Goal: Information Seeking & Learning: Learn about a topic

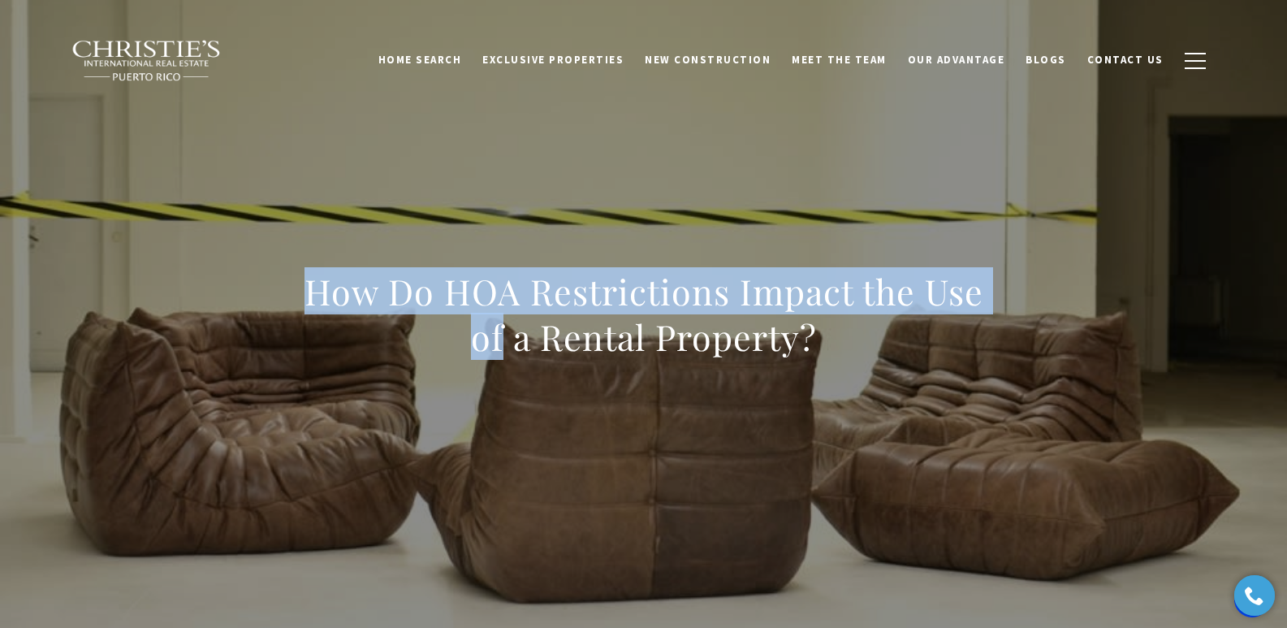
drag, startPoint x: 401, startPoint y: 322, endPoint x: 505, endPoint y: 331, distance: 104.4
click at [505, 331] on div "How Do HOA Restrictions Impact the Use of a Rental Property?" at bounding box center [644, 324] width 1137 height 487
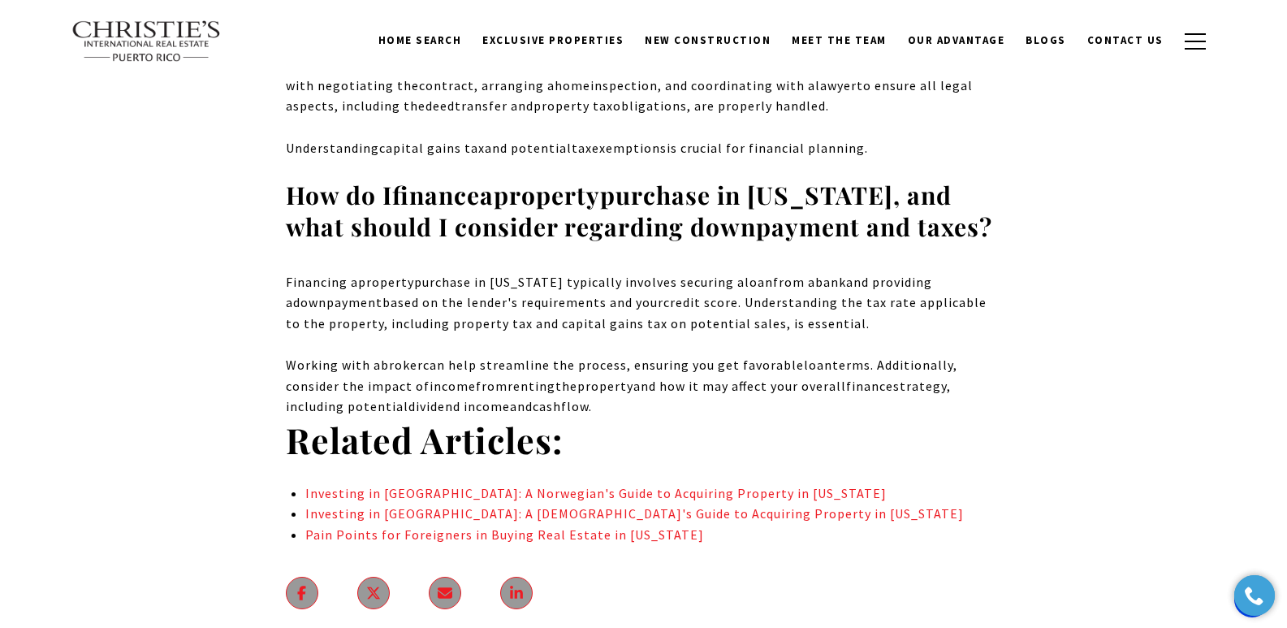
scroll to position [10984, 0]
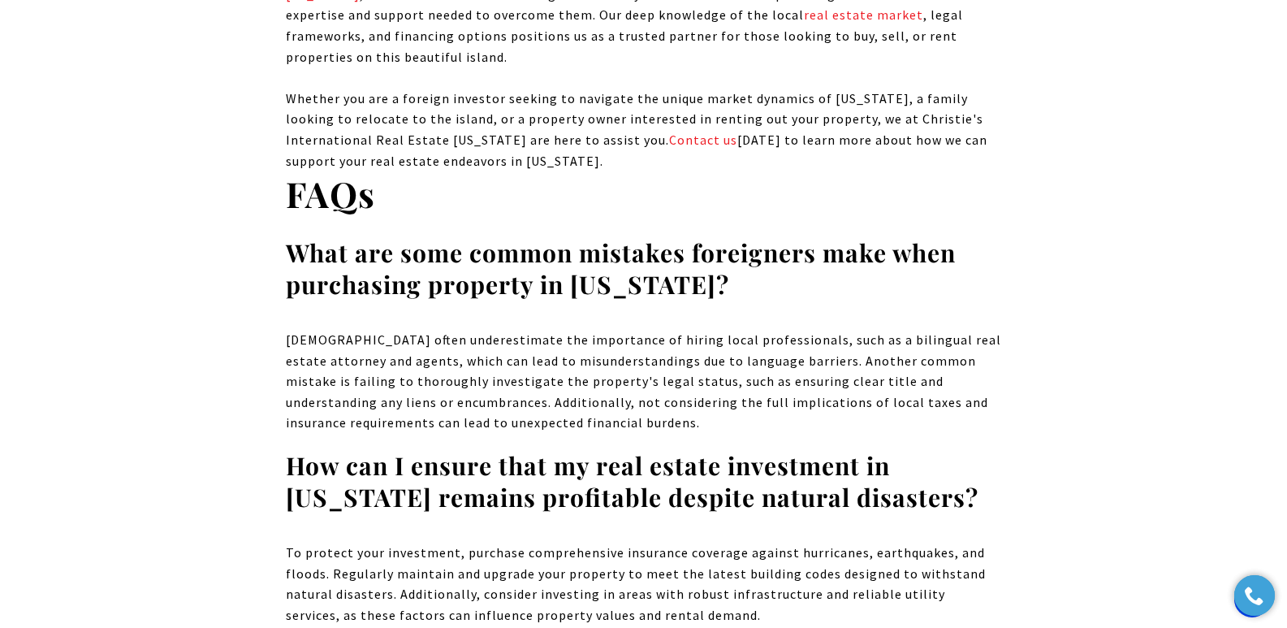
scroll to position [16186, 0]
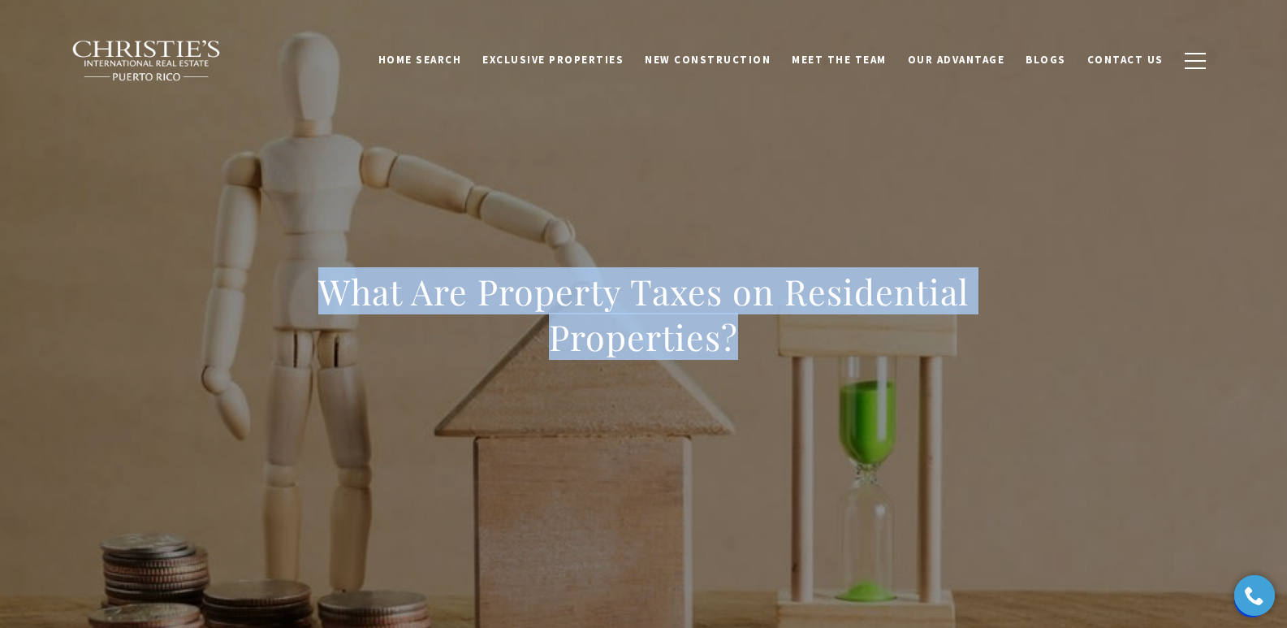
drag, startPoint x: 323, startPoint y: 291, endPoint x: 737, endPoint y: 344, distance: 417.7
click at [737, 344] on h1 "What Are Property Taxes on Residential Properties?" at bounding box center [644, 314] width 716 height 91
copy h1 "What Are Property Taxes on Residential Properties?"
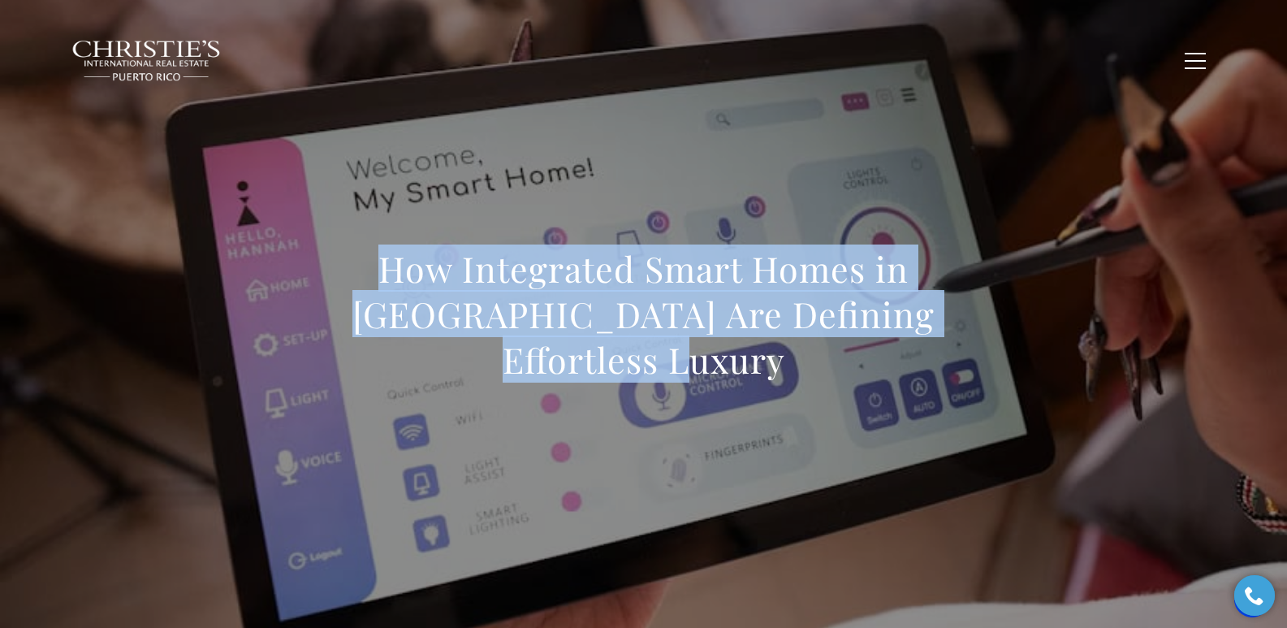
drag, startPoint x: 315, startPoint y: 277, endPoint x: 1053, endPoint y: 374, distance: 744.7
click at [1053, 374] on div "How Integrated Smart Homes in Dorado Beach Are Defining Effortless Luxury" at bounding box center [644, 324] width 1137 height 487
copy h1 "How Integrated Smart Homes in Dorado Beach Are Defining Effortless Luxury"
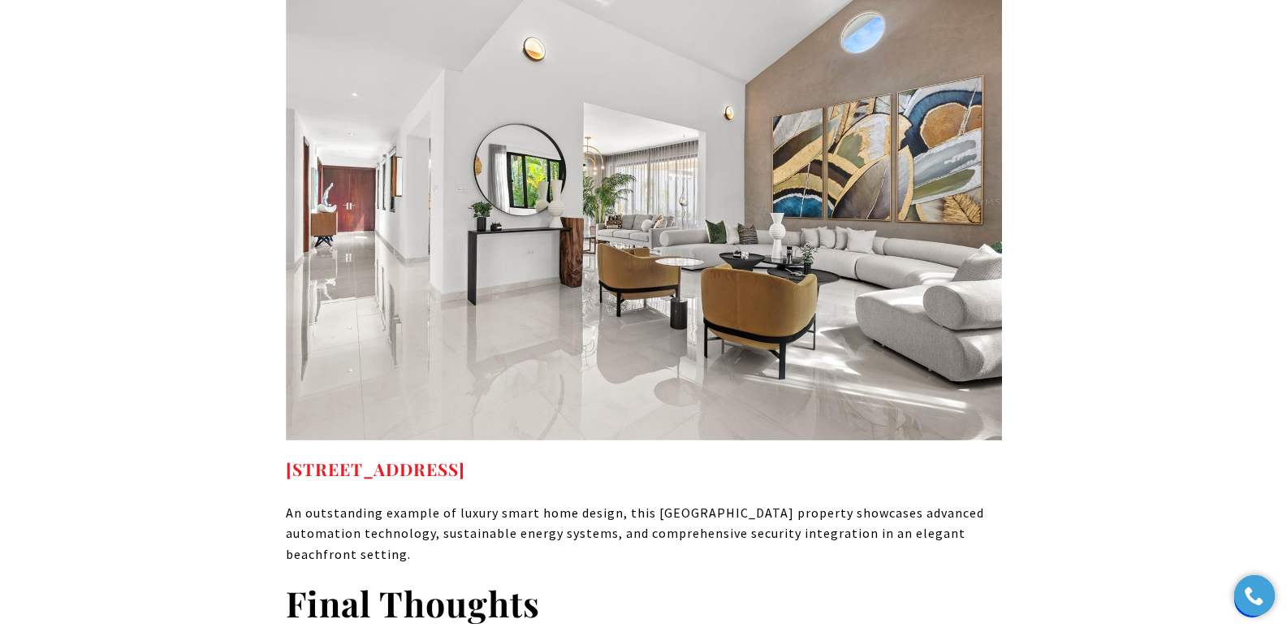
scroll to position [10386, 0]
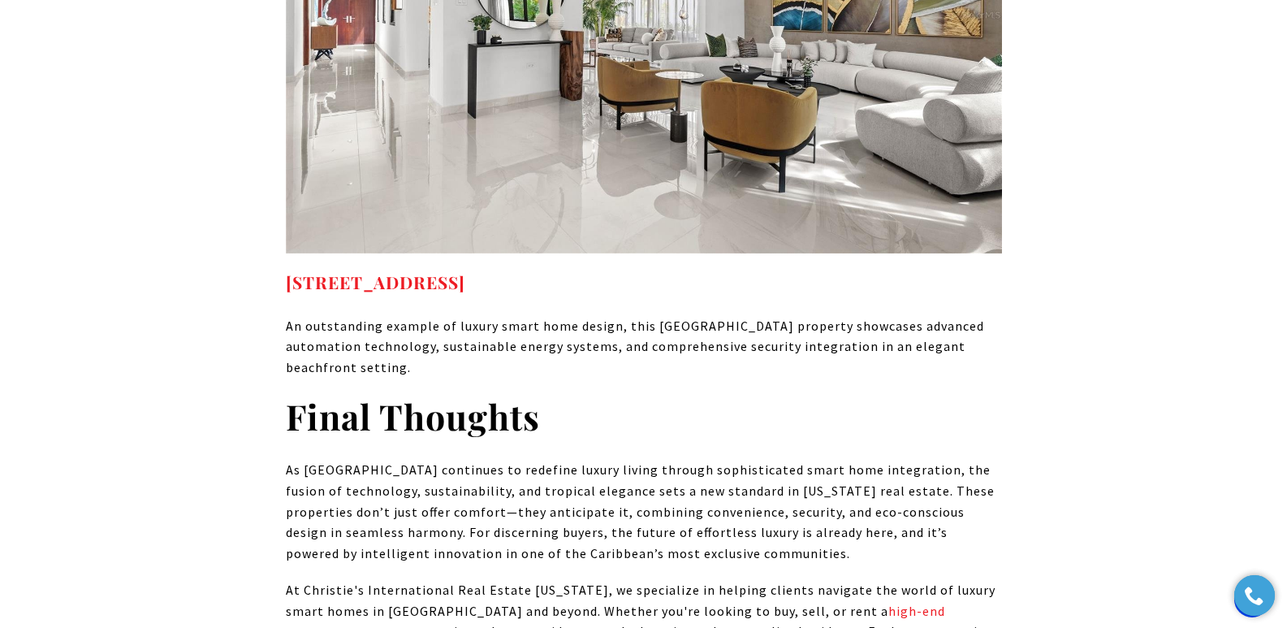
drag, startPoint x: 732, startPoint y: 163, endPoint x: 278, endPoint y: 154, distance: 454.1
copy strong "125 DORADO BEACH EAST DORADO PR, 00646"
click at [843, 394] on h2 "Final Thoughts" at bounding box center [644, 416] width 716 height 45
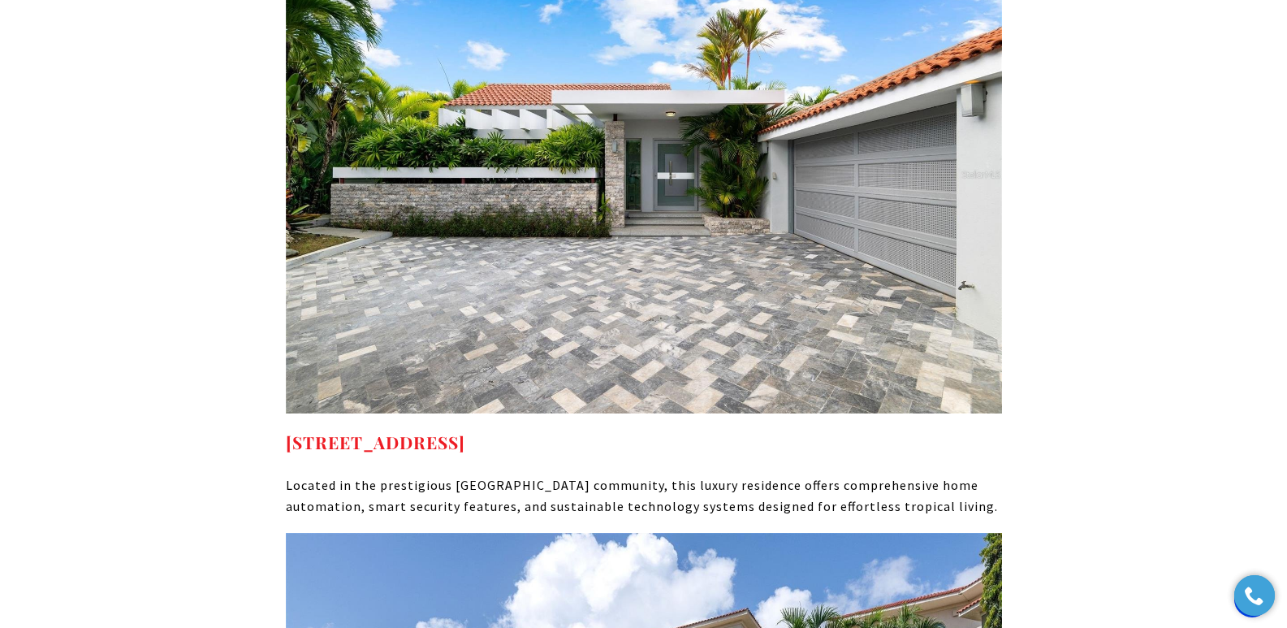
scroll to position [8188, 0]
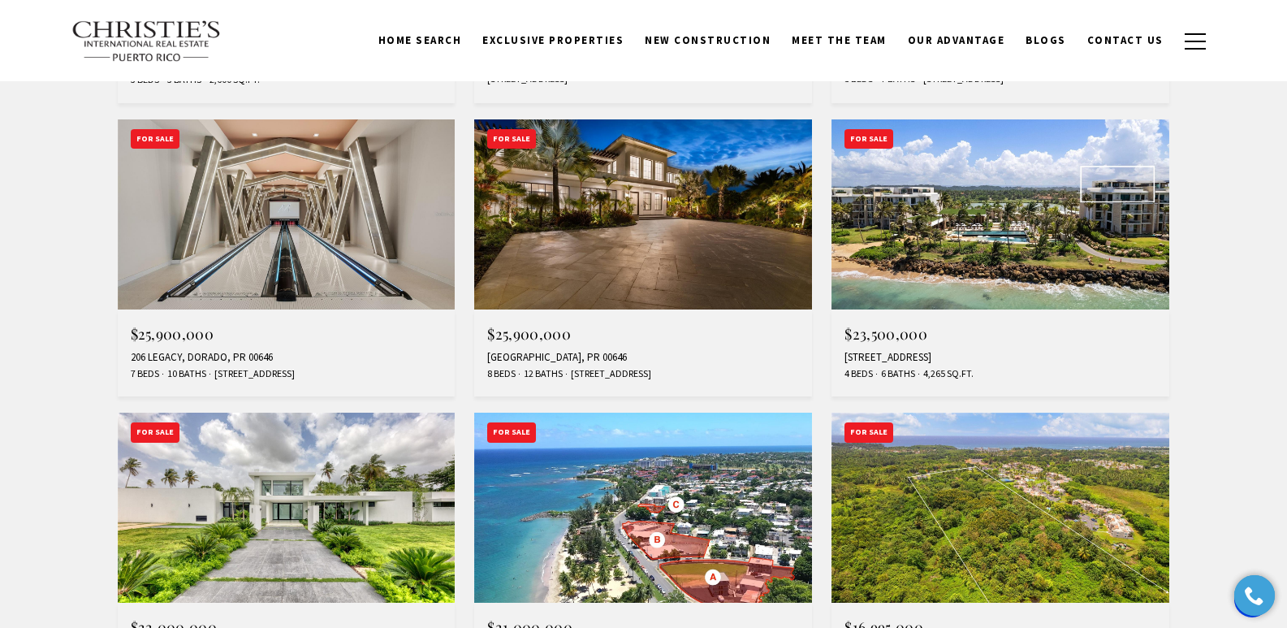
scroll to position [880, 0]
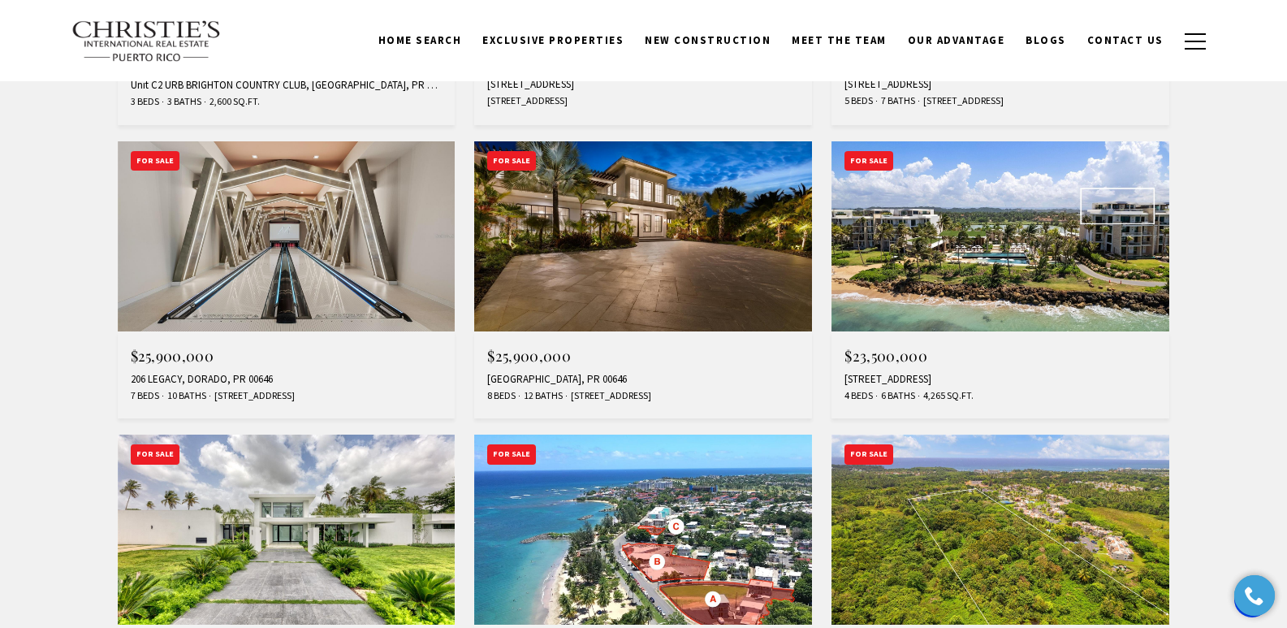
click at [534, 360] on span "$25,900,000" at bounding box center [529, 355] width 84 height 19
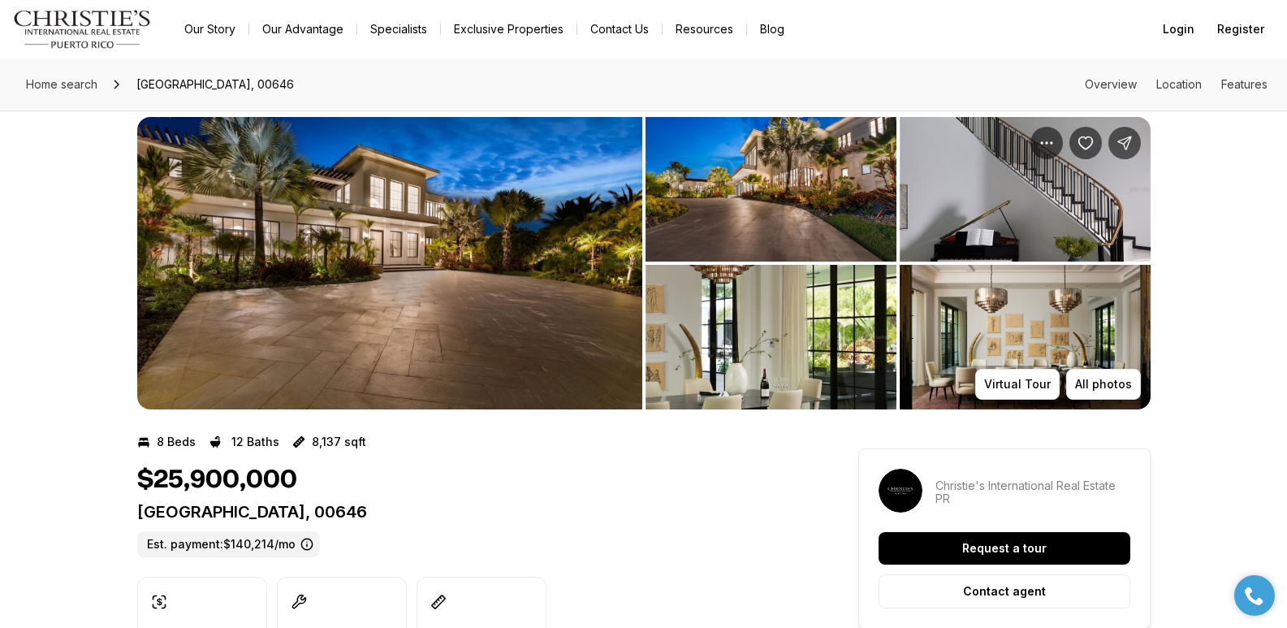
scroll to position [555, 0]
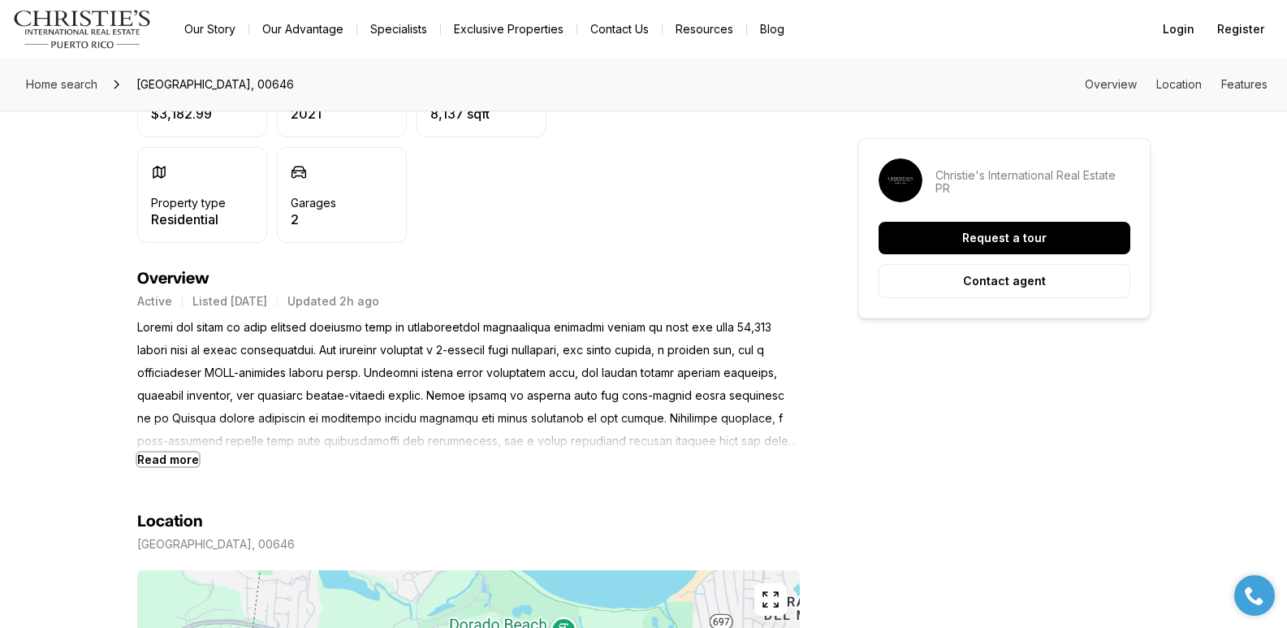
click at [174, 463] on b "Read more" at bounding box center [168, 459] width 62 height 14
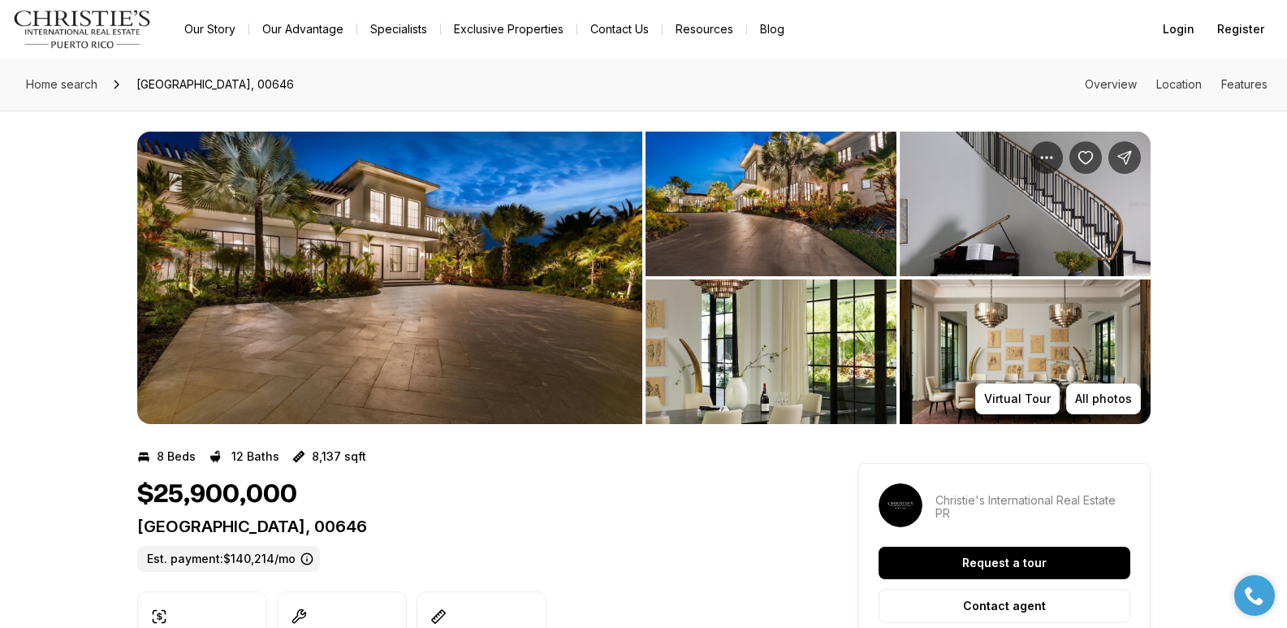
scroll to position [0, 0]
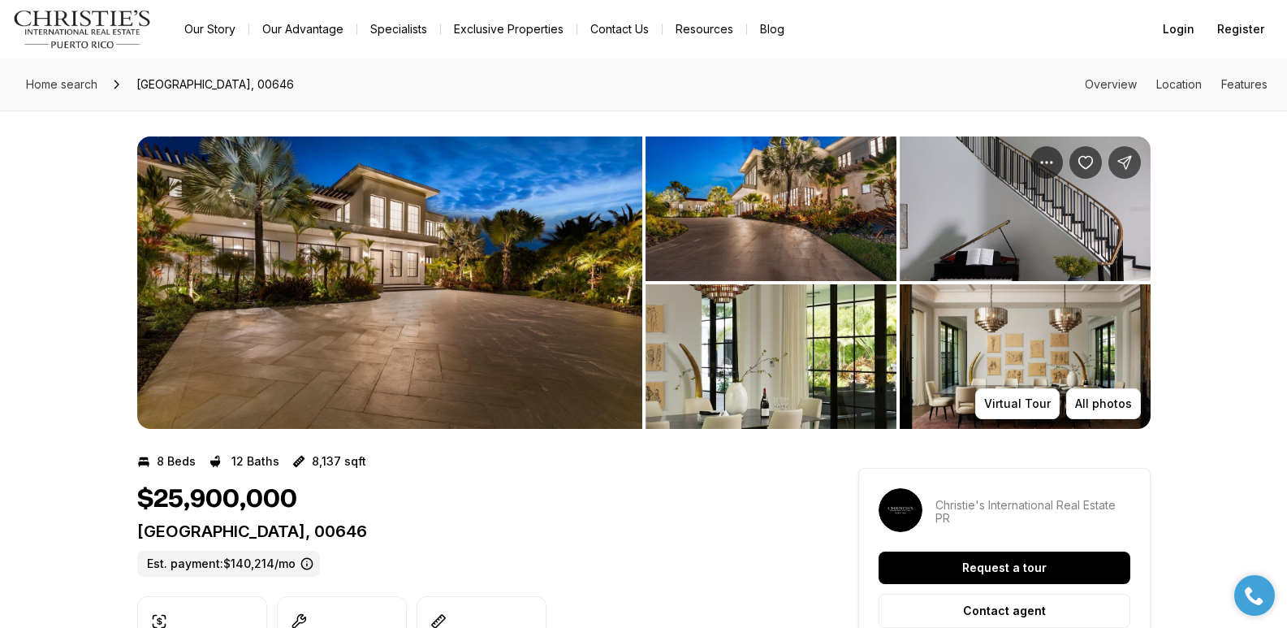
click at [137, 531] on p "323 DORADO BEACH EAST DORADO PR, 00646" at bounding box center [468, 530] width 663 height 19
drag, startPoint x: 140, startPoint y: 533, endPoint x: 521, endPoint y: 527, distance: 381.8
click at [521, 527] on p "[GEOGRAPHIC_DATA], 00646" at bounding box center [468, 530] width 663 height 19
copy p "[GEOGRAPHIC_DATA], 00646"
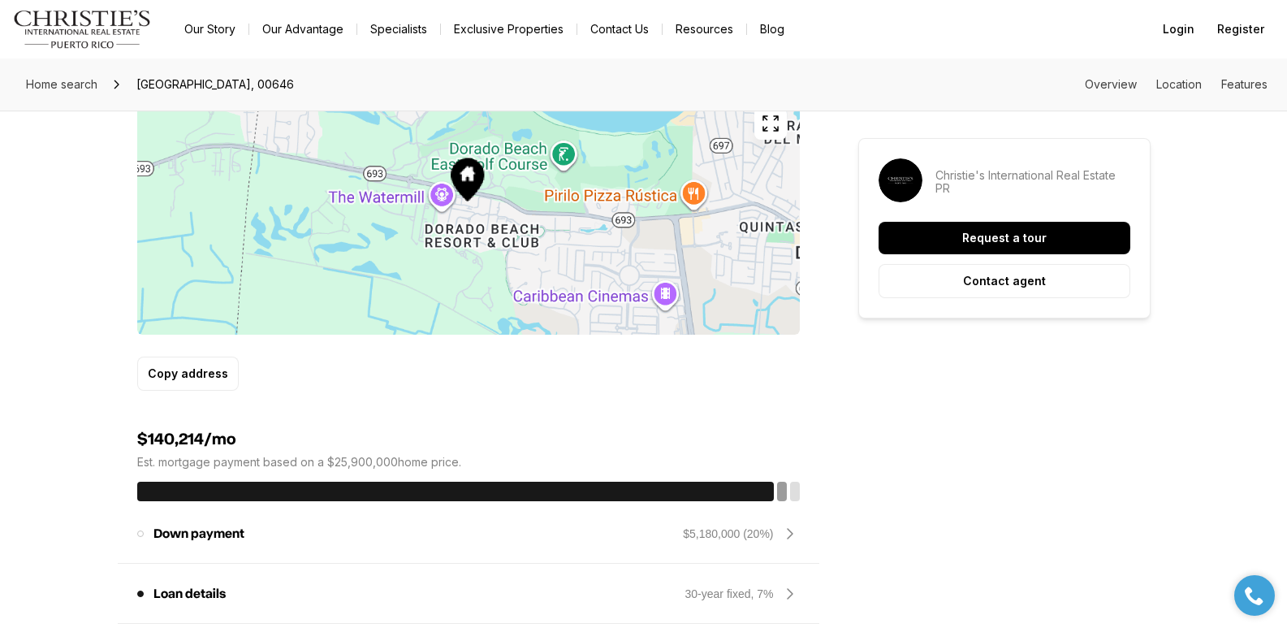
scroll to position [549, 0]
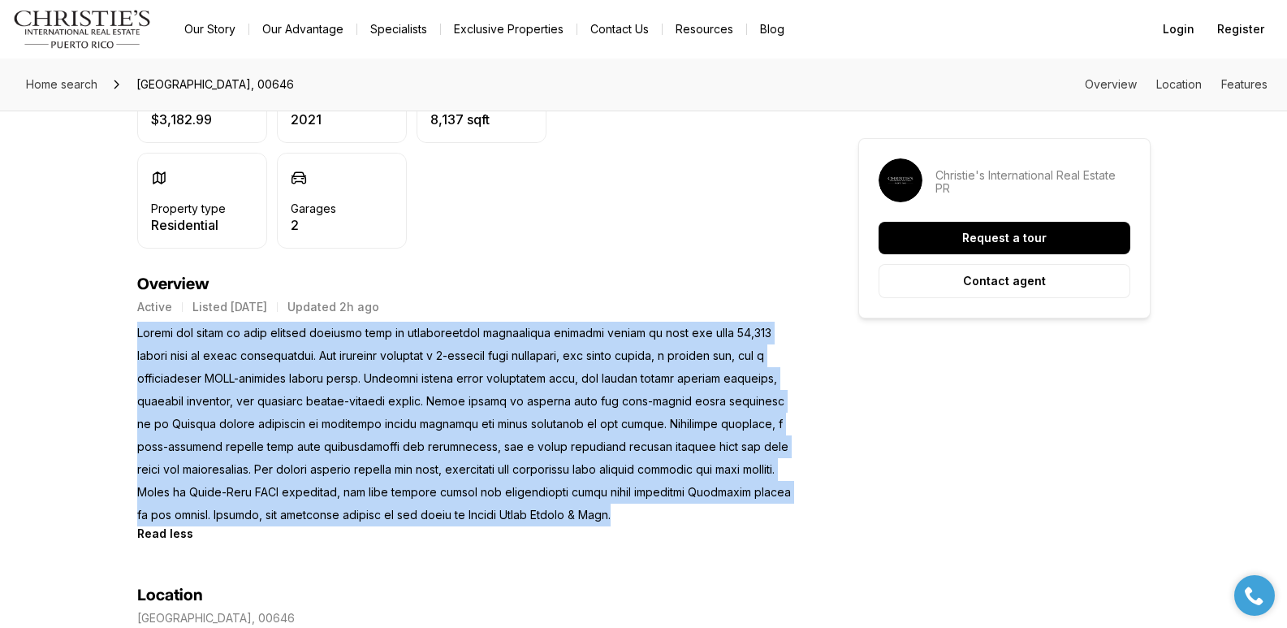
drag, startPoint x: 137, startPoint y: 328, endPoint x: 580, endPoint y: 510, distance: 478.6
click at [580, 510] on p at bounding box center [468, 424] width 663 height 205
copy p "Behind the gates of this private compound lies an architectural masterpiece spa…"
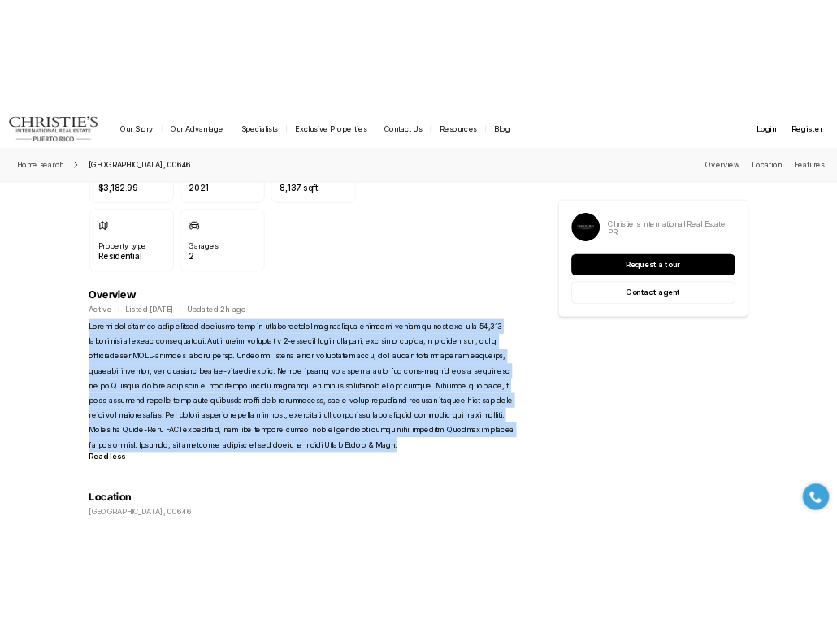
scroll to position [0, 0]
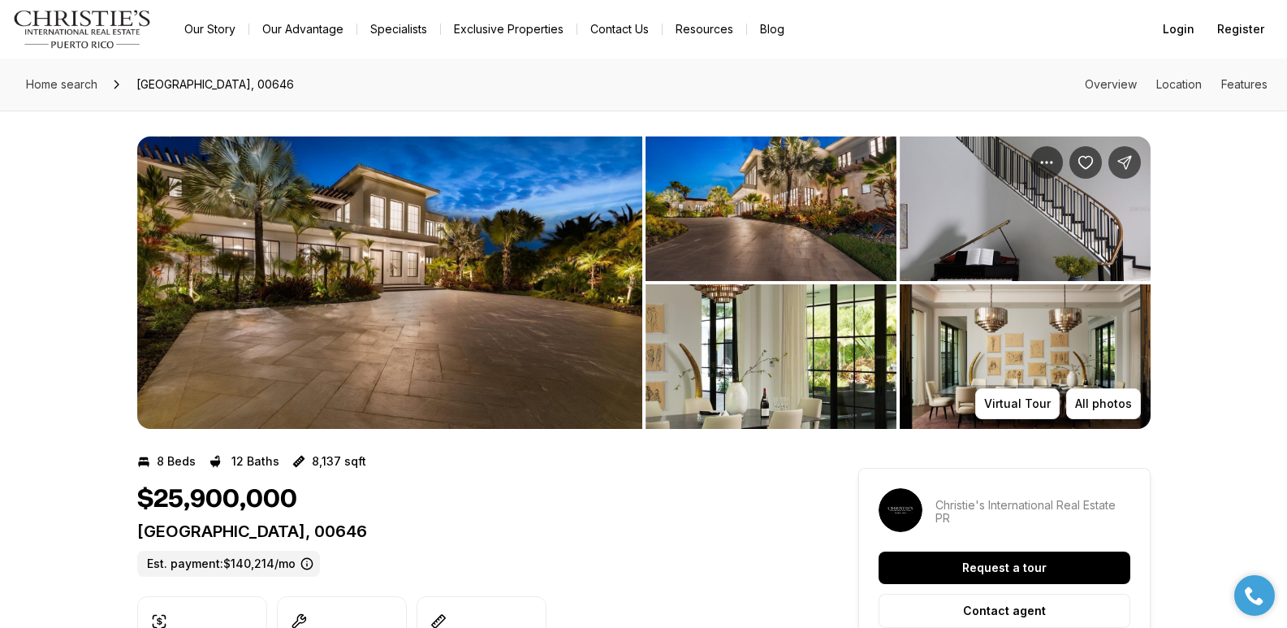
click at [771, 226] on img "View image gallery" at bounding box center [771, 208] width 251 height 145
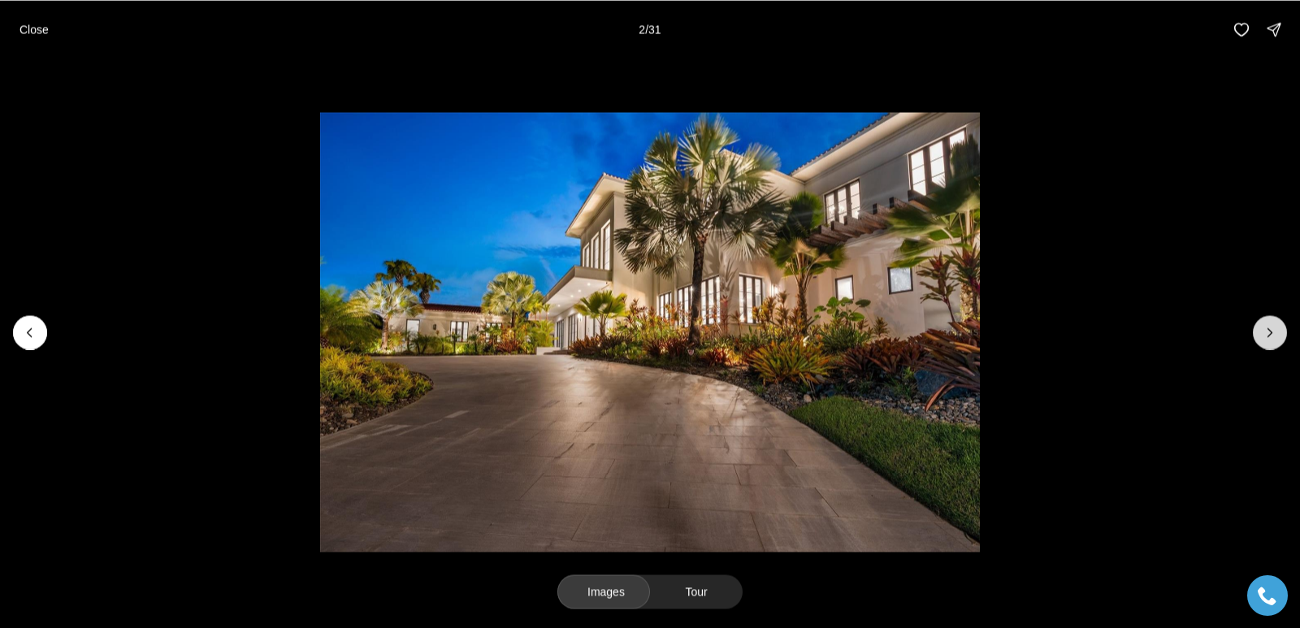
click at [1268, 342] on button "Next slide" at bounding box center [1269, 332] width 34 height 34
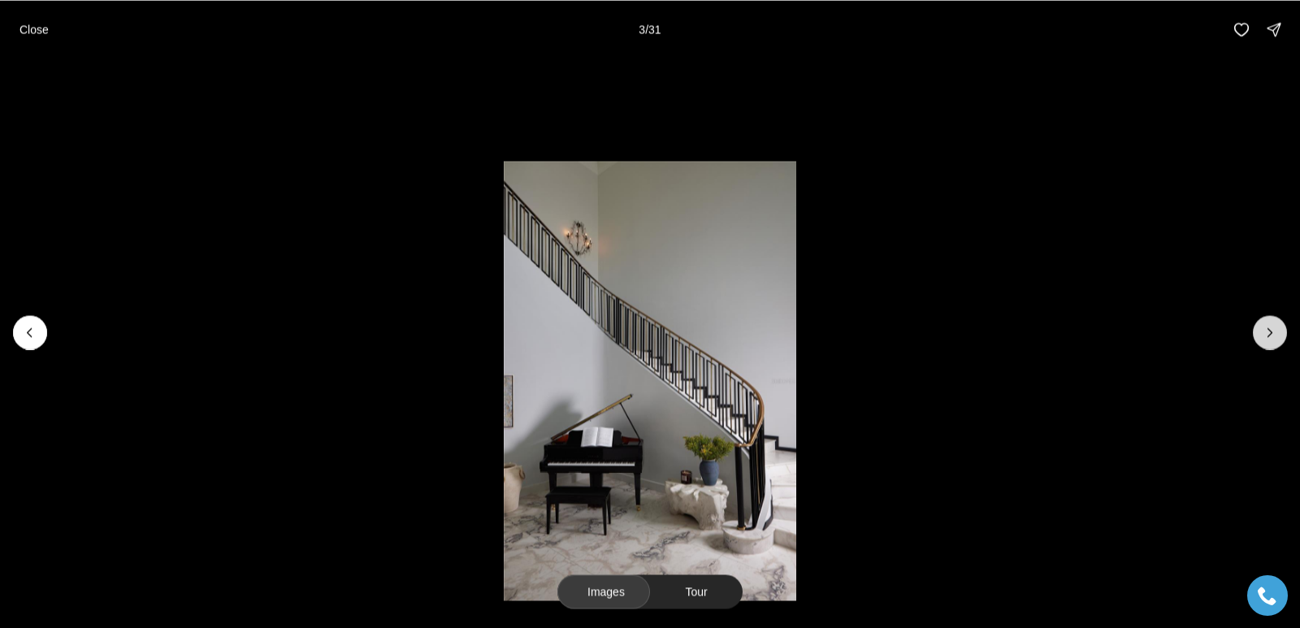
click at [1268, 342] on button "Next slide" at bounding box center [1269, 332] width 34 height 34
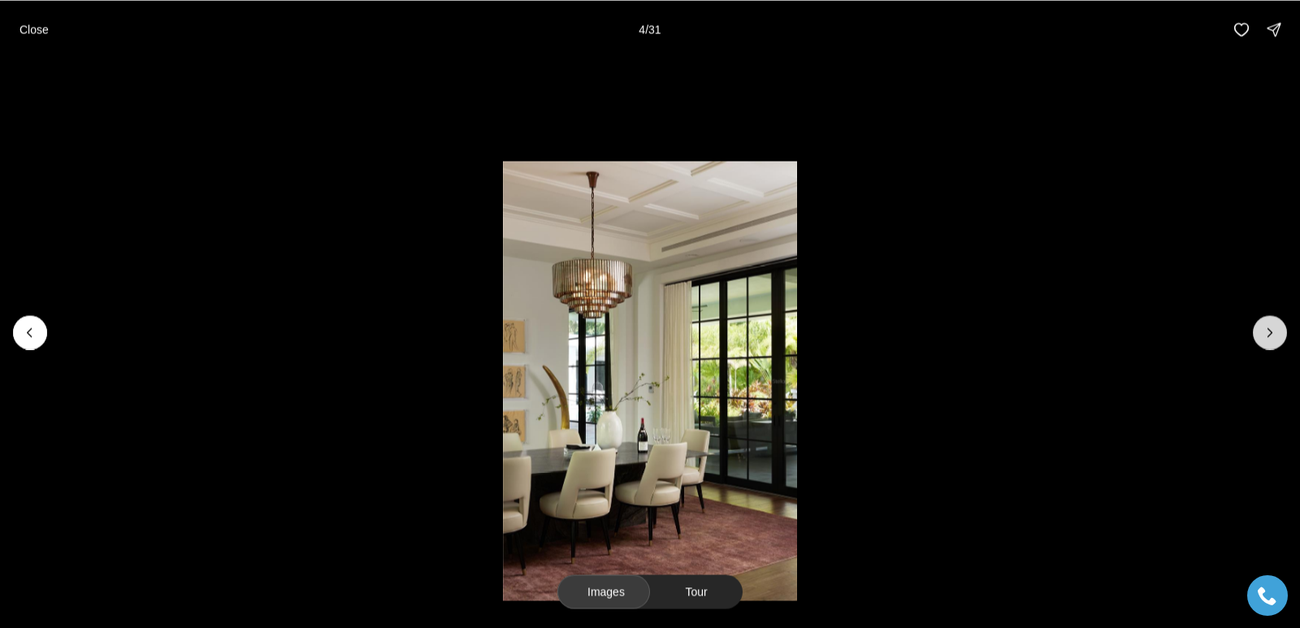
click at [1268, 342] on button "Next slide" at bounding box center [1269, 332] width 34 height 34
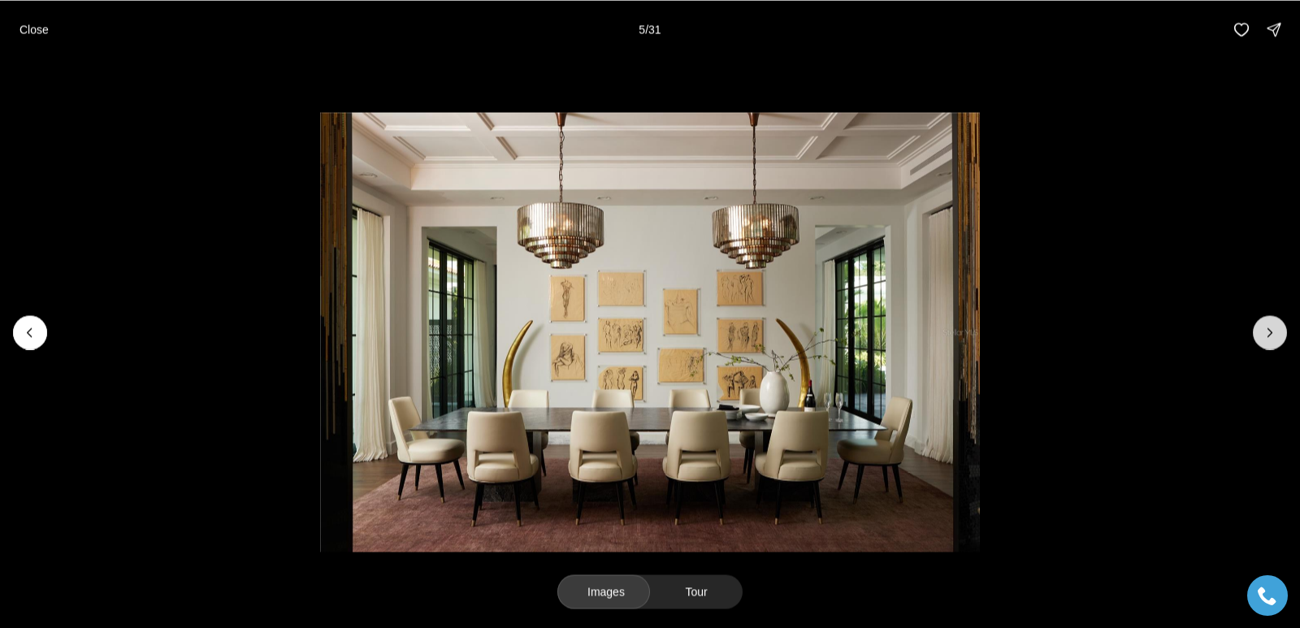
click at [1268, 342] on button "Next slide" at bounding box center [1269, 332] width 34 height 34
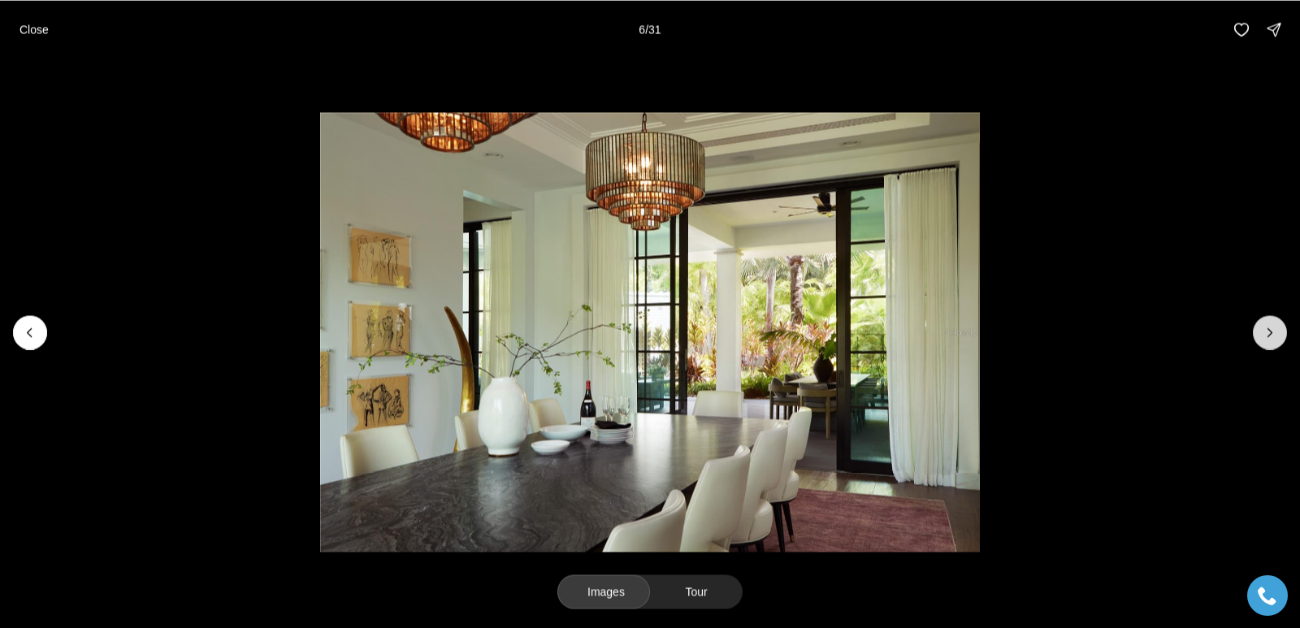
click at [1268, 343] on button "Next slide" at bounding box center [1269, 332] width 34 height 34
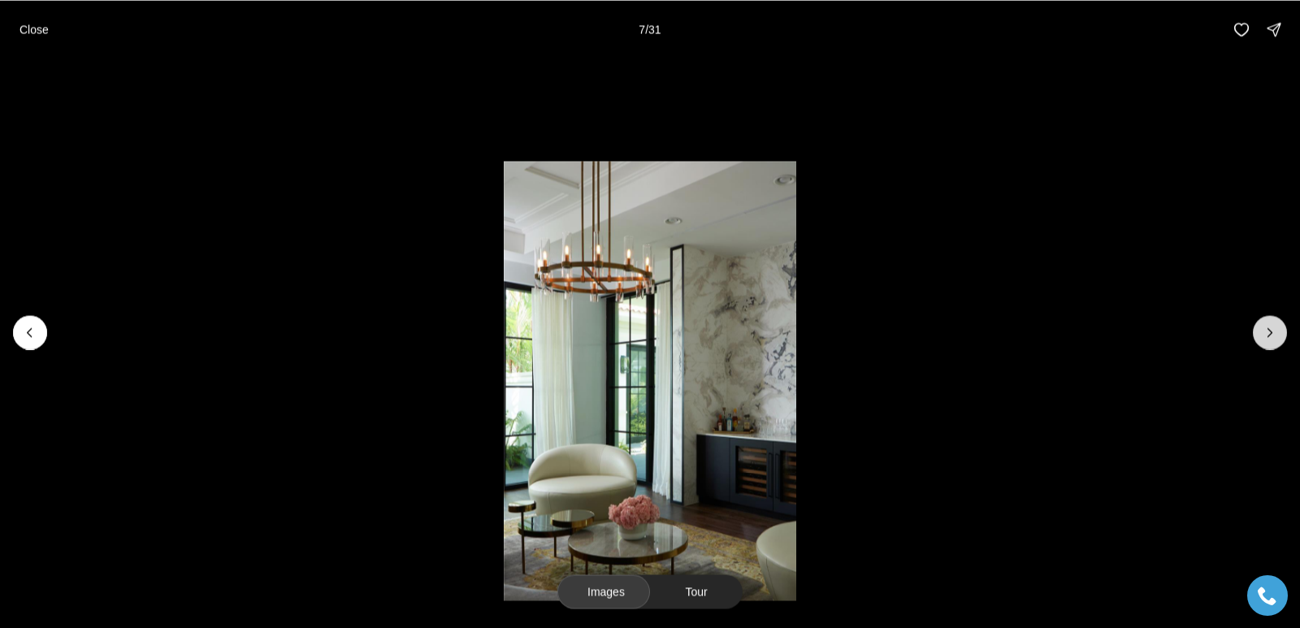
click at [1268, 343] on button "Next slide" at bounding box center [1269, 332] width 34 height 34
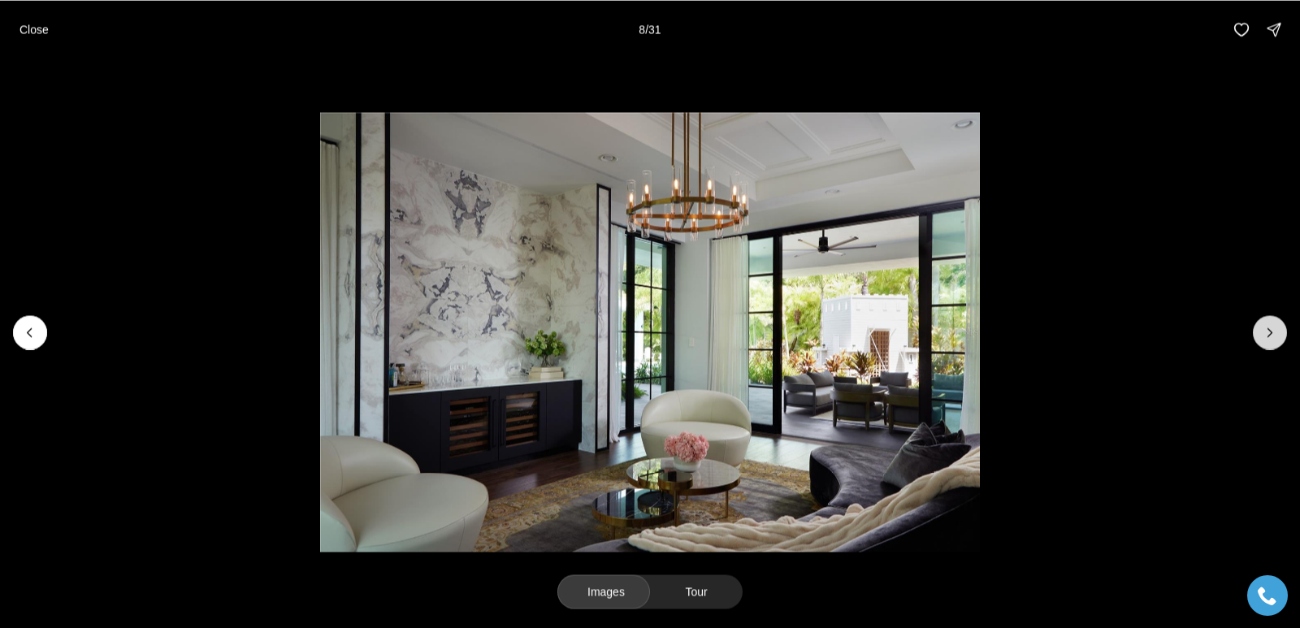
click at [1268, 343] on button "Next slide" at bounding box center [1269, 332] width 34 height 34
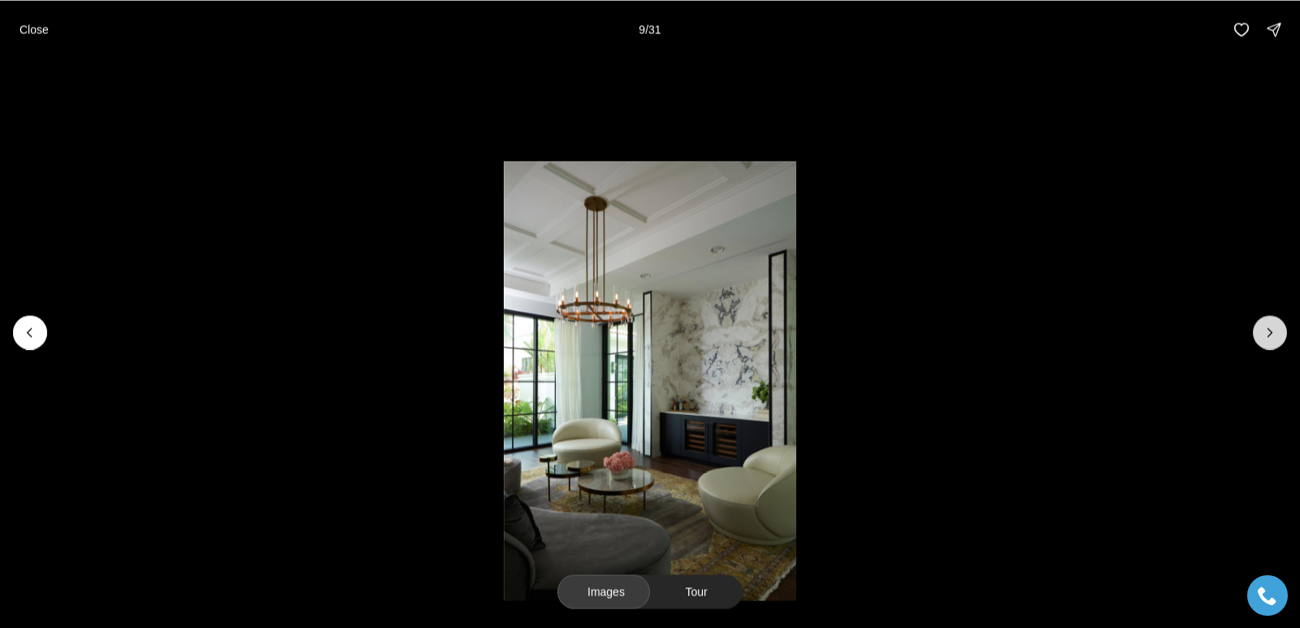
click at [1268, 344] on button "Next slide" at bounding box center [1269, 332] width 34 height 34
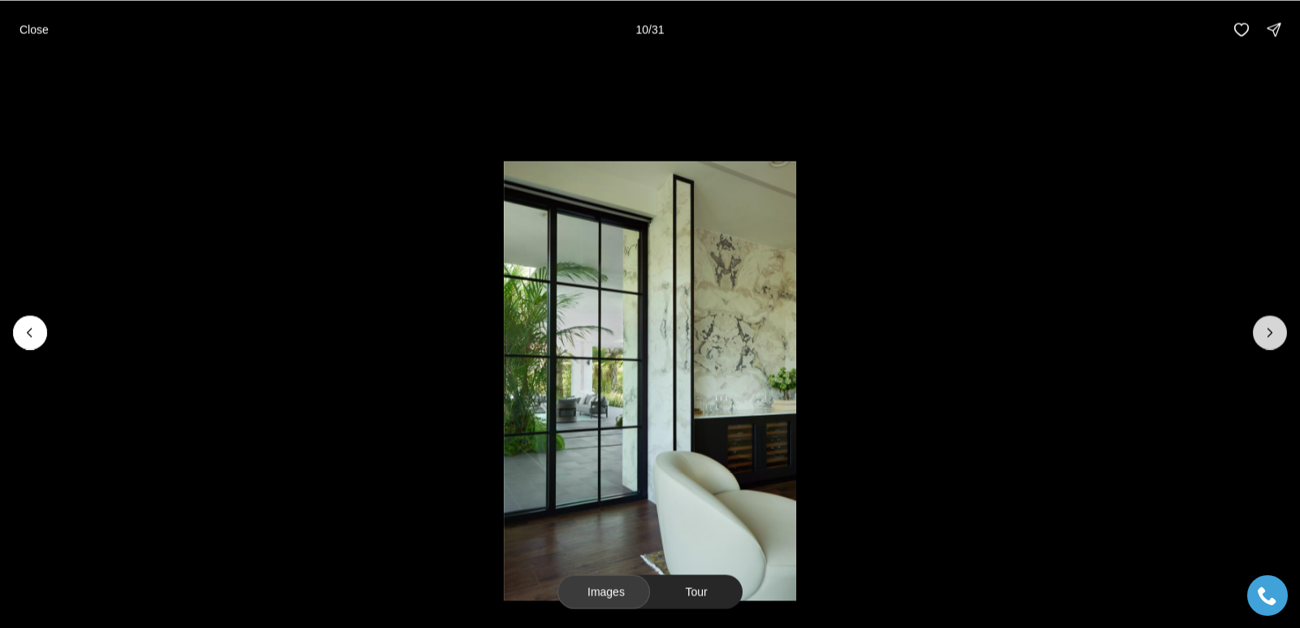
click at [1268, 344] on button "Next slide" at bounding box center [1269, 332] width 34 height 34
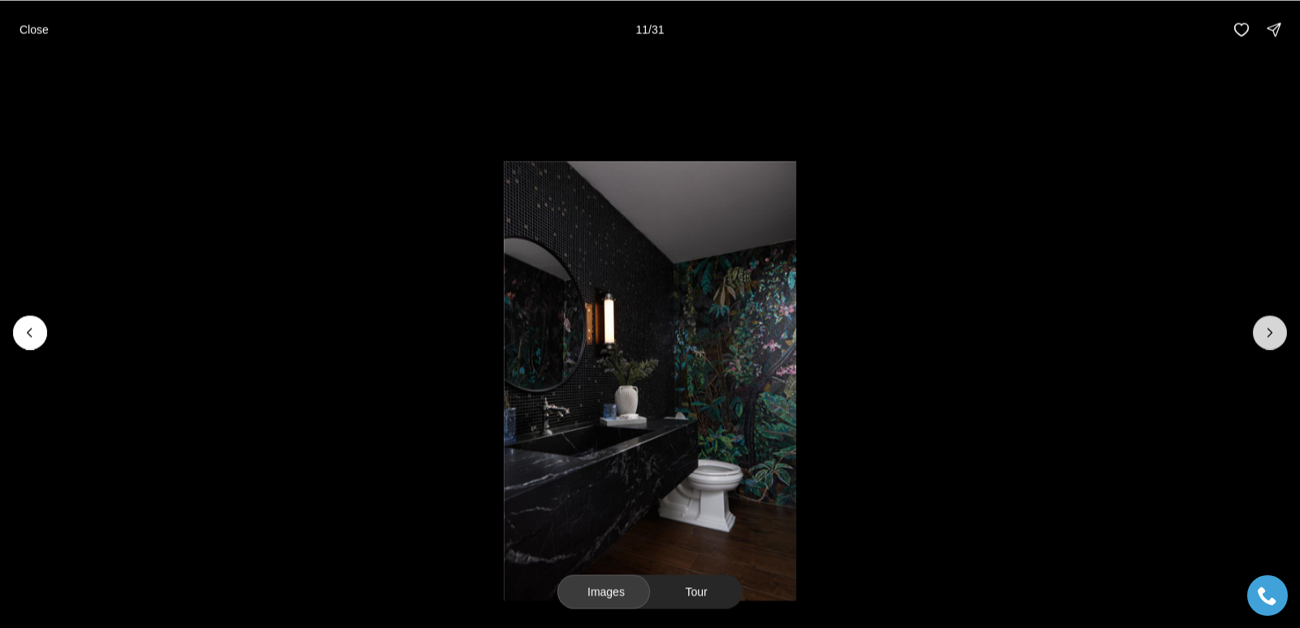
click at [1268, 344] on button "Next slide" at bounding box center [1269, 332] width 34 height 34
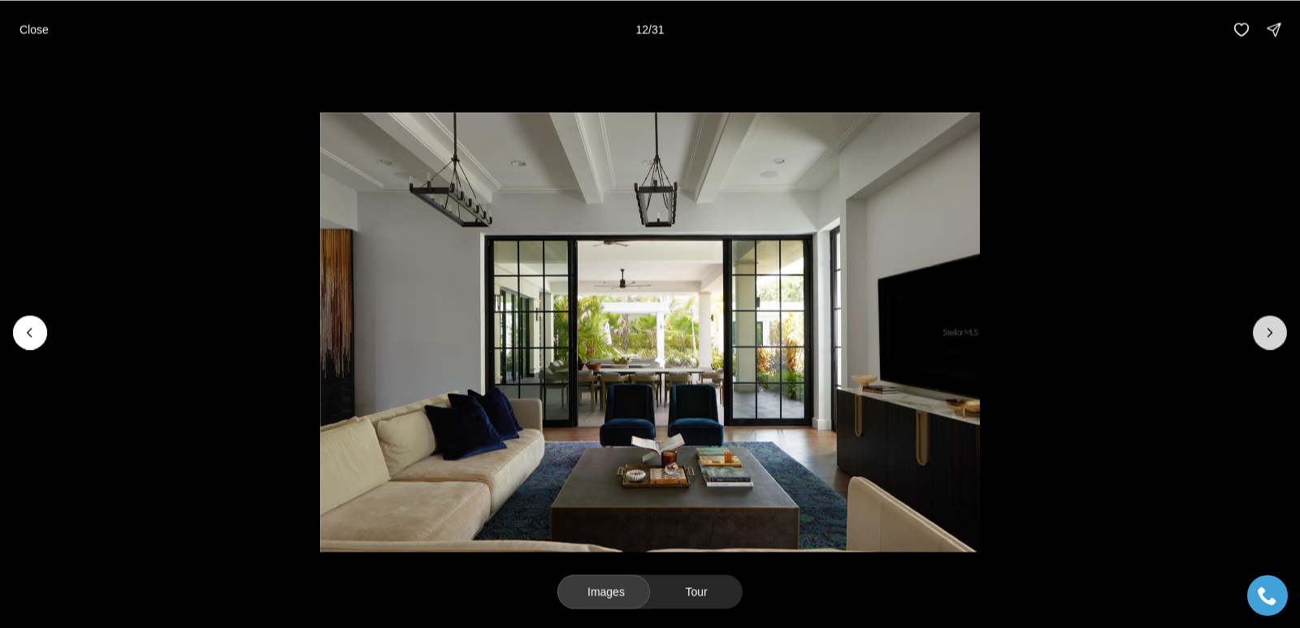
click at [1268, 344] on button "Next slide" at bounding box center [1269, 332] width 34 height 34
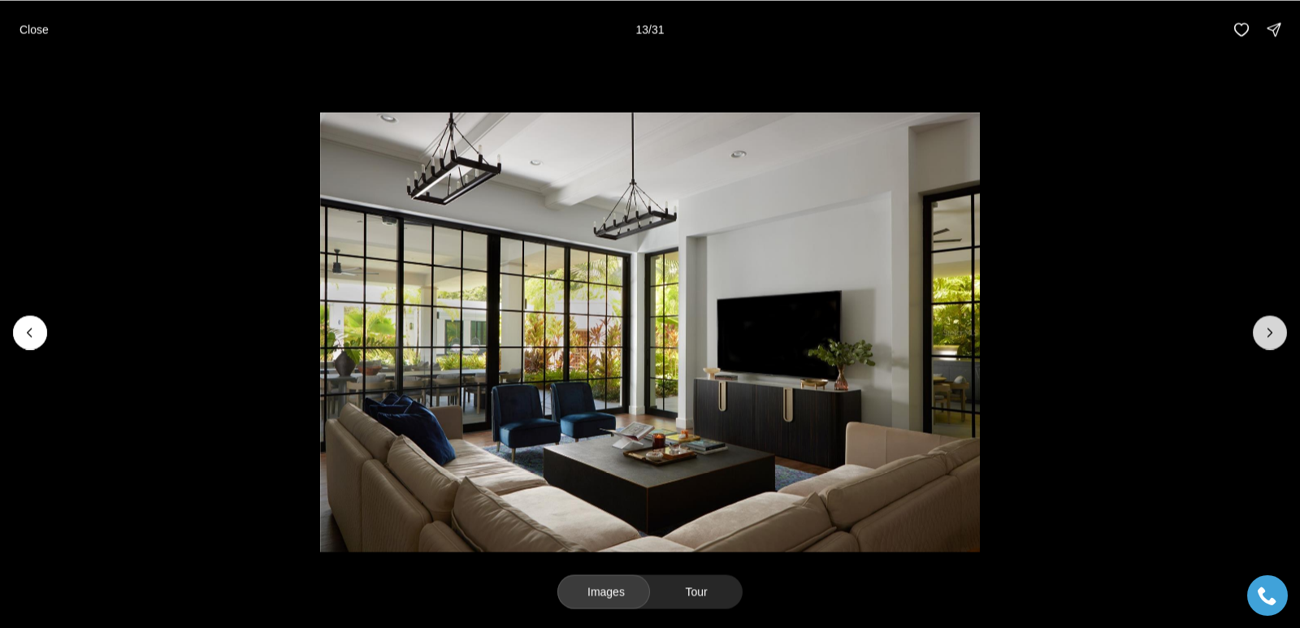
click at [1268, 344] on button "Next slide" at bounding box center [1269, 332] width 34 height 34
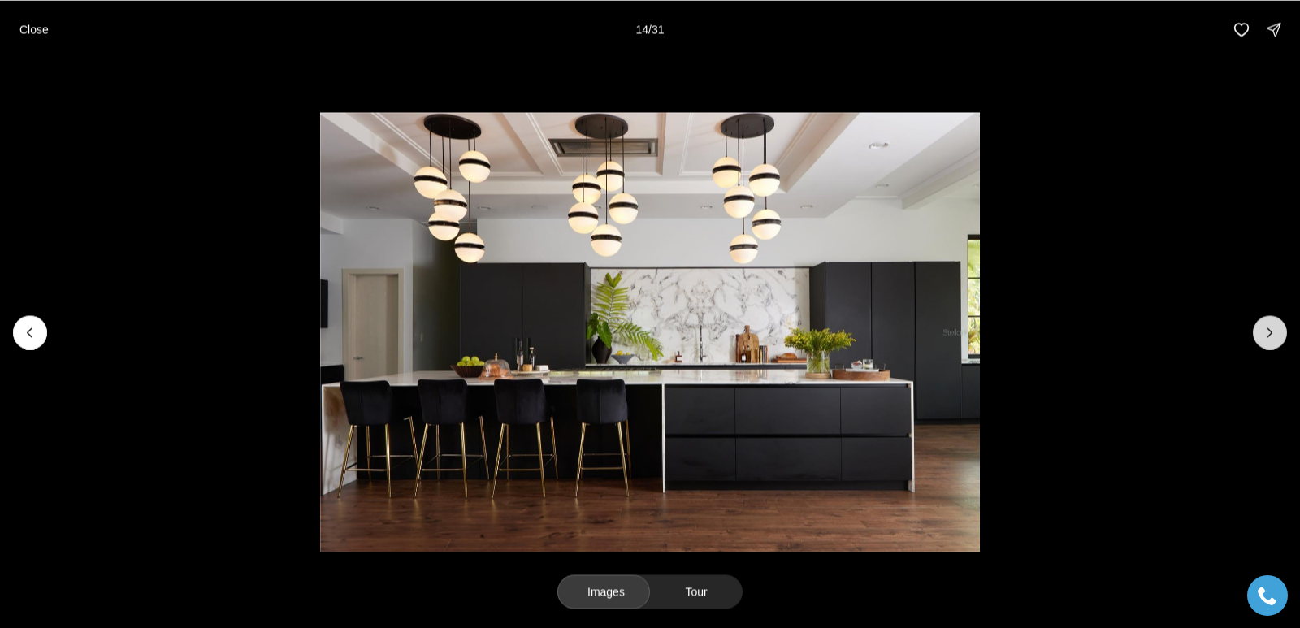
click at [1268, 344] on button "Next slide" at bounding box center [1269, 332] width 34 height 34
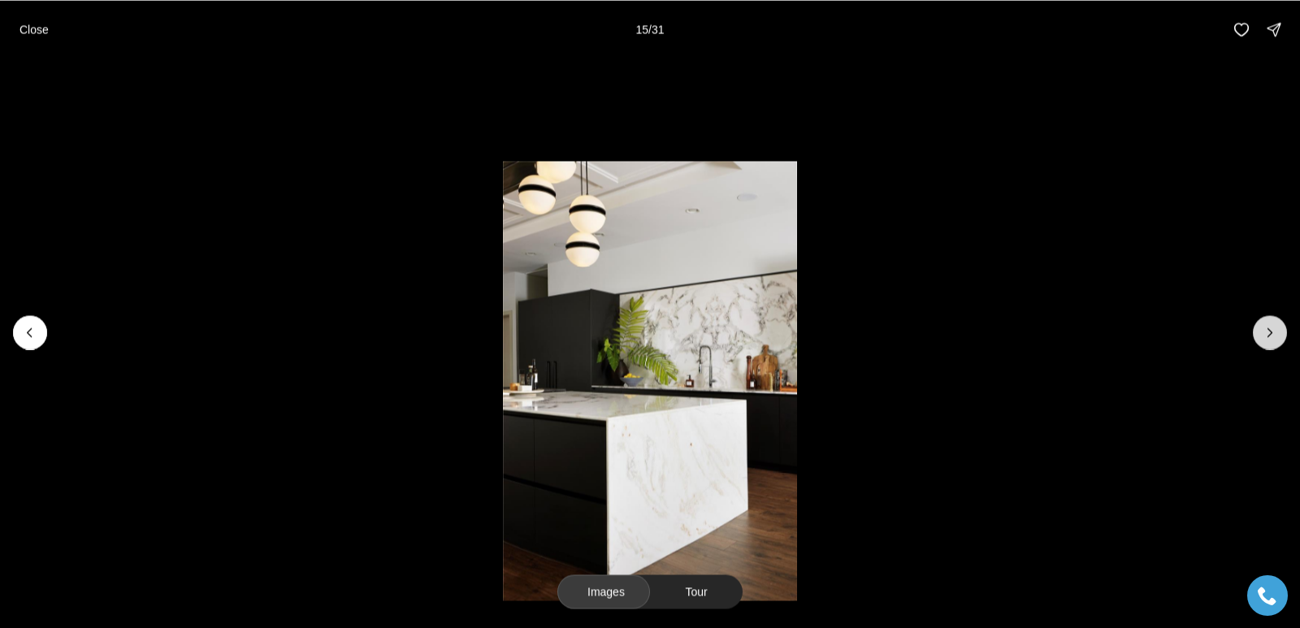
click at [1268, 344] on button "Next slide" at bounding box center [1269, 332] width 34 height 34
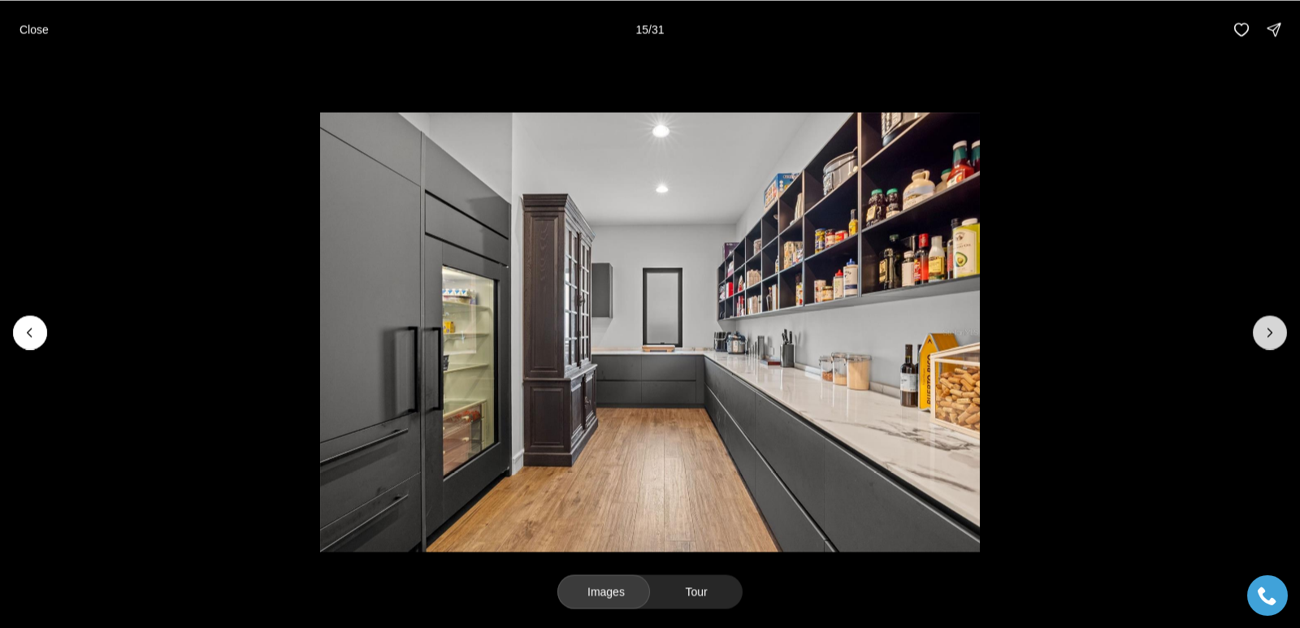
click at [1268, 344] on button "Next slide" at bounding box center [1269, 332] width 34 height 34
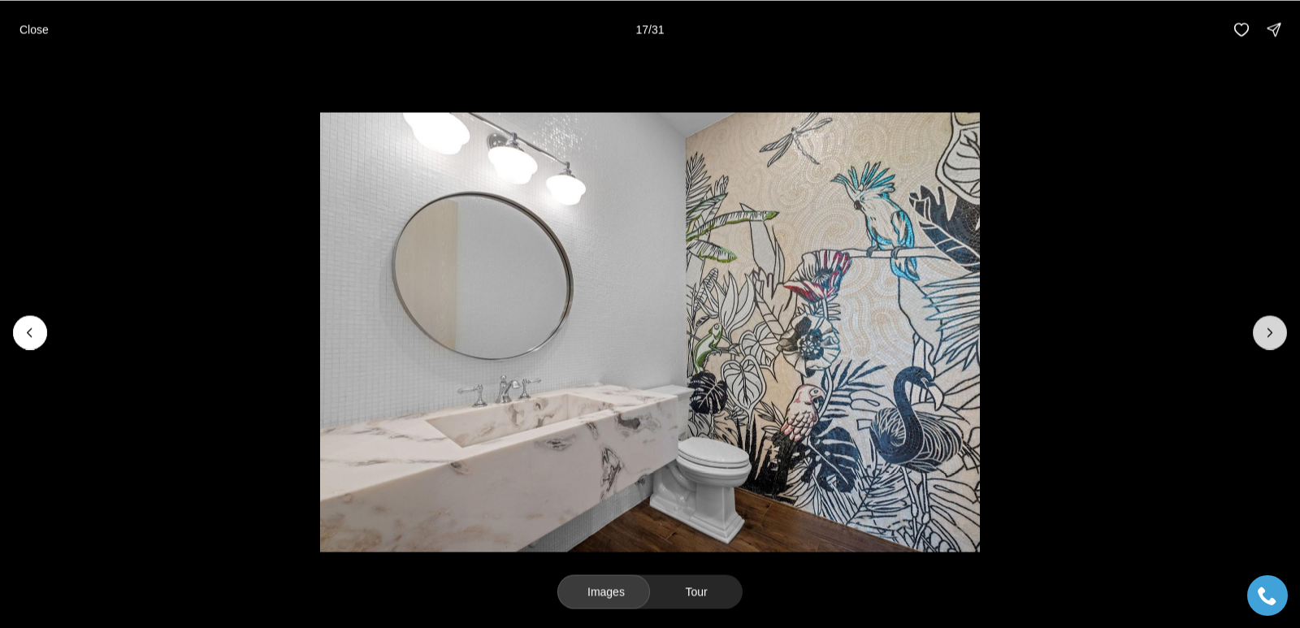
click at [1267, 347] on button "Next slide" at bounding box center [1269, 332] width 34 height 34
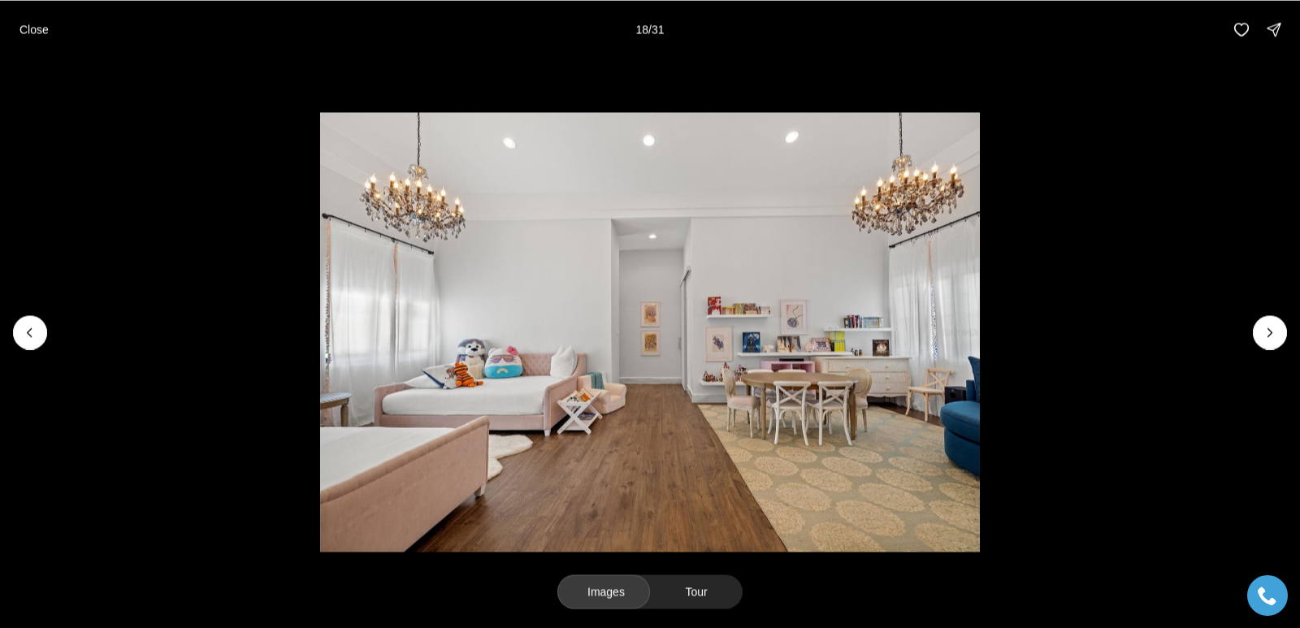
click at [1265, 352] on li "18 of 31" at bounding box center [650, 331] width 1300 height 547
click at [1265, 351] on li "18 of 31" at bounding box center [650, 331] width 1300 height 547
click at [1257, 334] on button "Next slide" at bounding box center [1269, 332] width 34 height 34
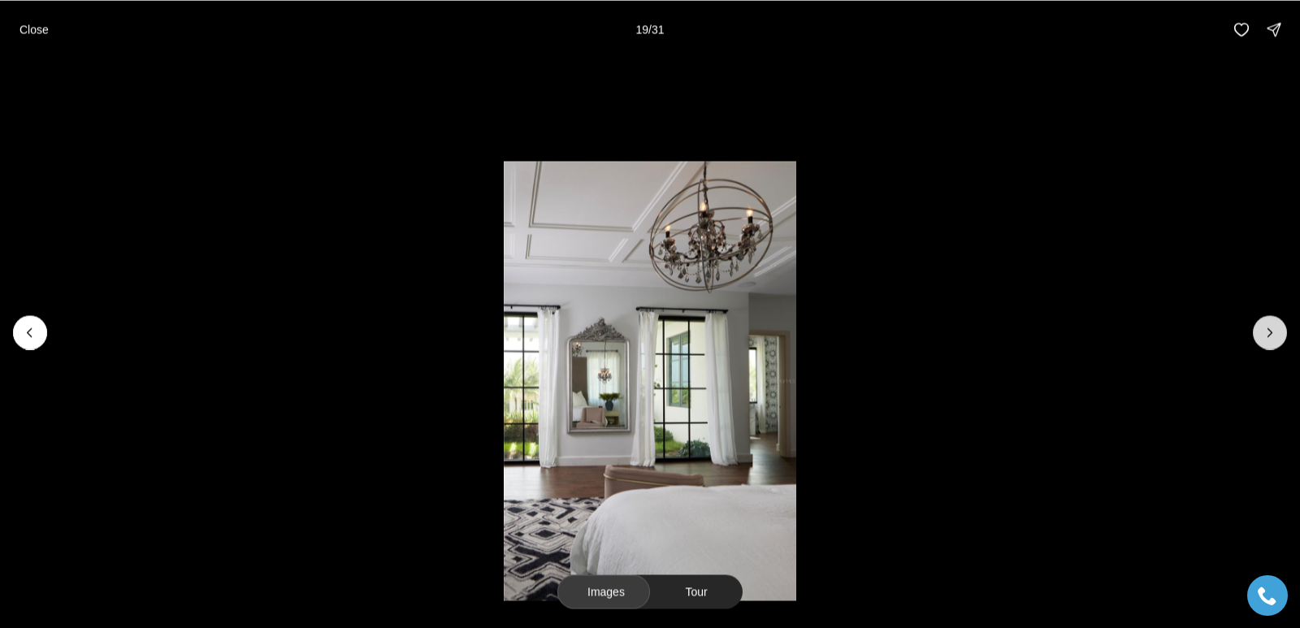
click at [1257, 334] on button "Next slide" at bounding box center [1269, 332] width 34 height 34
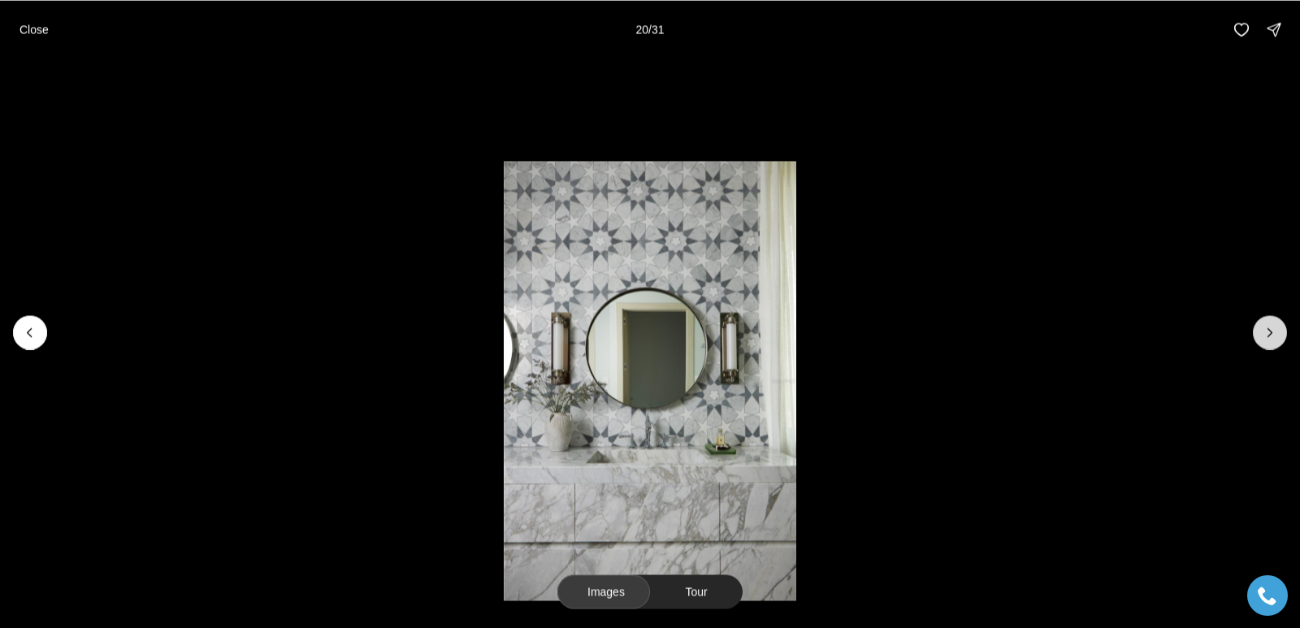
click at [1257, 334] on button "Next slide" at bounding box center [1269, 332] width 34 height 34
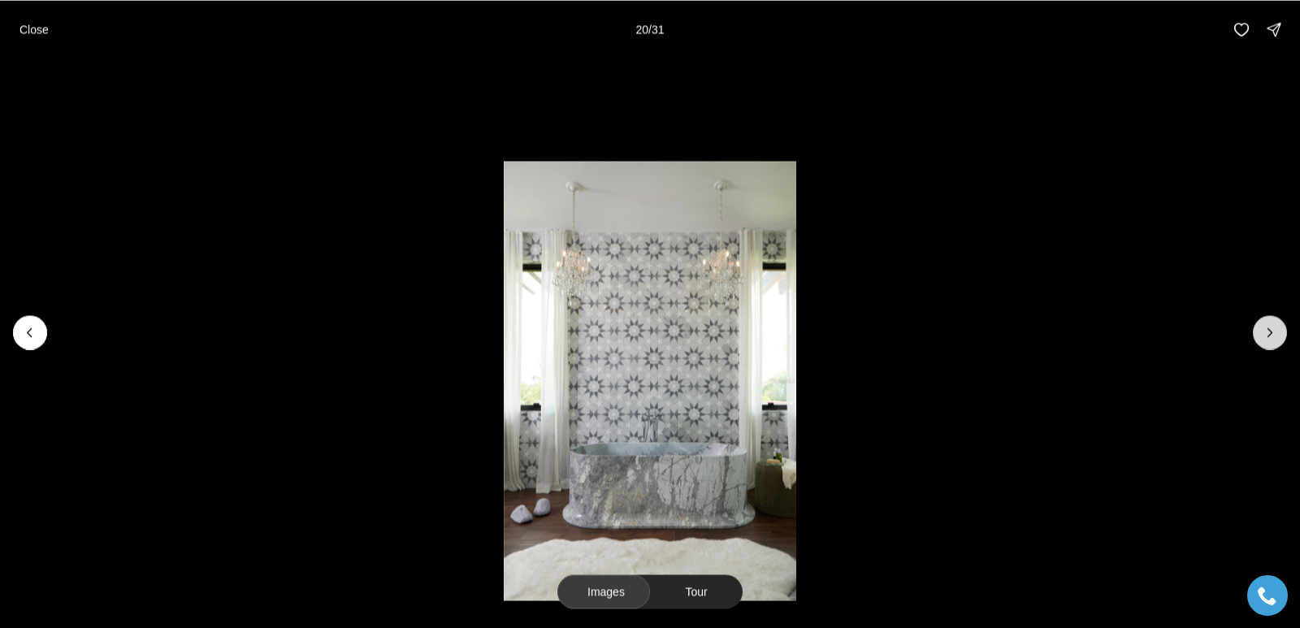
click at [1257, 334] on button "Next slide" at bounding box center [1269, 332] width 34 height 34
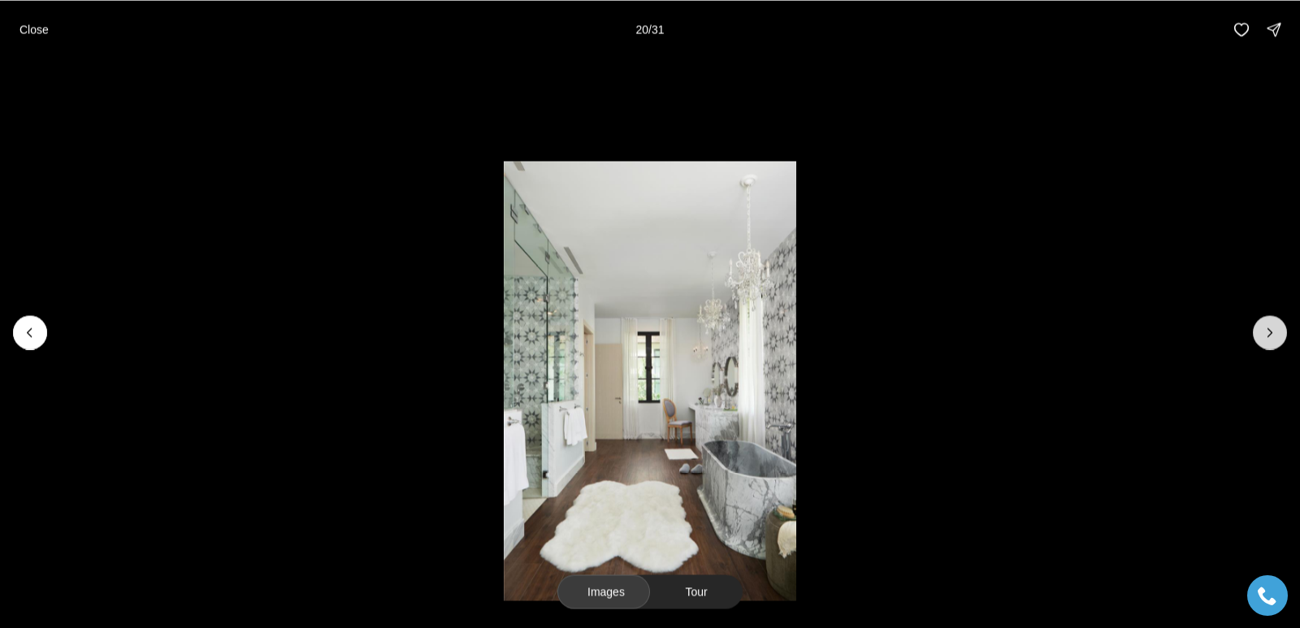
click at [1257, 334] on button "Next slide" at bounding box center [1269, 332] width 34 height 34
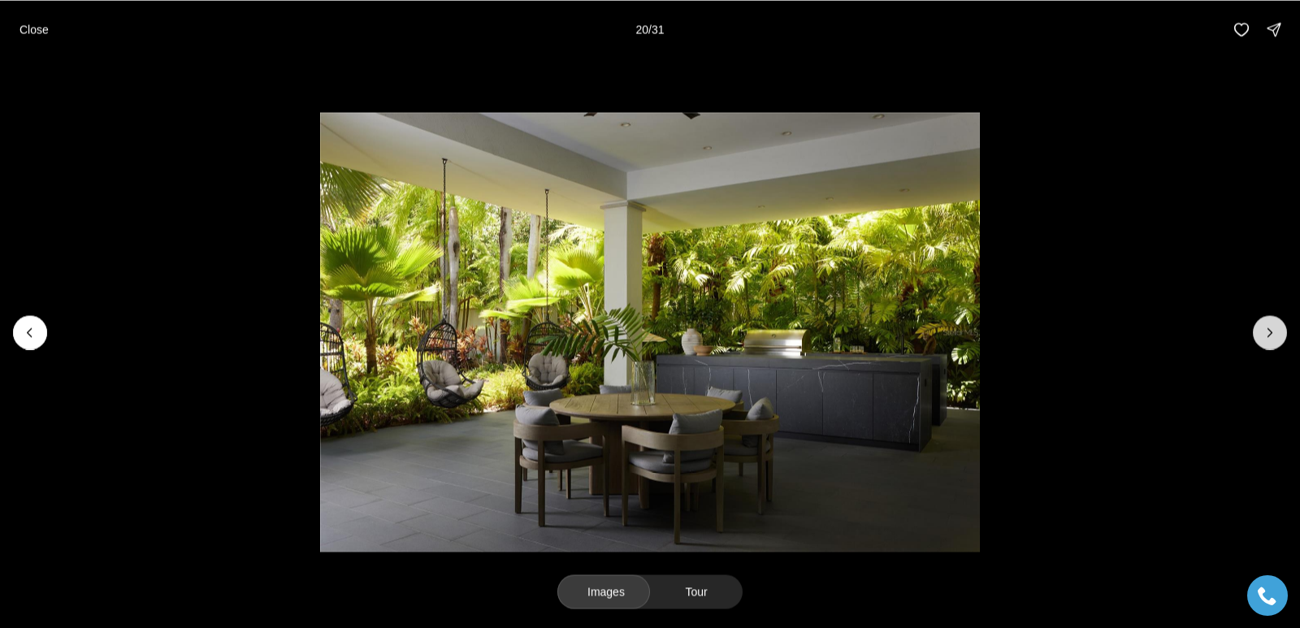
click at [1257, 334] on button "Next slide" at bounding box center [1269, 332] width 34 height 34
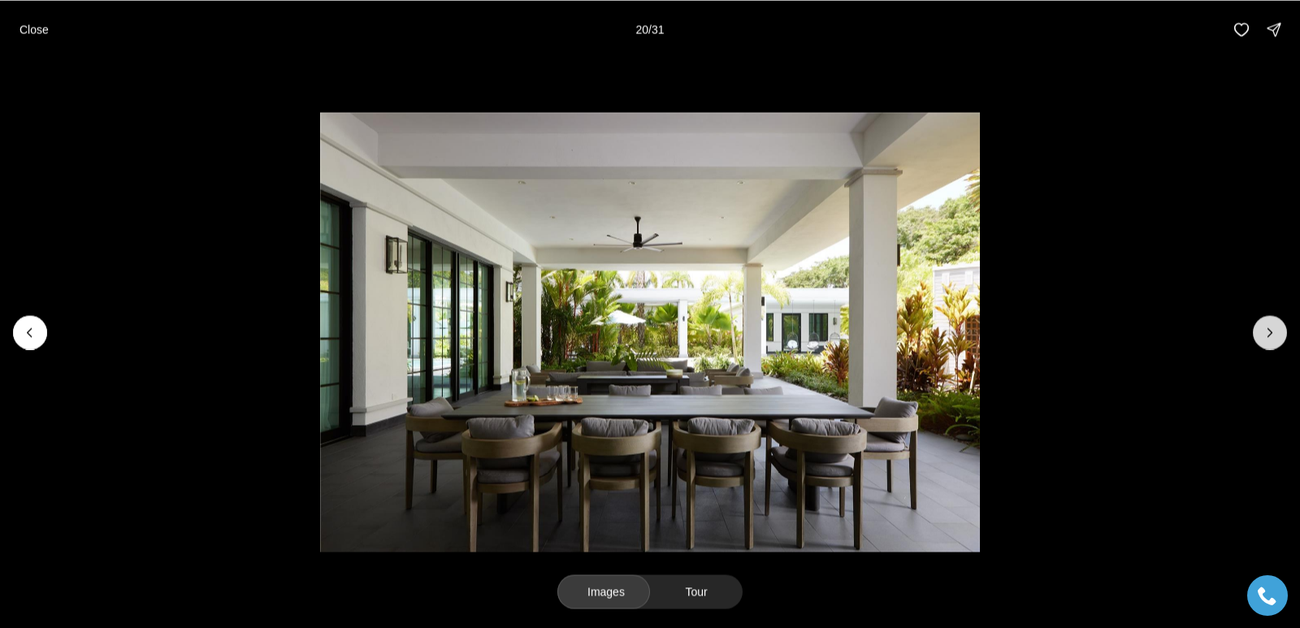
click at [1257, 334] on button "Next slide" at bounding box center [1269, 332] width 34 height 34
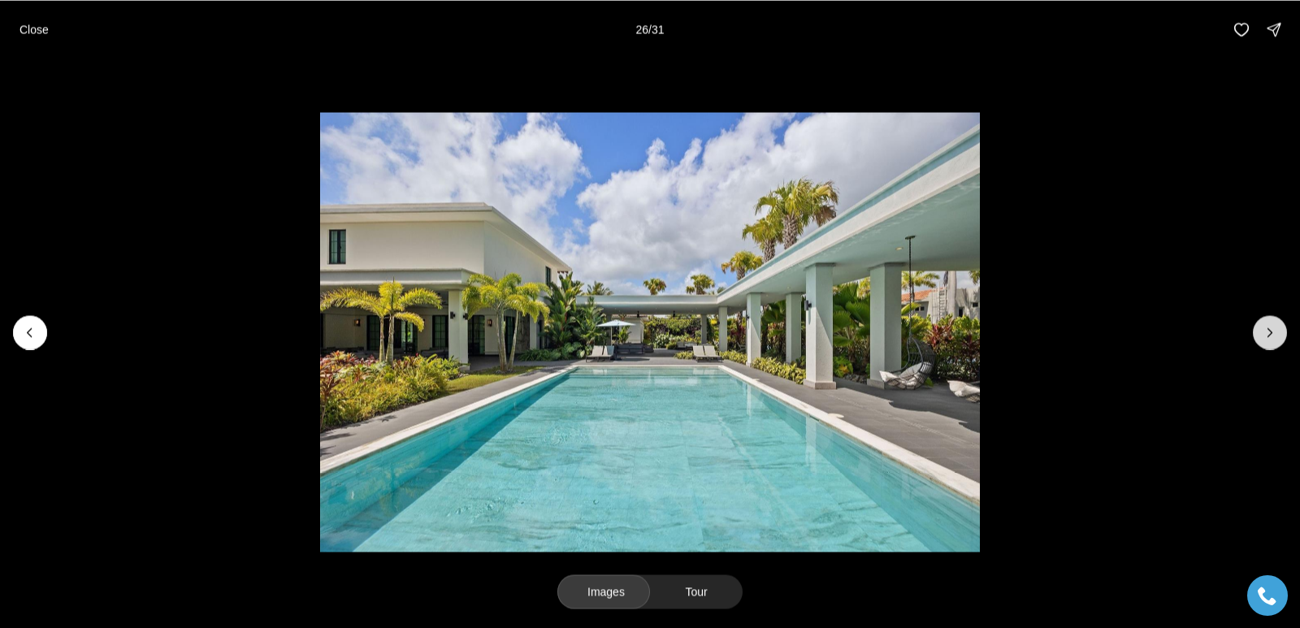
click at [1257, 334] on button "Next slide" at bounding box center [1269, 332] width 34 height 34
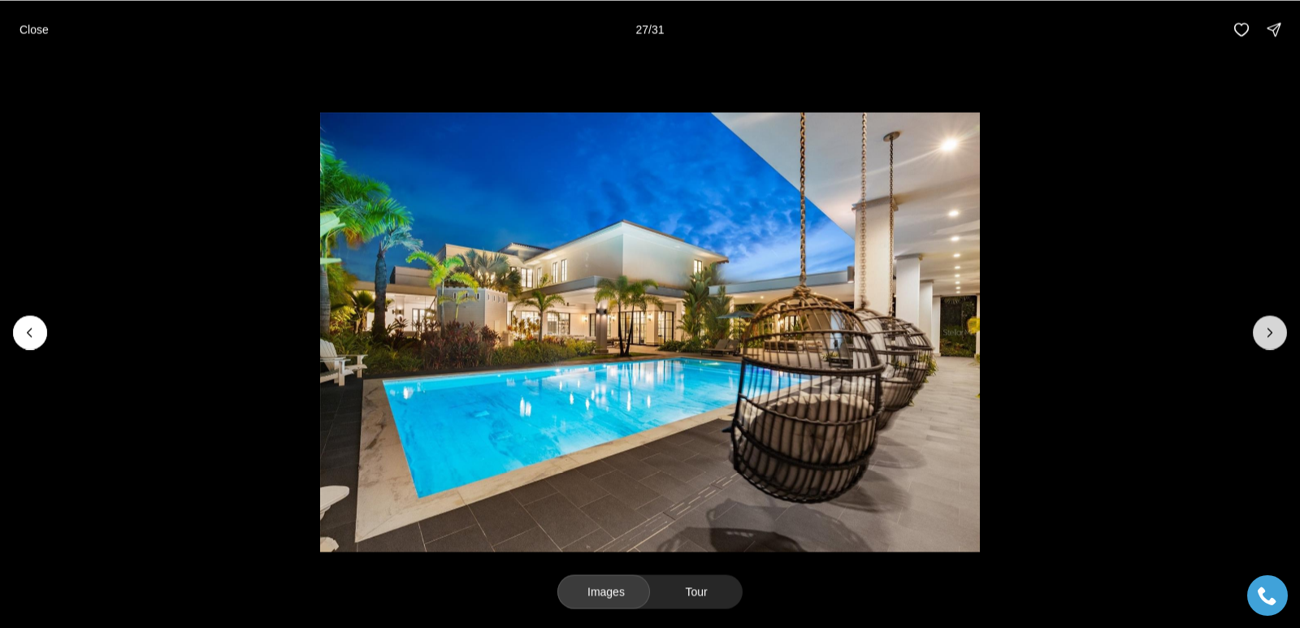
click at [1257, 334] on button "Next slide" at bounding box center [1269, 332] width 34 height 34
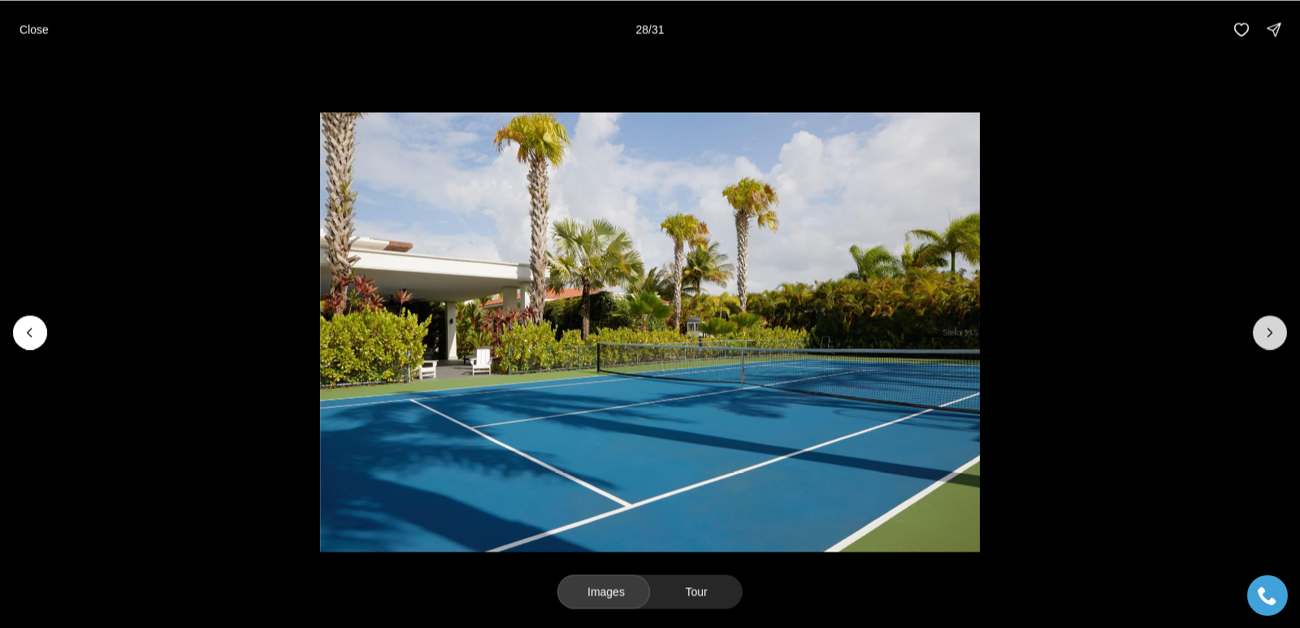
click at [1257, 334] on button "Next slide" at bounding box center [1269, 332] width 34 height 34
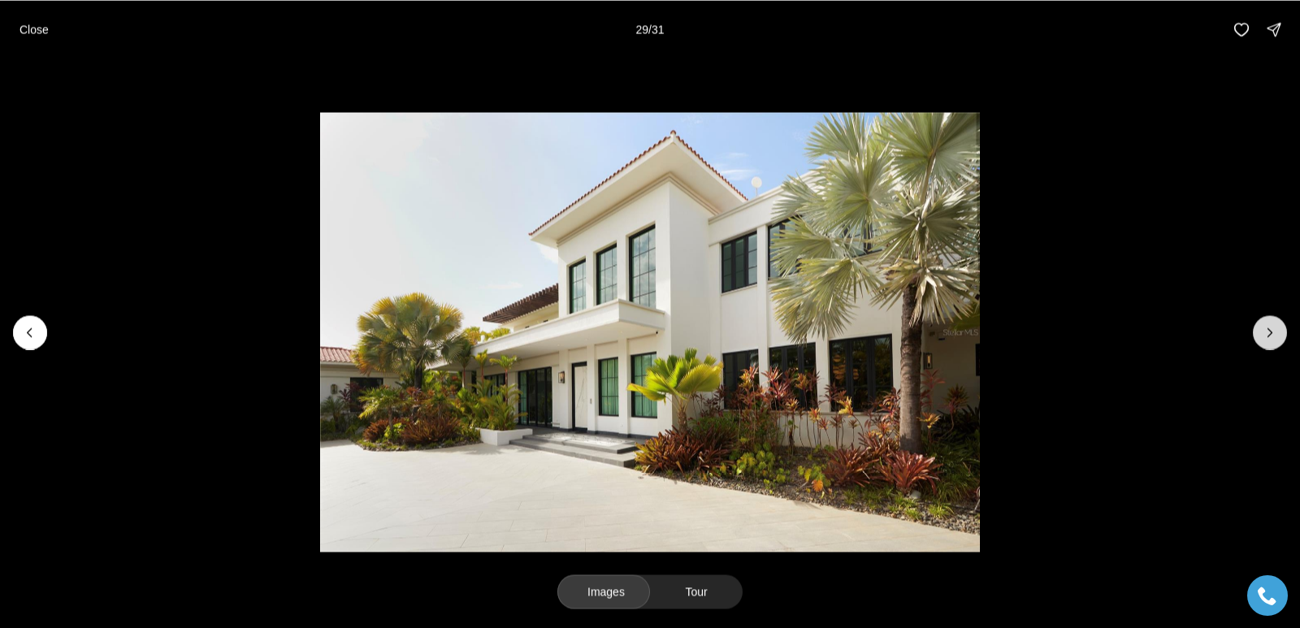
click at [1257, 334] on button "Next slide" at bounding box center [1269, 332] width 34 height 34
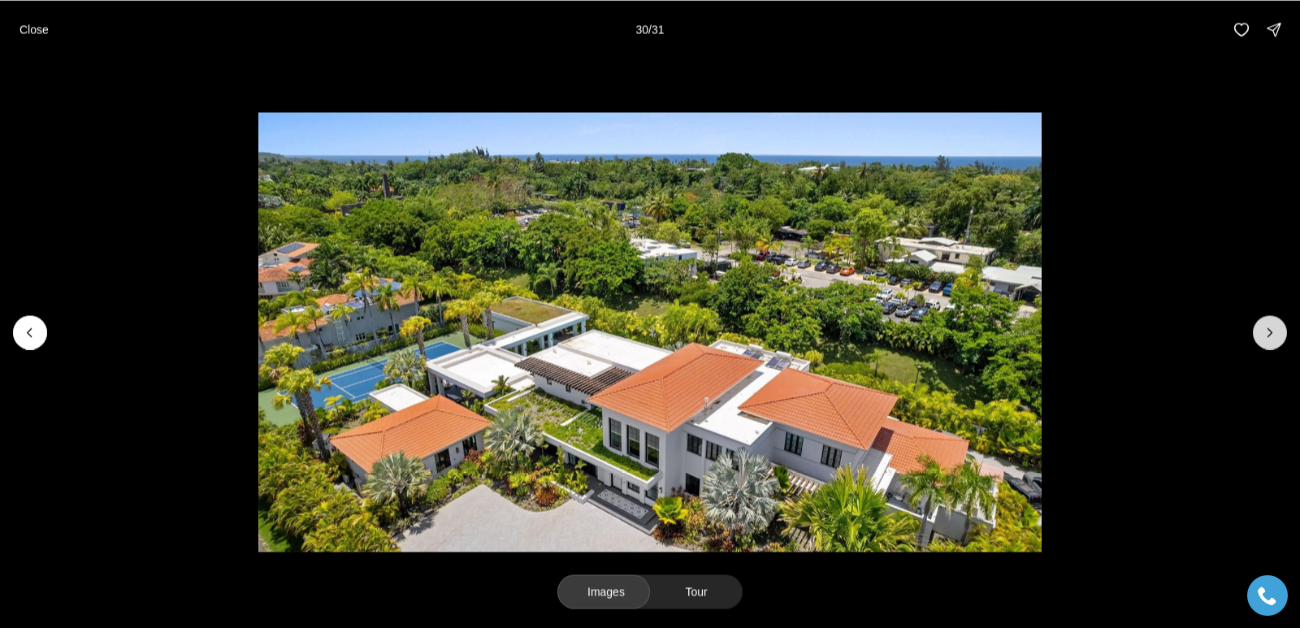
click at [1257, 334] on button "Next slide" at bounding box center [1269, 332] width 34 height 34
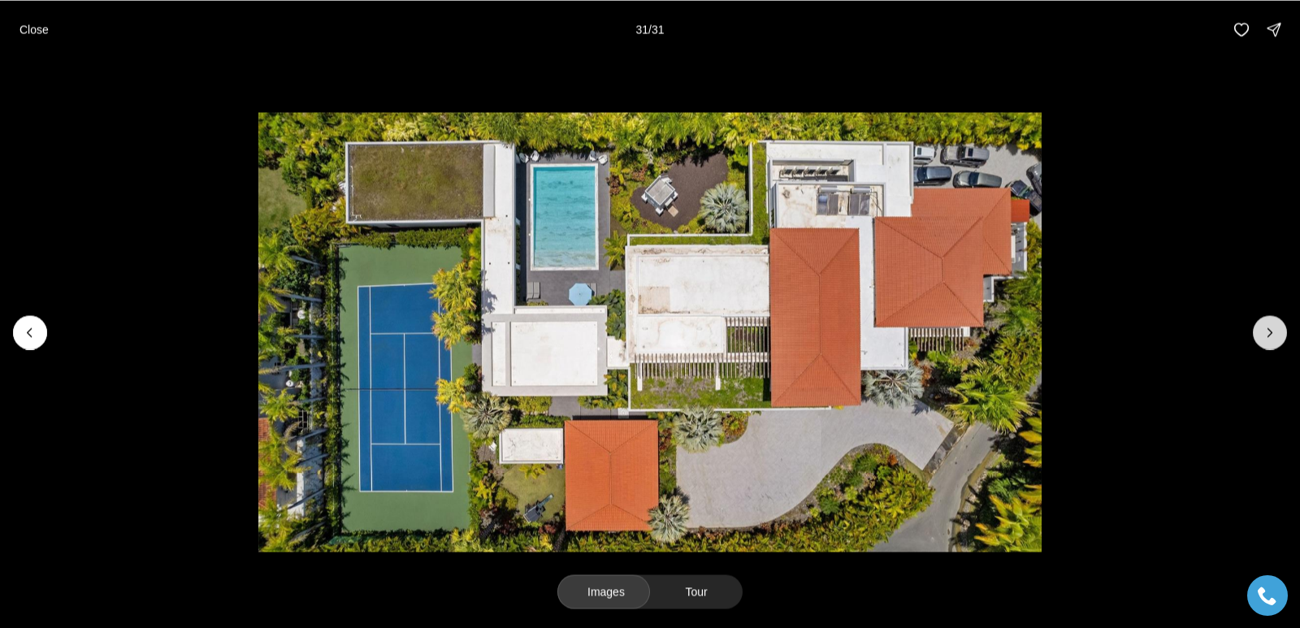
click at [1257, 334] on div at bounding box center [1269, 332] width 34 height 34
click at [37, 27] on p "Close" at bounding box center [33, 29] width 29 height 13
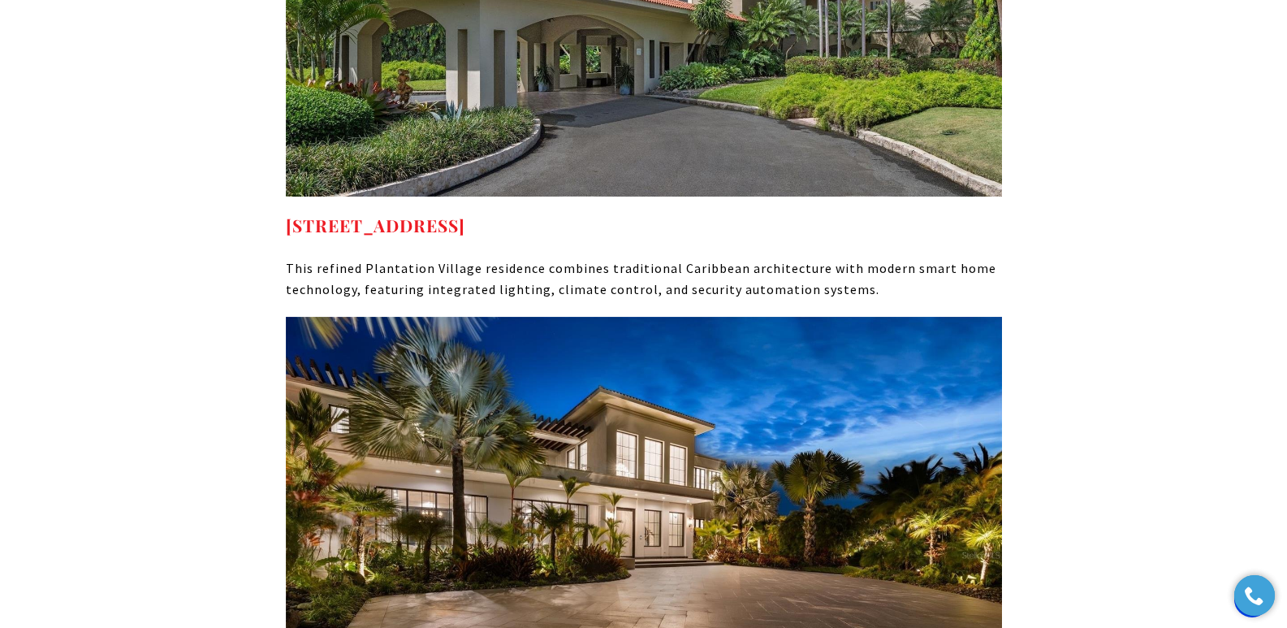
scroll to position [9883, 0]
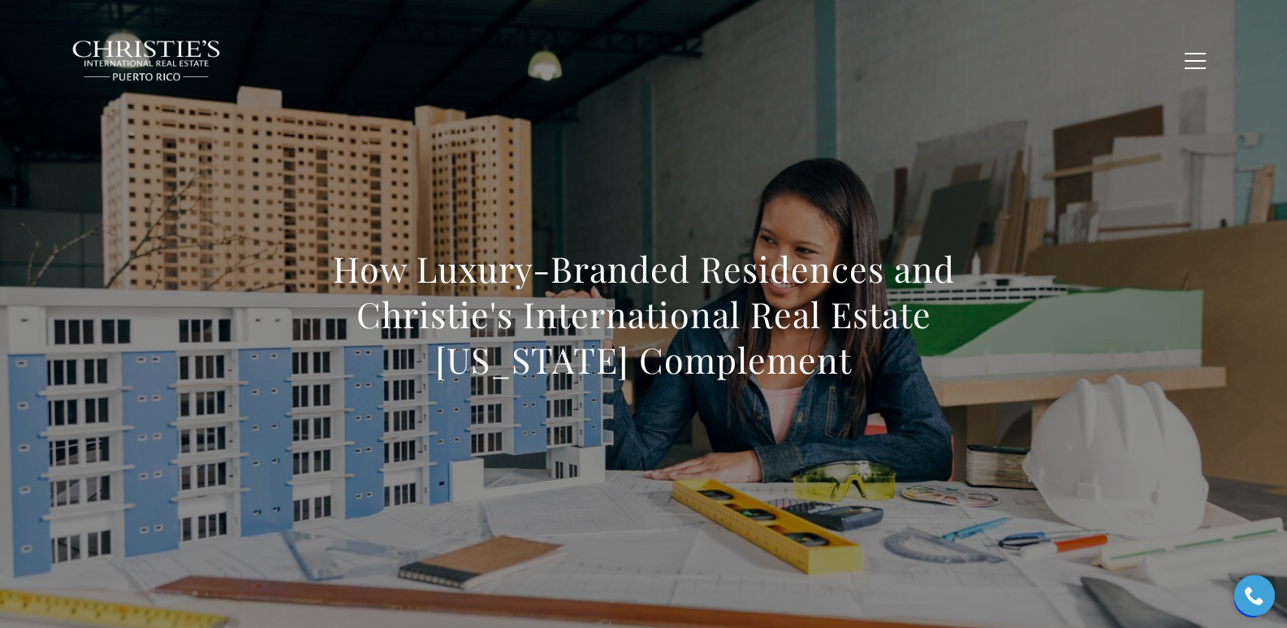
drag, startPoint x: 312, startPoint y: 268, endPoint x: 803, endPoint y: 376, distance: 503.1
click at [803, 376] on h1 "How Luxury-Branded Residences and Christie's International Real Estate Puerto R…" at bounding box center [644, 314] width 716 height 136
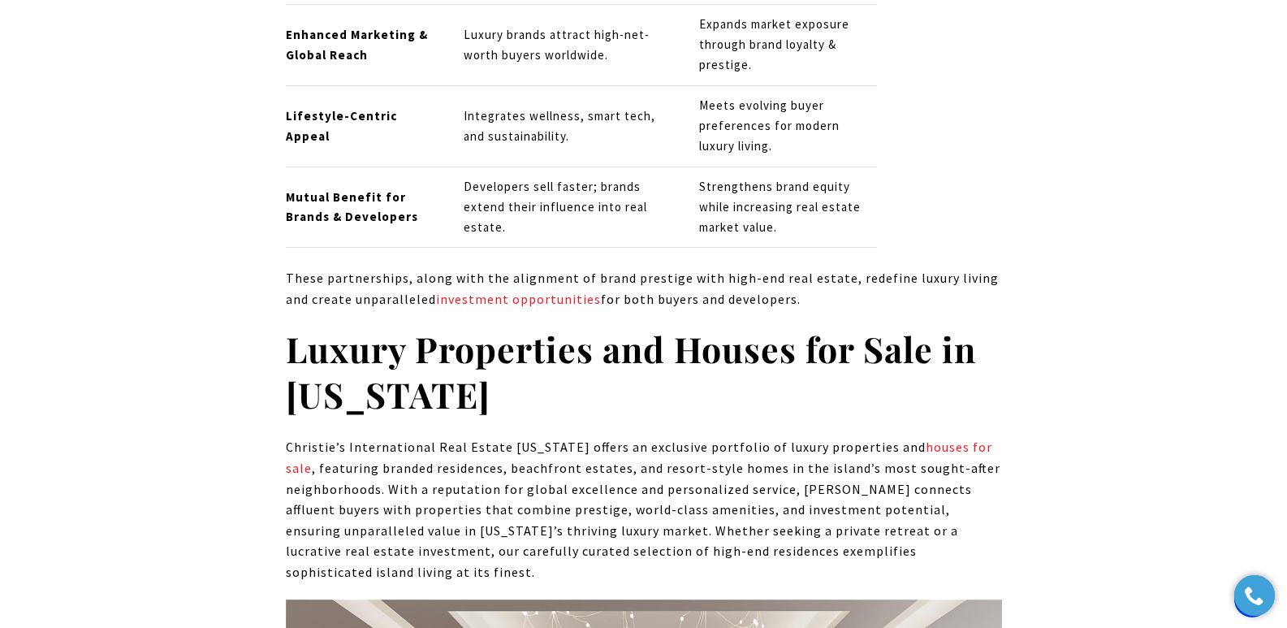
scroll to position [5672, 0]
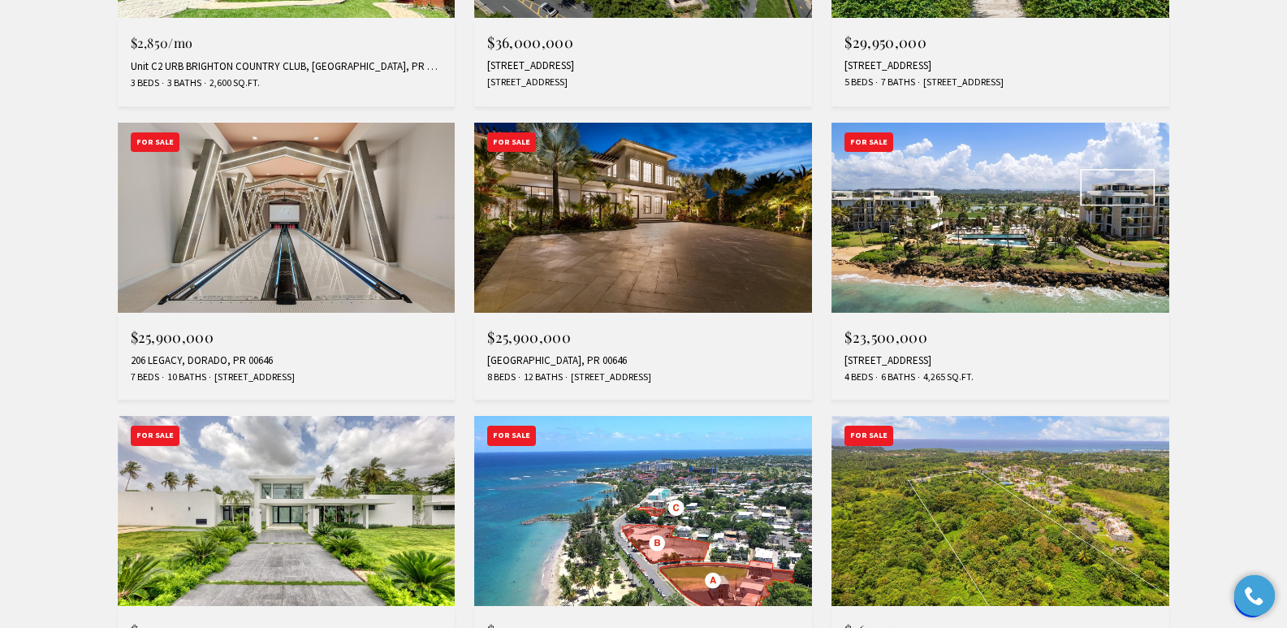
scroll to position [1449, 0]
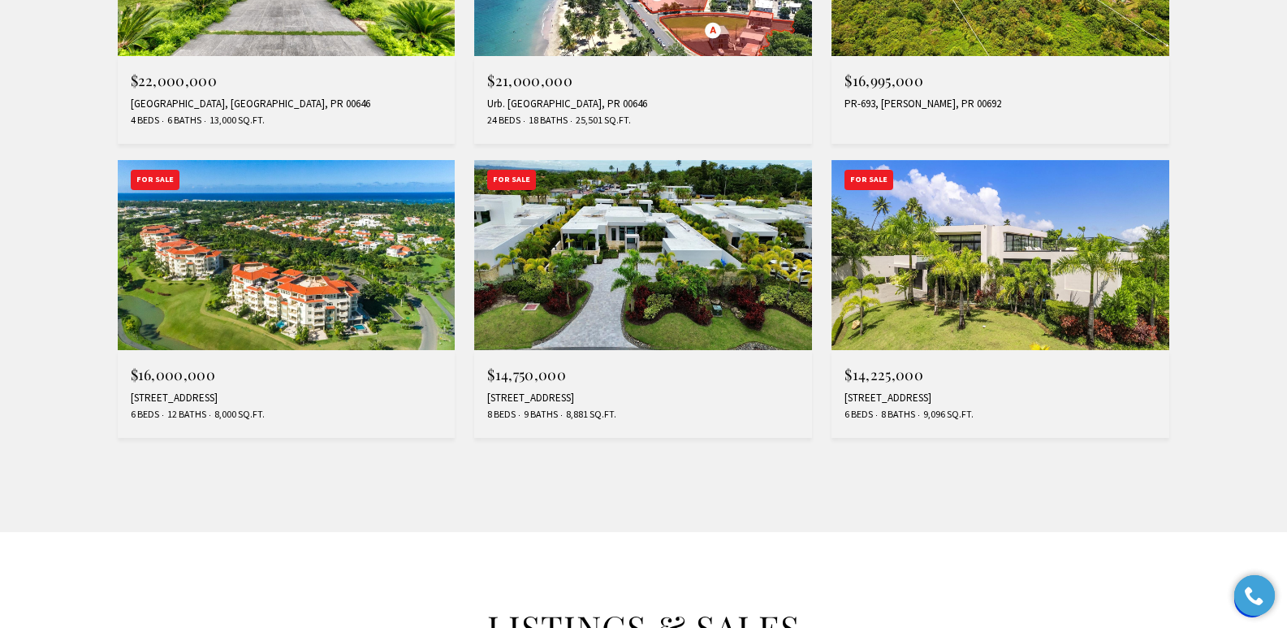
click at [549, 397] on div "202 LEGACY DORADO BEACH EAST, DORADO, PR 00646" at bounding box center [643, 397] width 312 height 13
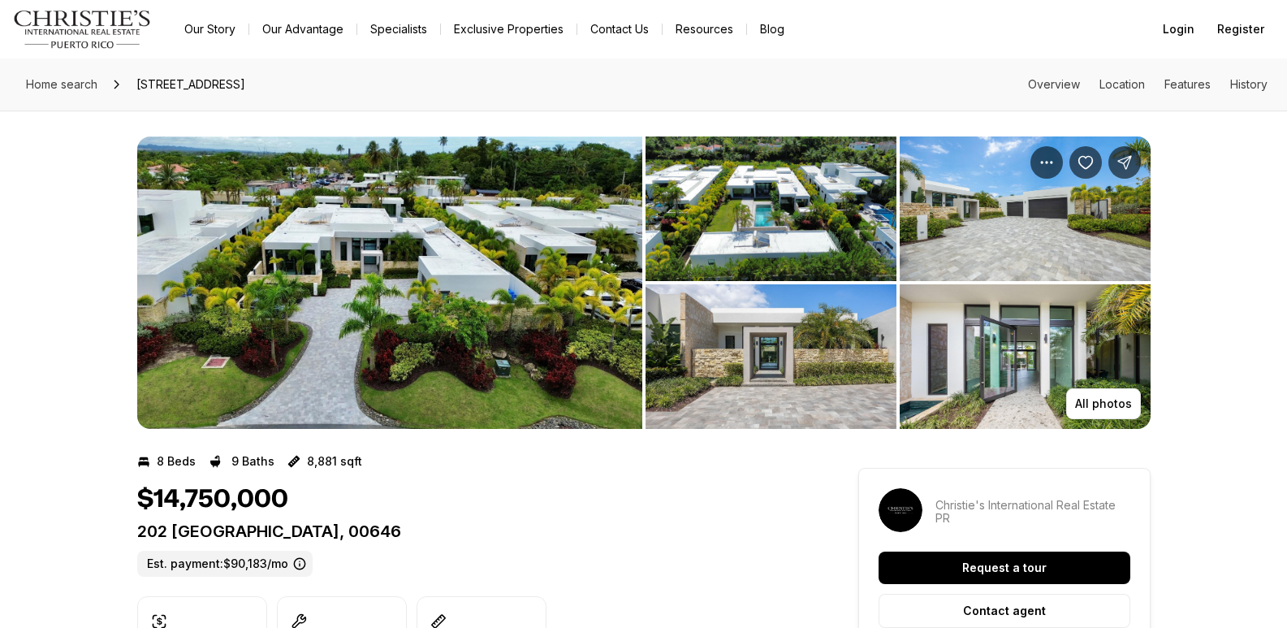
click at [600, 521] on div "$14,750,000 [STREET_ADDRESS] Est. payment: $90,183/mo" at bounding box center [468, 530] width 663 height 93
copy p "202 [GEOGRAPHIC_DATA], 00646"
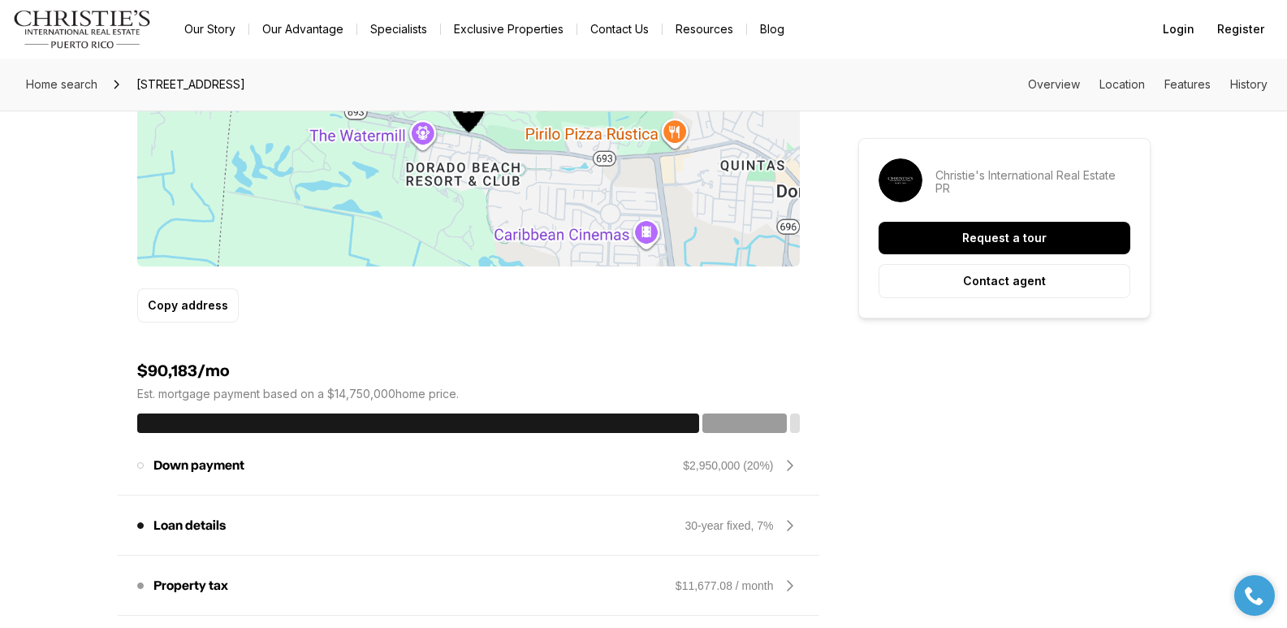
scroll to position [549, 0]
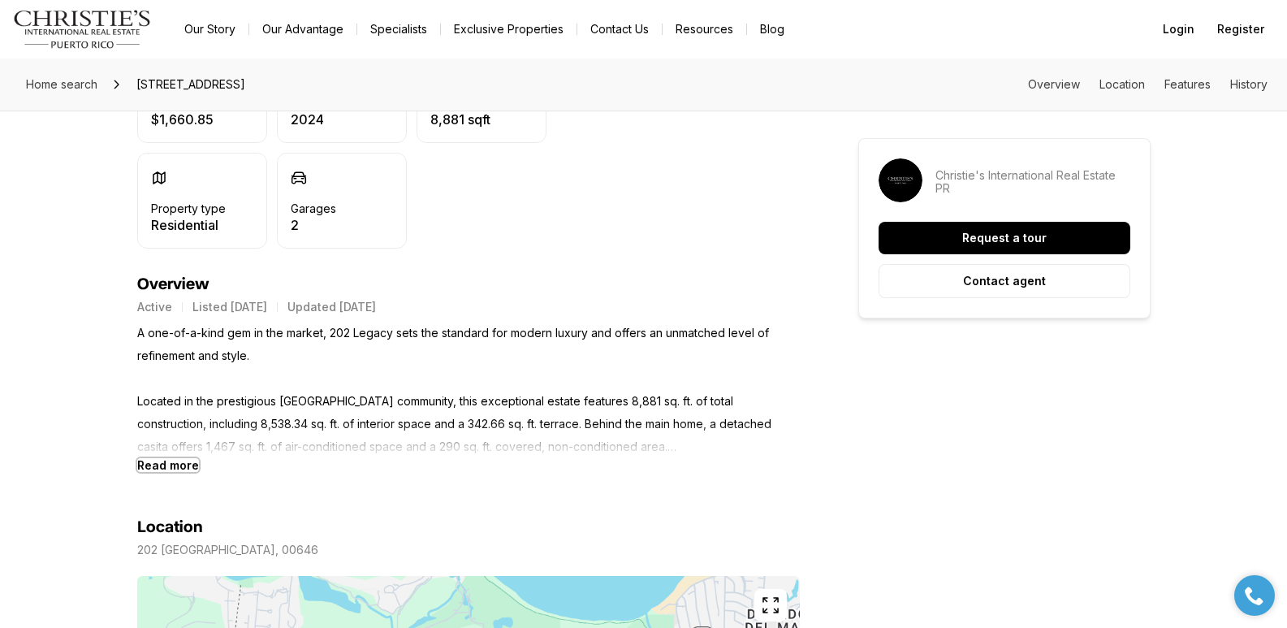
click at [163, 466] on b "Read more" at bounding box center [168, 465] width 62 height 14
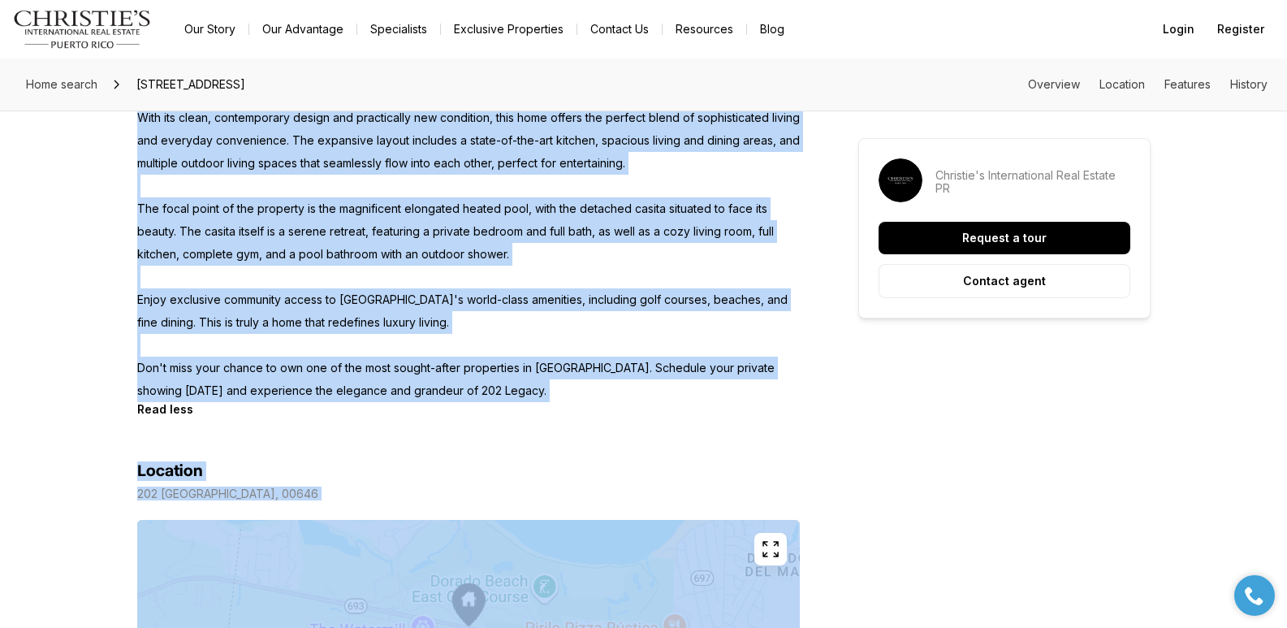
scroll to position [1118, 0]
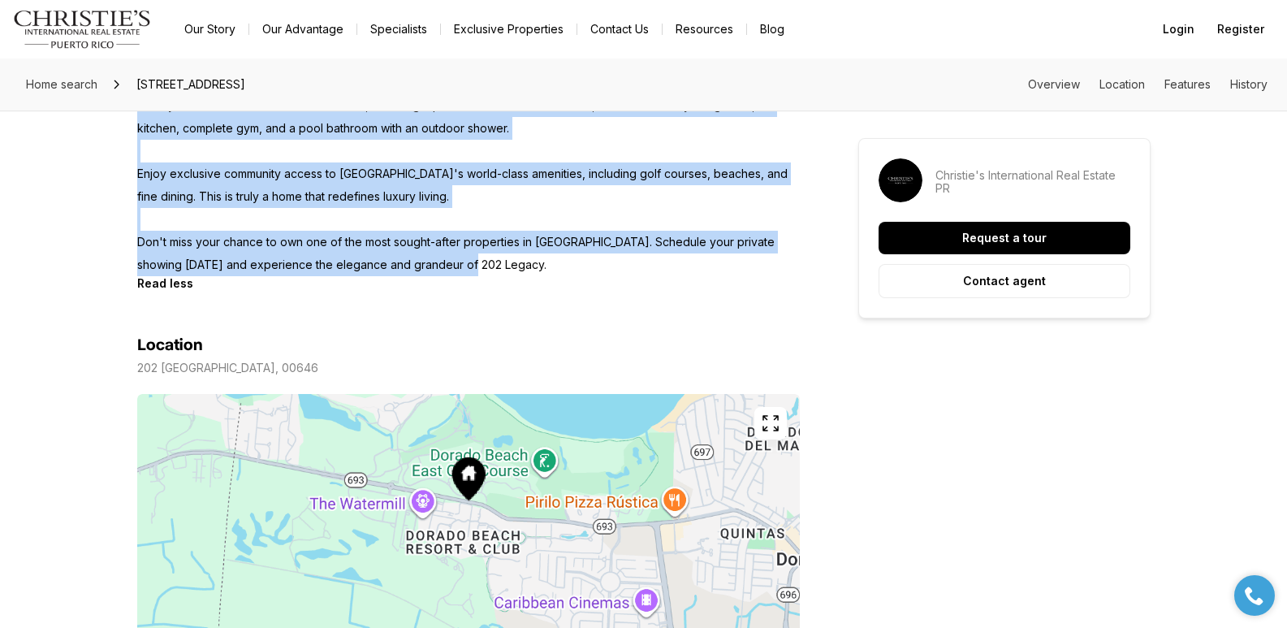
drag, startPoint x: 138, startPoint y: 333, endPoint x: 463, endPoint y: 270, distance: 330.8
click at [463, 270] on p "A one-of-a-kind gem in the market, 202 Legacy sets the standard for modern luxu…" at bounding box center [468, 14] width 663 height 523
copy p "A one-of-a-kind gem in the market, 202 Legacy sets the standard for modern luxu…"
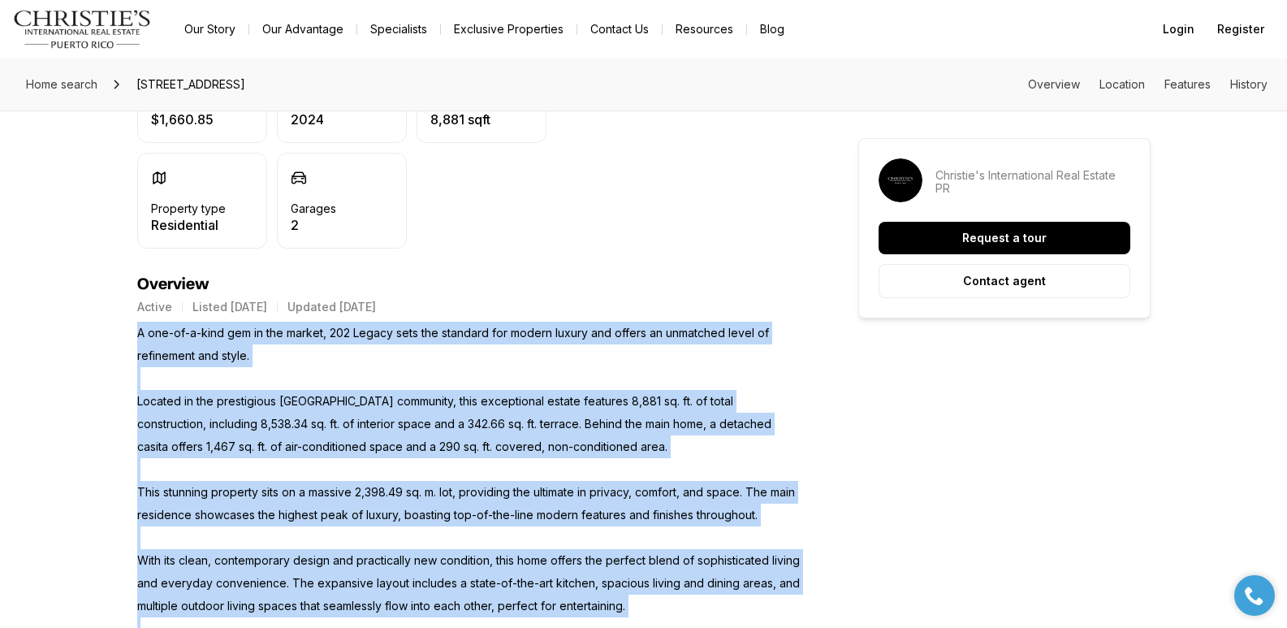
scroll to position [0, 0]
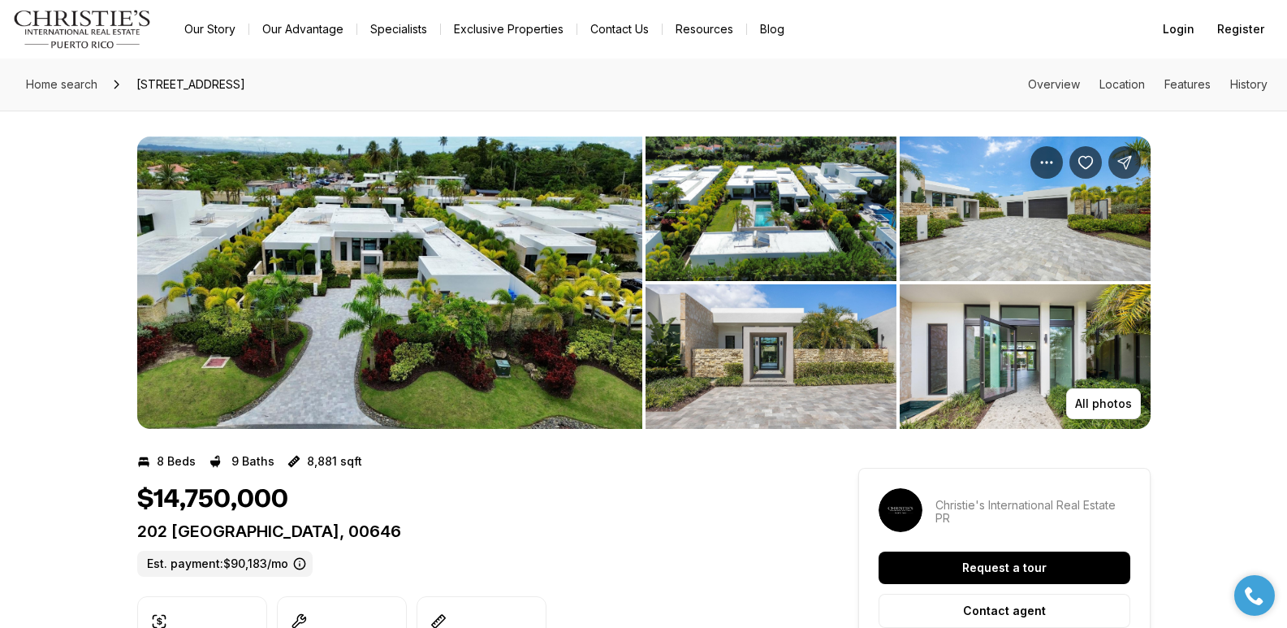
drag, startPoint x: 136, startPoint y: 534, endPoint x: 625, endPoint y: 544, distance: 489.0
click at [625, 544] on div "202 LEGACY DORADO BEACH EAST DORADO PR, 00646 Est. payment: $90,183/mo" at bounding box center [468, 548] width 663 height 55
copy p "202 LEGACY DORADO BEACH EAST DORADO PR, 00646"
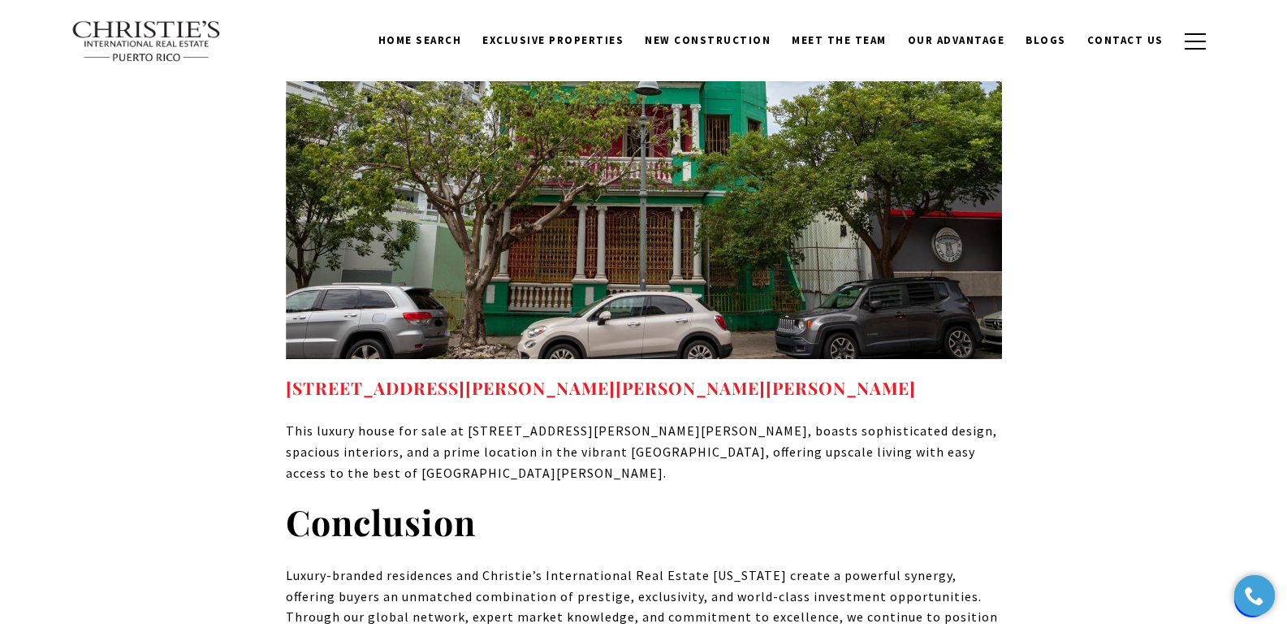
scroll to position [6770, 0]
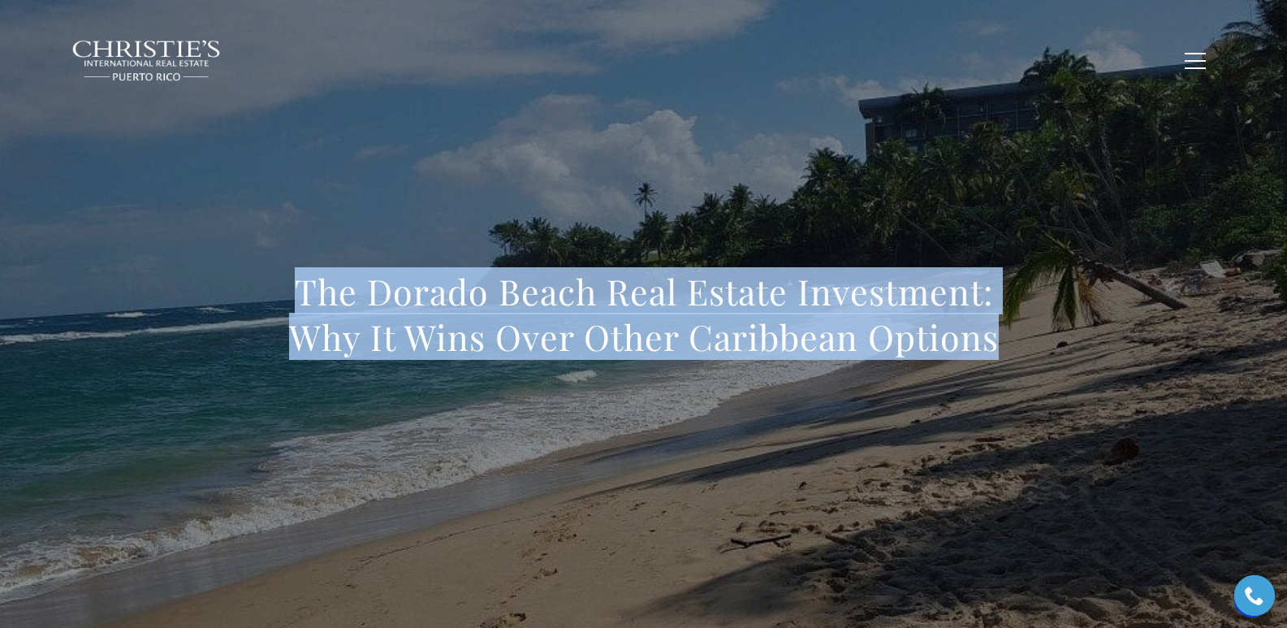
drag, startPoint x: 284, startPoint y: 279, endPoint x: 1034, endPoint y: 335, distance: 751.7
click at [1034, 335] on div "The Dorado Beach Real Estate Investment: Why It Wins Over Other Caribbean Optio…" at bounding box center [644, 324] width 1137 height 487
copy h1 "The Dorado Beach Real Estate Investment: Why It Wins Over Other Caribbean Optio…"
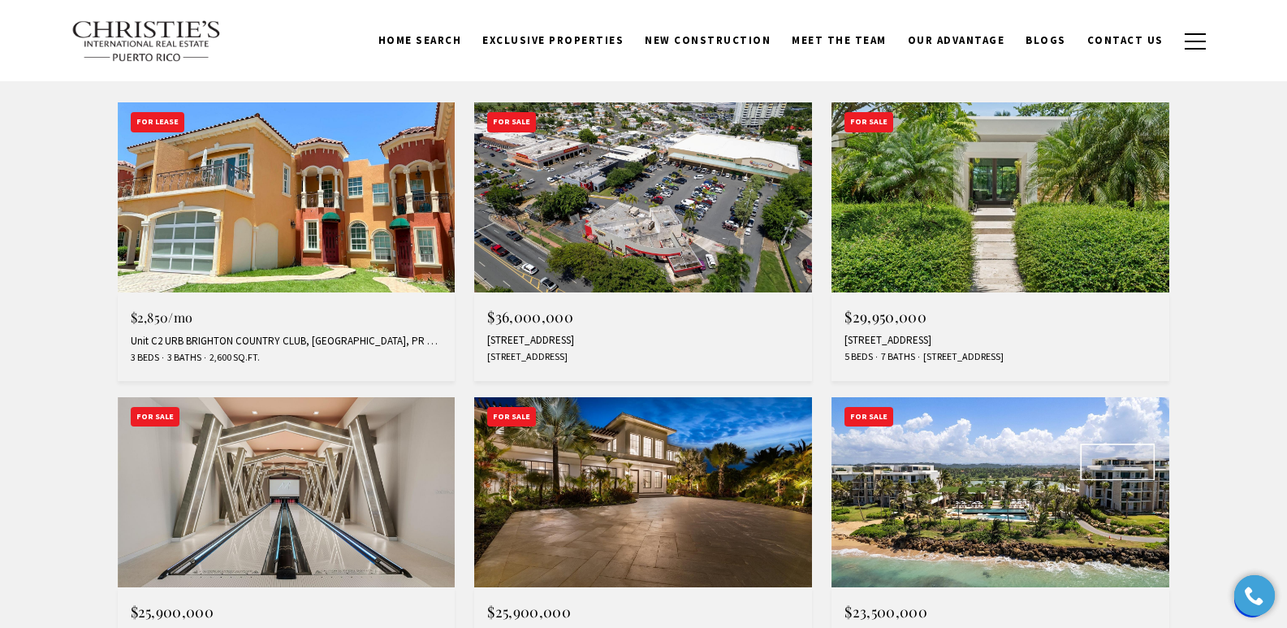
scroll to position [590, 0]
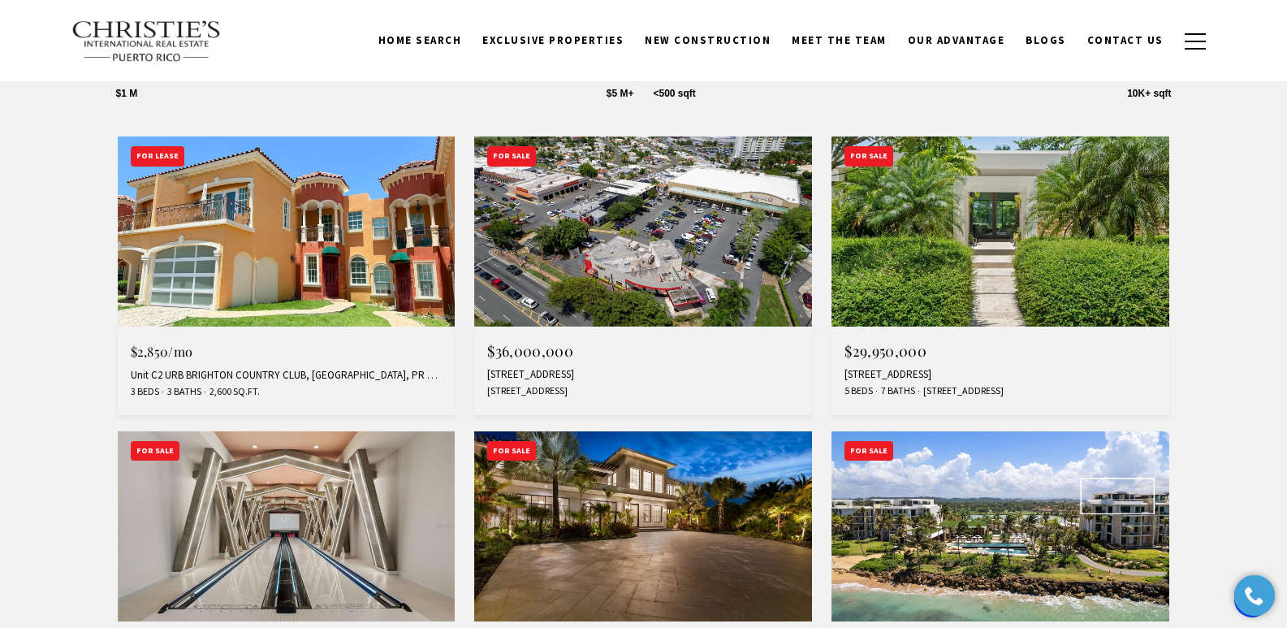
click at [913, 374] on div "200 DORADO BEACH DR #3, DORADO, PR 00646" at bounding box center [1001, 374] width 312 height 13
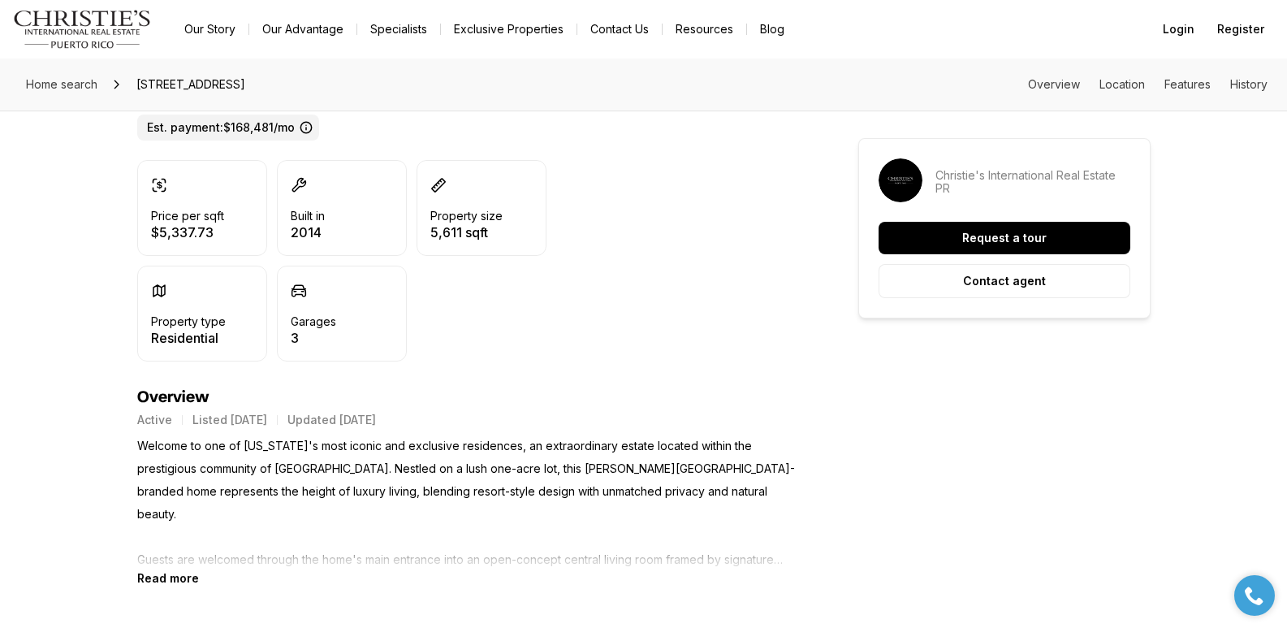
scroll to position [463, 0]
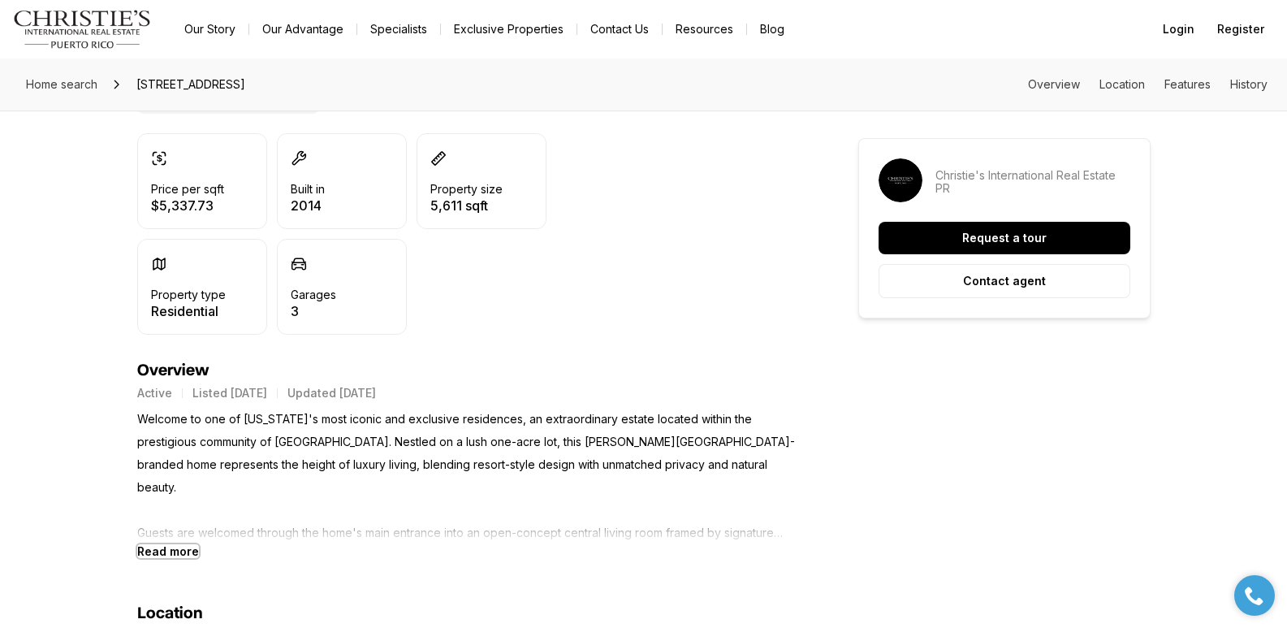
click at [175, 552] on b "Read more" at bounding box center [168, 551] width 62 height 14
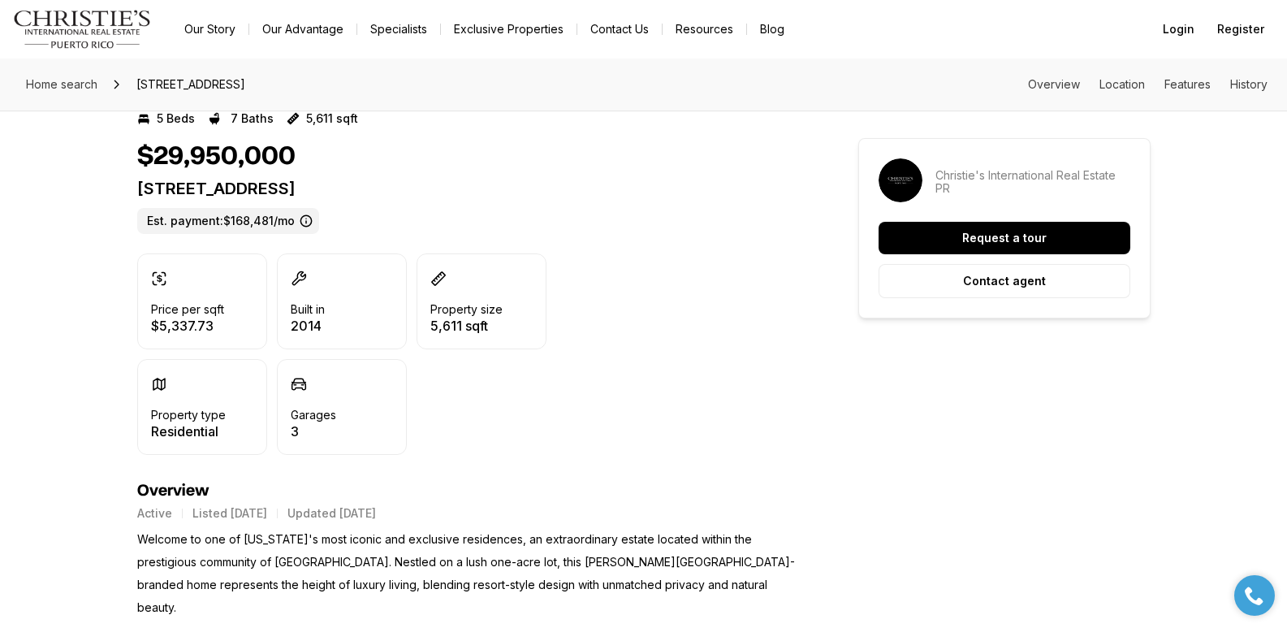
scroll to position [231, 0]
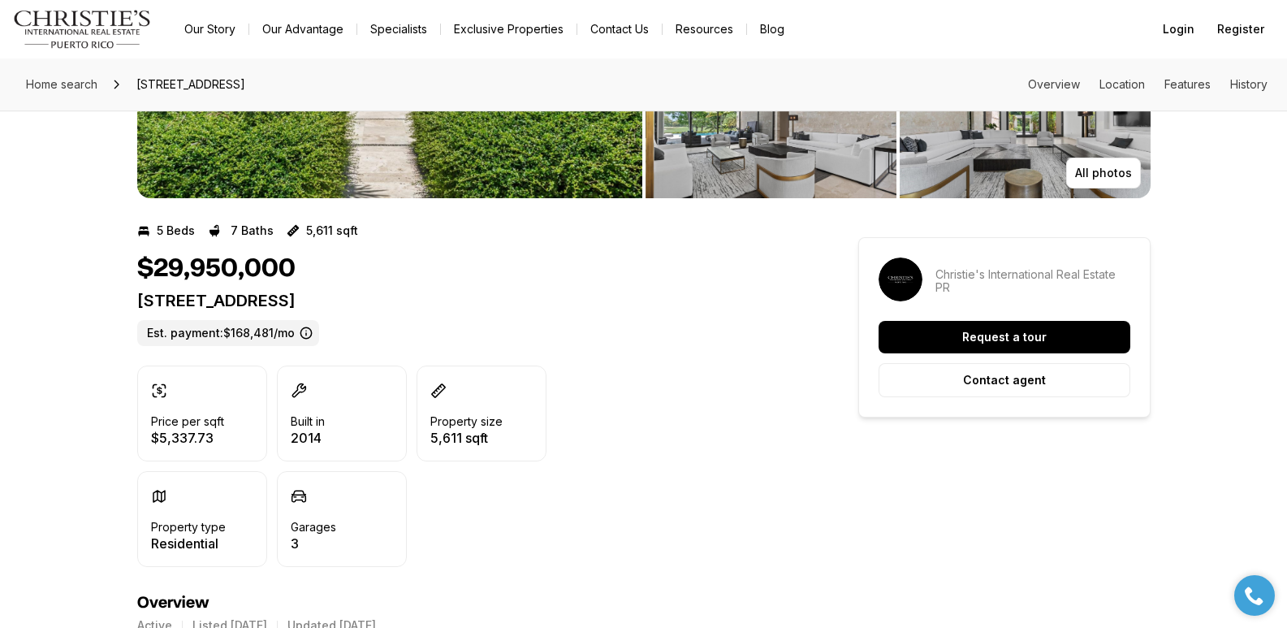
drag, startPoint x: 139, startPoint y: 301, endPoint x: 539, endPoint y: 300, distance: 400.4
click at [539, 300] on p "[STREET_ADDRESS]" at bounding box center [468, 300] width 663 height 19
copy p "200 DORADO BEACH DR #3 DORADO PR, 00646"
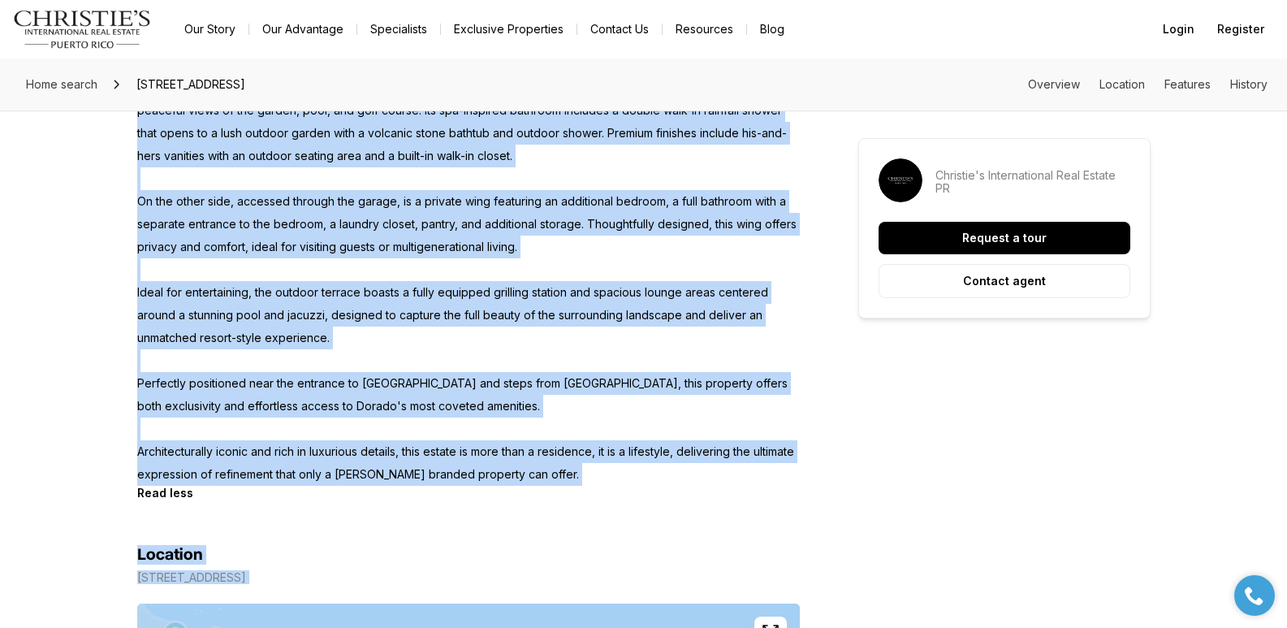
scroll to position [1127, 0]
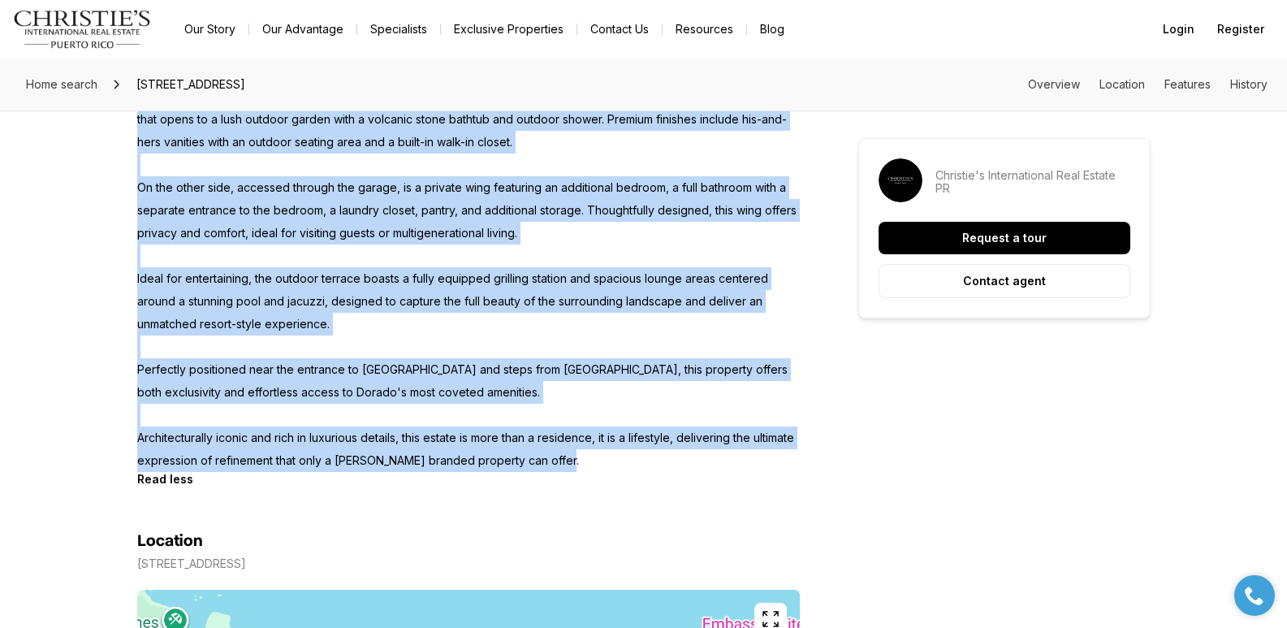
copy p "Welcome to one of Puerto Rico's most iconic and exclusive residences, an extrao…"
drag, startPoint x: 139, startPoint y: 155, endPoint x: 619, endPoint y: 439, distance: 557.5
click at [619, 439] on p "Welcome to one of Puerto Rico's most iconic and exclusive residences, an extrao…" at bounding box center [468, 108] width 663 height 728
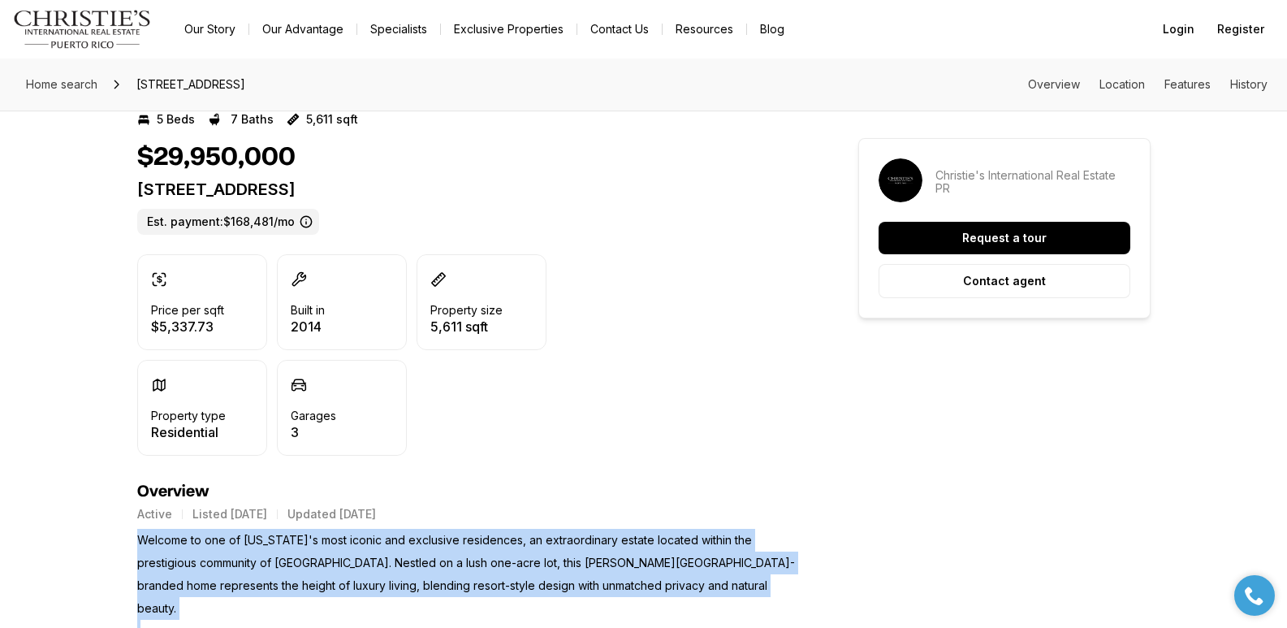
scroll to position [394, 0]
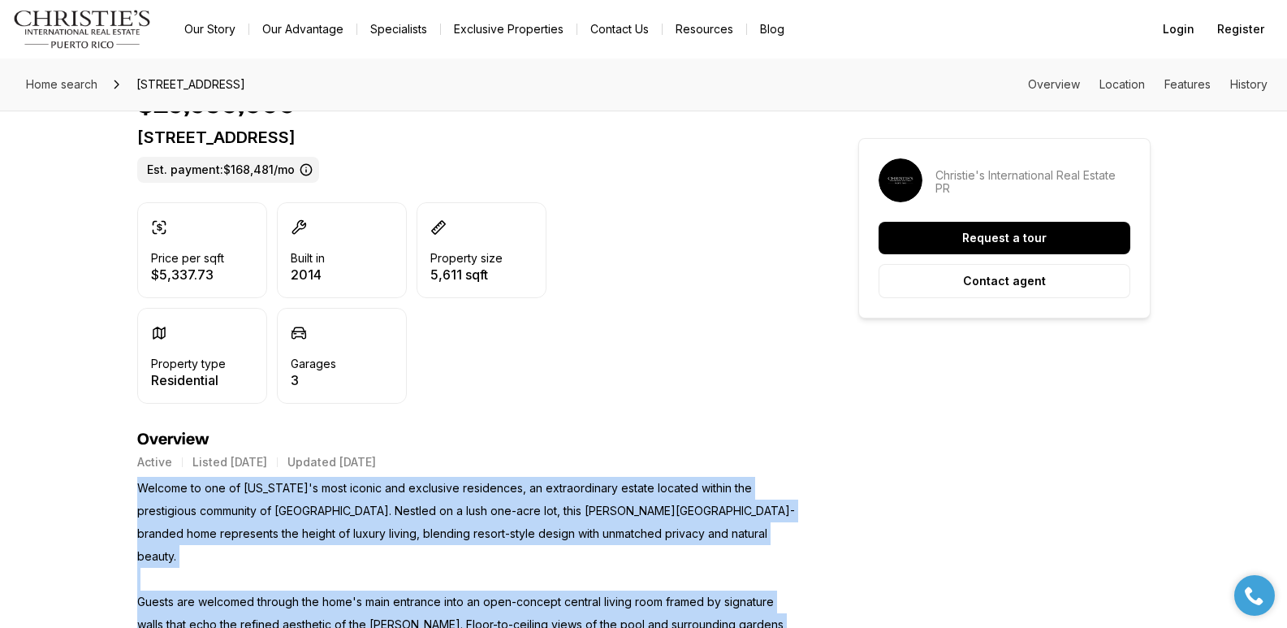
copy p "Welcome to one of Puerto Rico's most iconic and exclusive residences, an extrao…"
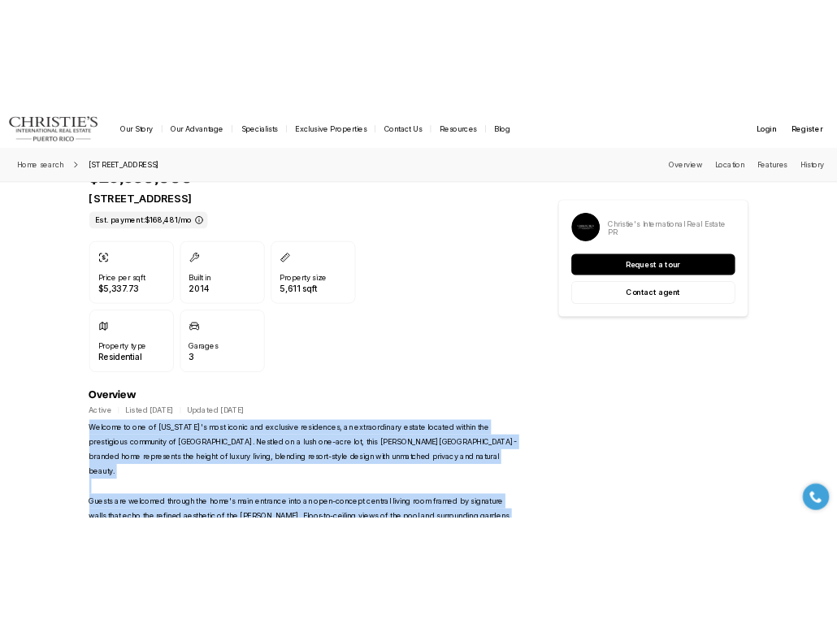
scroll to position [0, 0]
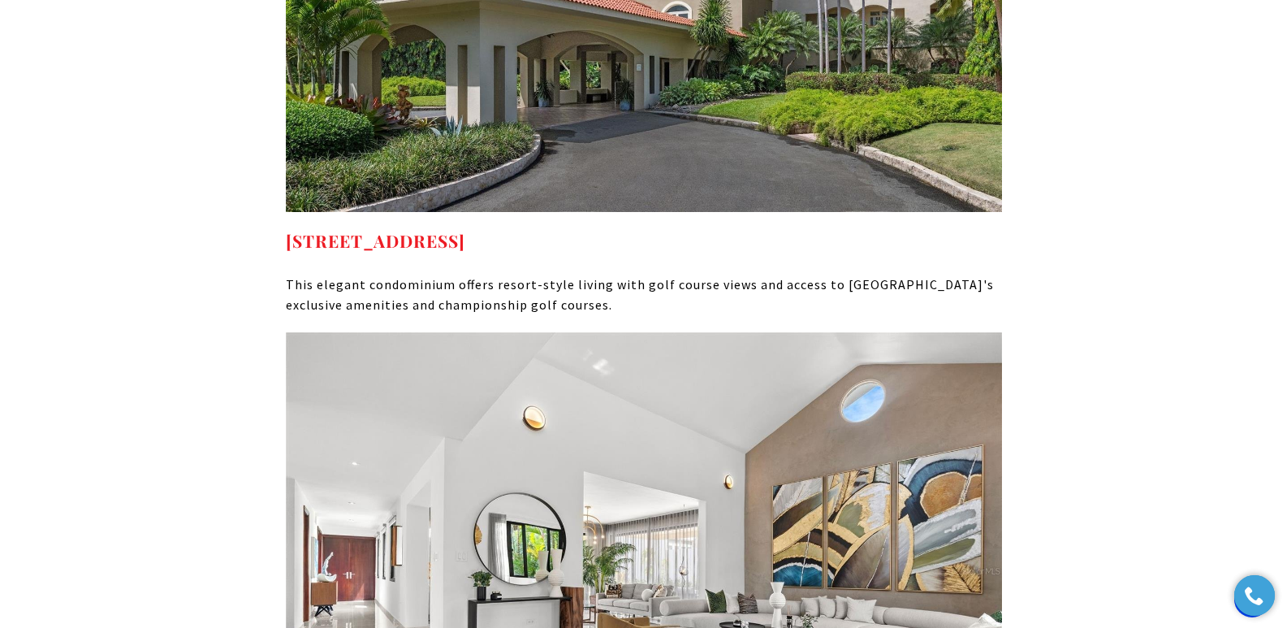
scroll to position [8976, 0]
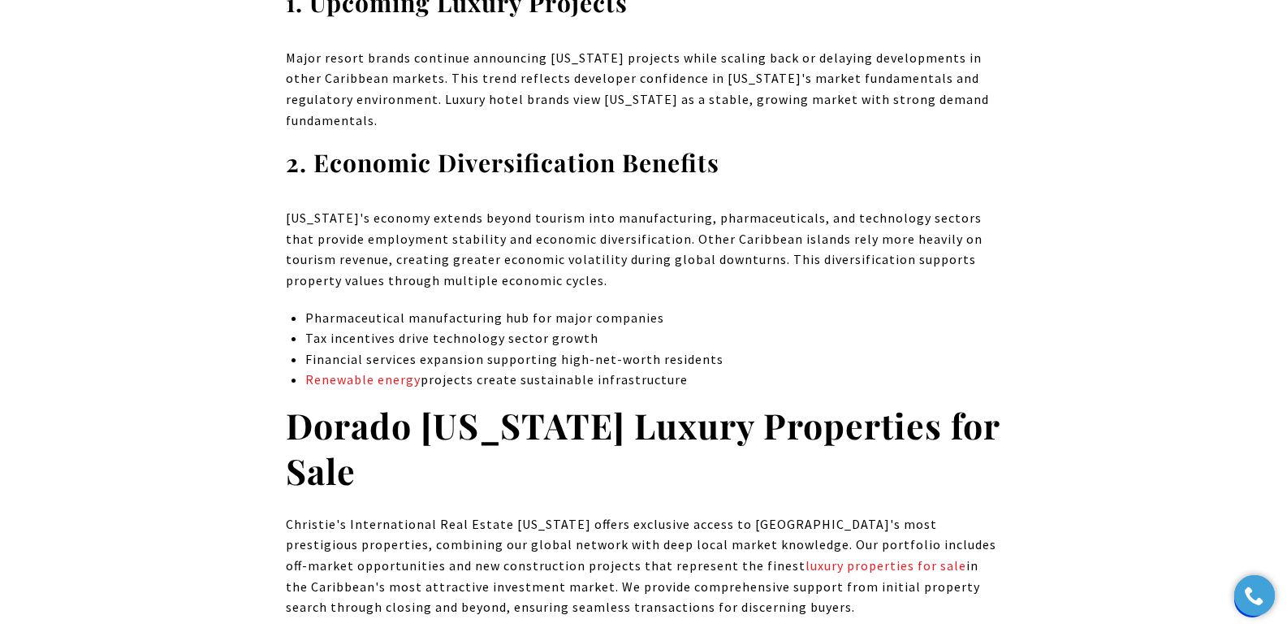
scroll to position [7483, 0]
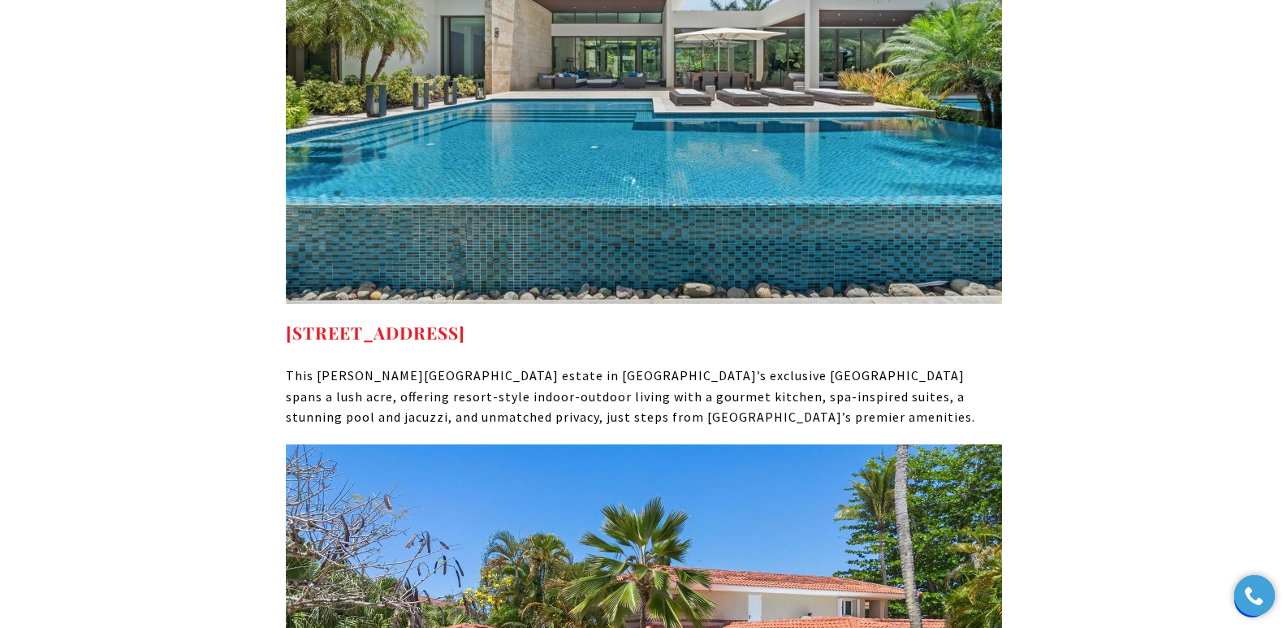
scroll to position [8708, 0]
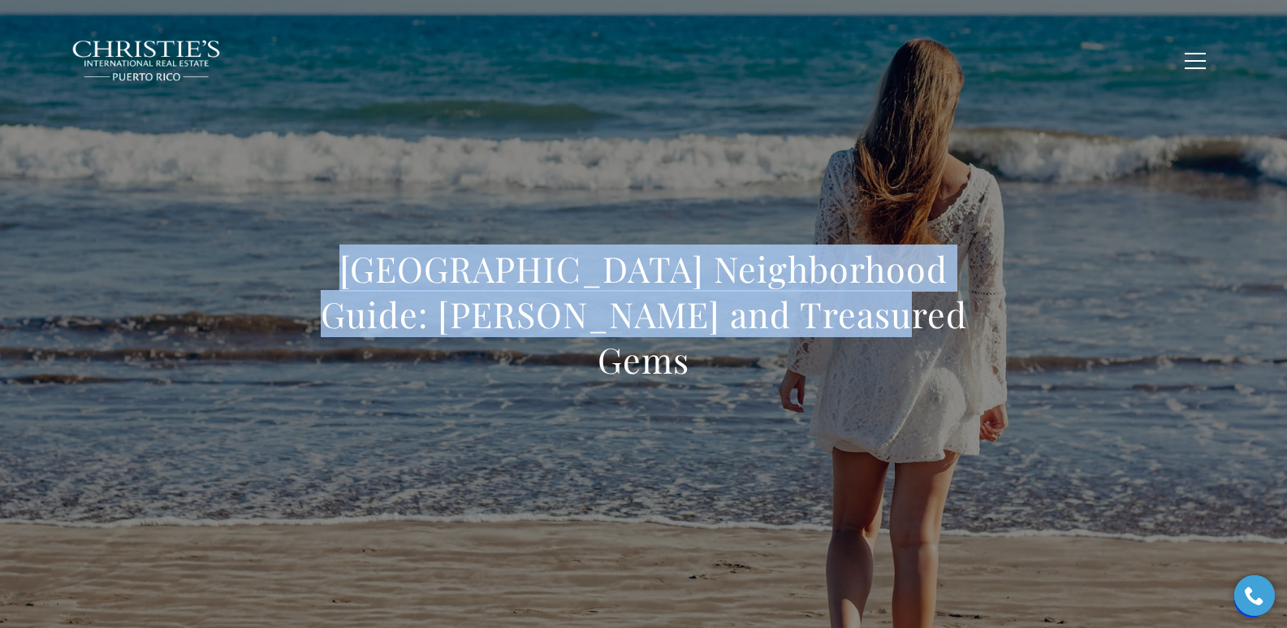
drag, startPoint x: 424, startPoint y: 320, endPoint x: 897, endPoint y: 345, distance: 473.4
click at [897, 345] on h1 "Ocean Park Neighborhood Guide: Sandy Shores and Treasured Gems" at bounding box center [644, 314] width 716 height 136
copy h1 "Ocean Park Neighborhood Guide: Sandy Shores and Treasured Gems"
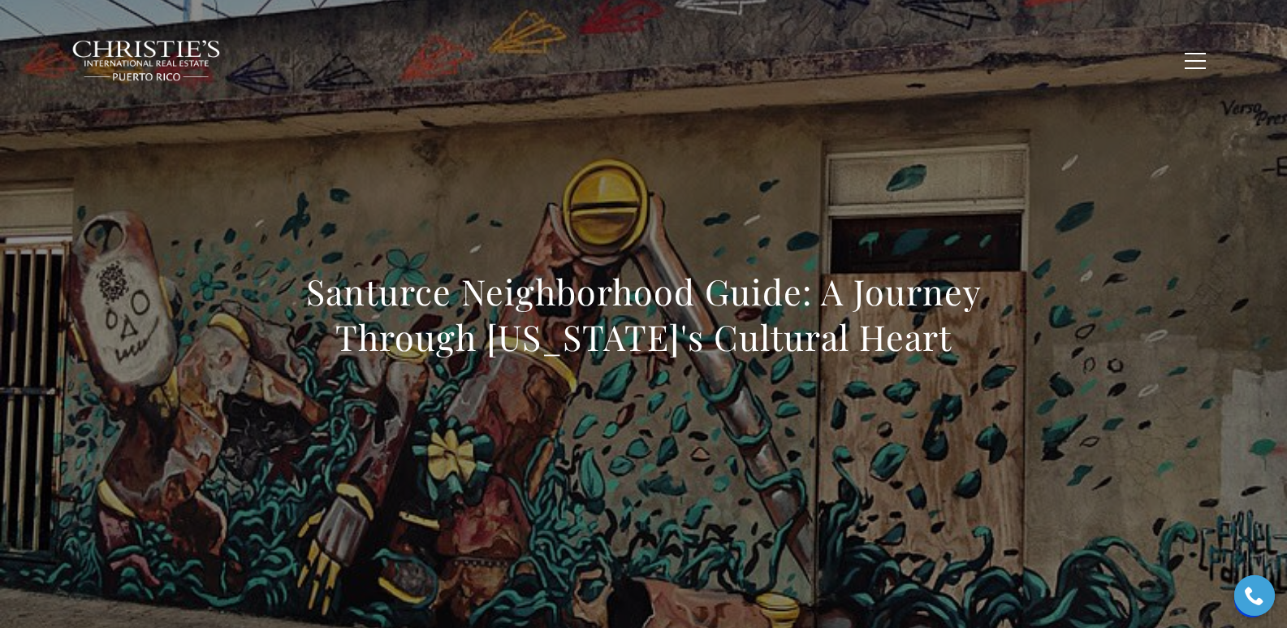
drag, startPoint x: 292, startPoint y: 282, endPoint x: 1003, endPoint y: 344, distance: 713.4
click at [1003, 344] on div "Santurce Neighborhood Guide: A Journey Through [US_STATE]'s Cultural Heart" at bounding box center [644, 324] width 1137 height 487
copy h1 "Santurce Neighborhood Guide: A Journey Through [US_STATE]'s Cultural Heart"
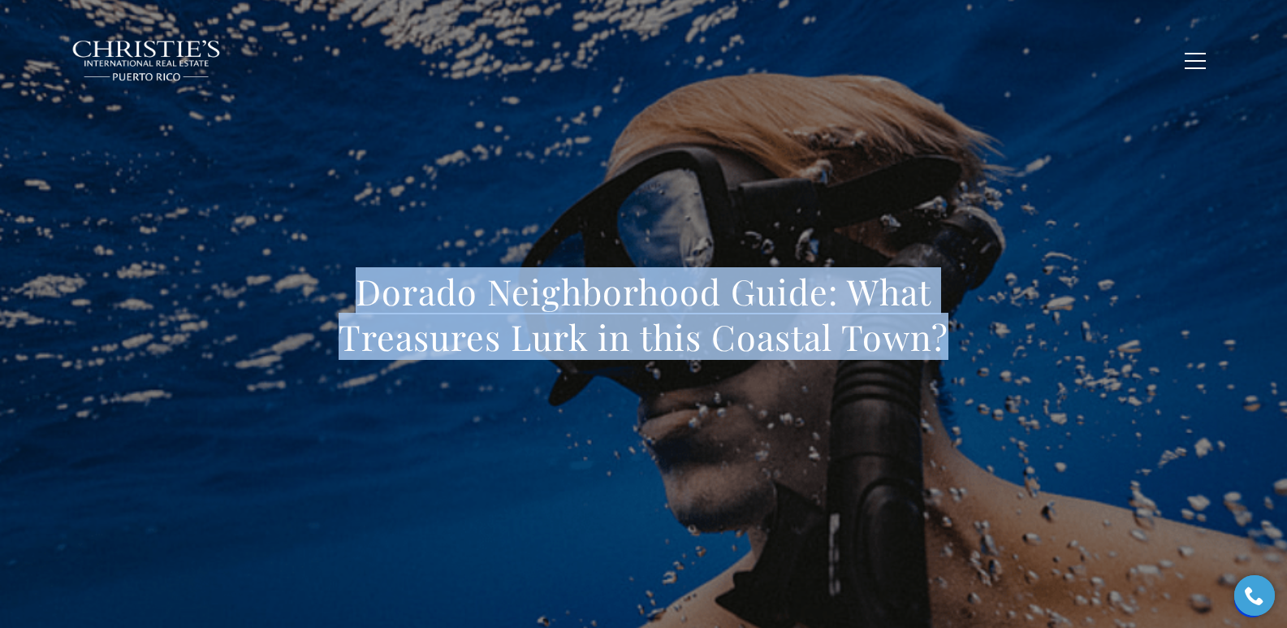
drag, startPoint x: 335, startPoint y: 297, endPoint x: 1023, endPoint y: 326, distance: 689.3
click at [1023, 326] on div "Dorado Neighborhood Guide: What Treasures Lurk in this Coastal Town?" at bounding box center [644, 324] width 1137 height 487
copy h1 "Dorado Neighborhood Guide: What Treasures Lurk in this Coastal Town?"
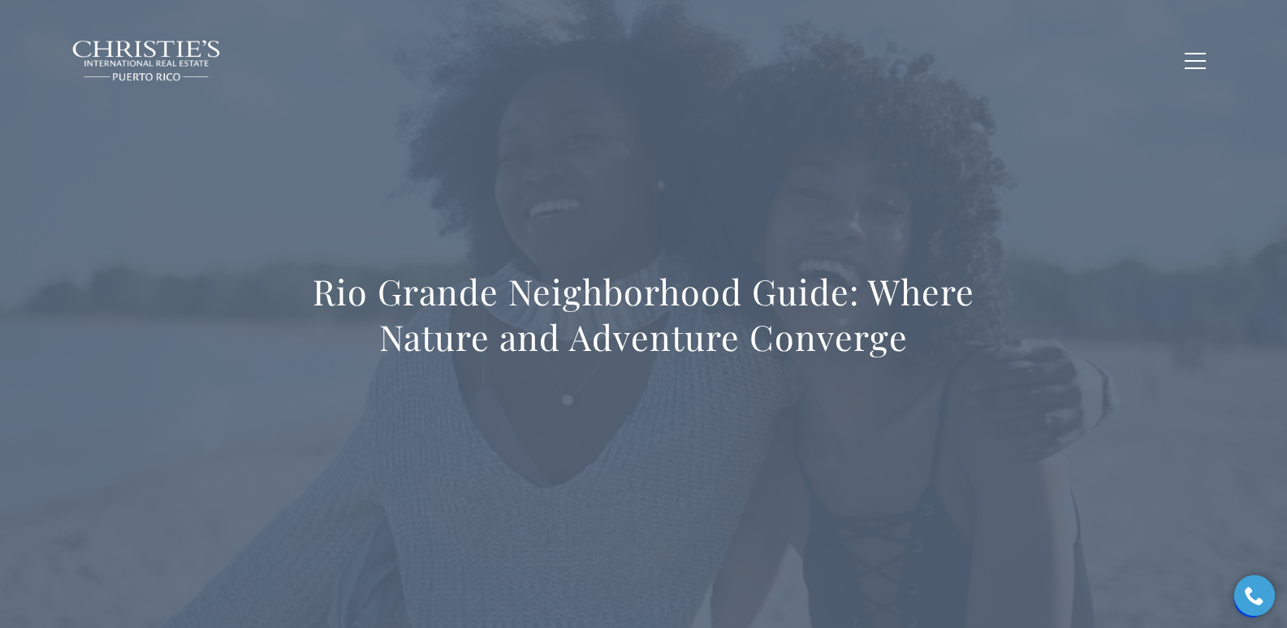
drag, startPoint x: 296, startPoint y: 288, endPoint x: 1287, endPoint y: 357, distance: 993.3
click at [1287, 357] on div "Rio Grande Neighborhood Guide: Where Nature and Adventure Converge" at bounding box center [643, 325] width 1287 height 650
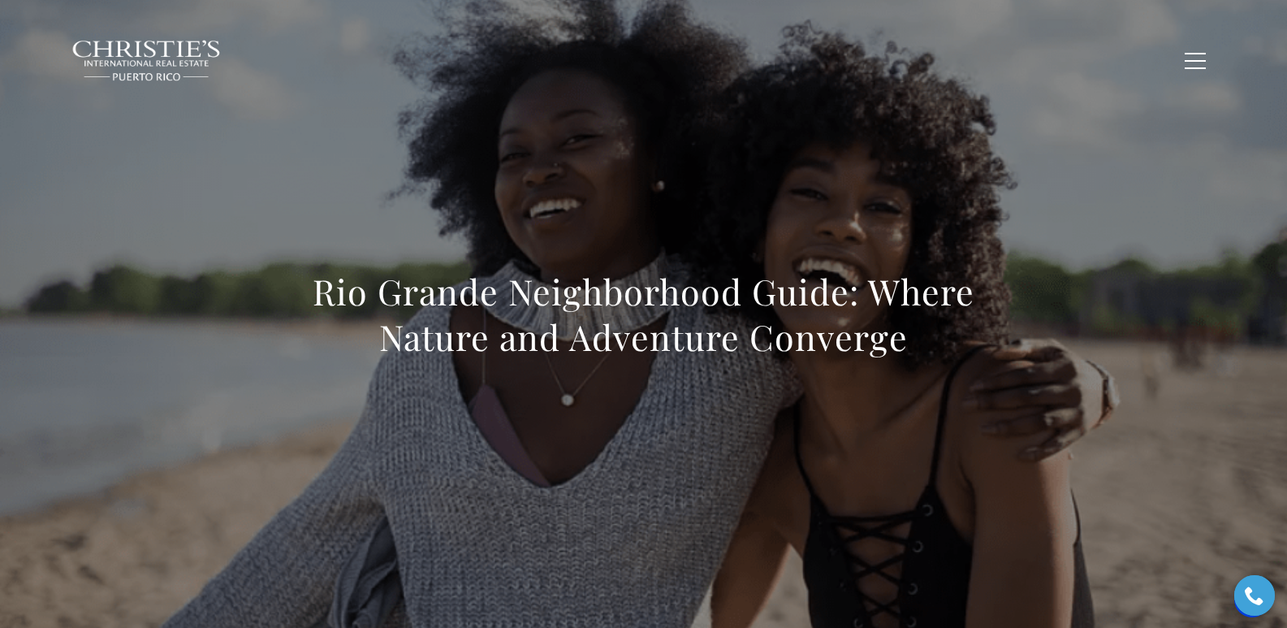
click at [909, 346] on h1 "Rio Grande Neighborhood Guide: Where Nature and Adventure Converge" at bounding box center [644, 314] width 716 height 91
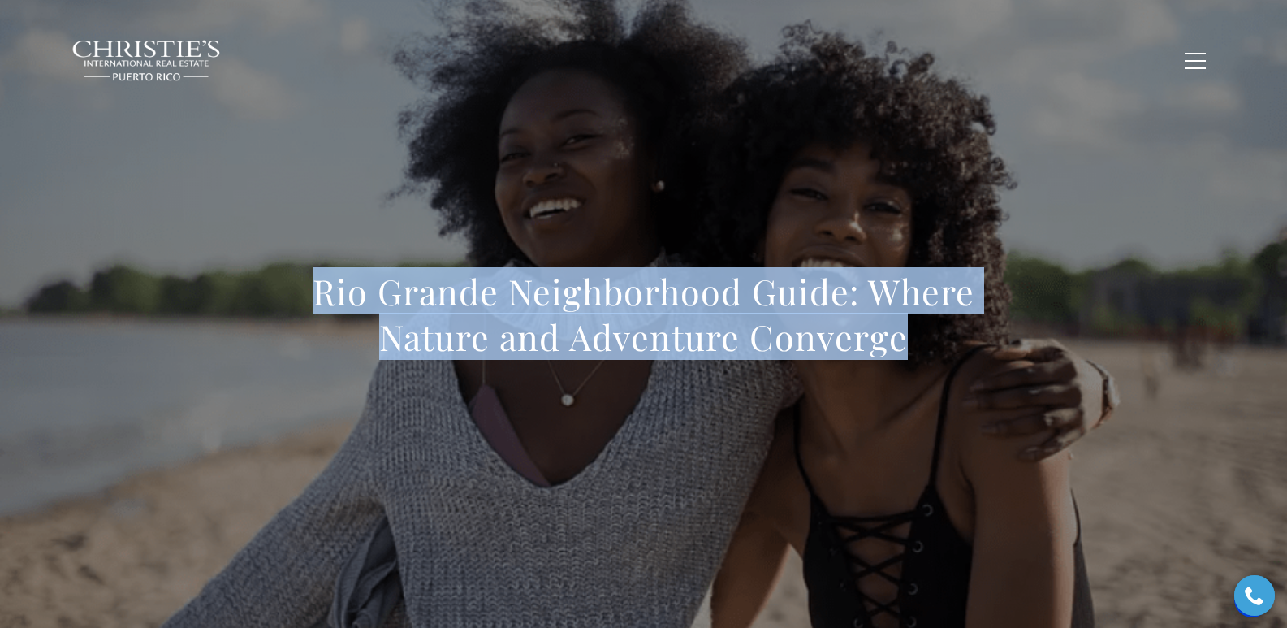
drag, startPoint x: 321, startPoint y: 291, endPoint x: 1096, endPoint y: 351, distance: 777.2
click at [1096, 351] on div "Rio Grande Neighborhood Guide: Where Nature and Adventure Converge" at bounding box center [644, 324] width 1137 height 487
copy h1 "Rio Grande Neighborhood Guide: Where Nature and Adventure Converge"
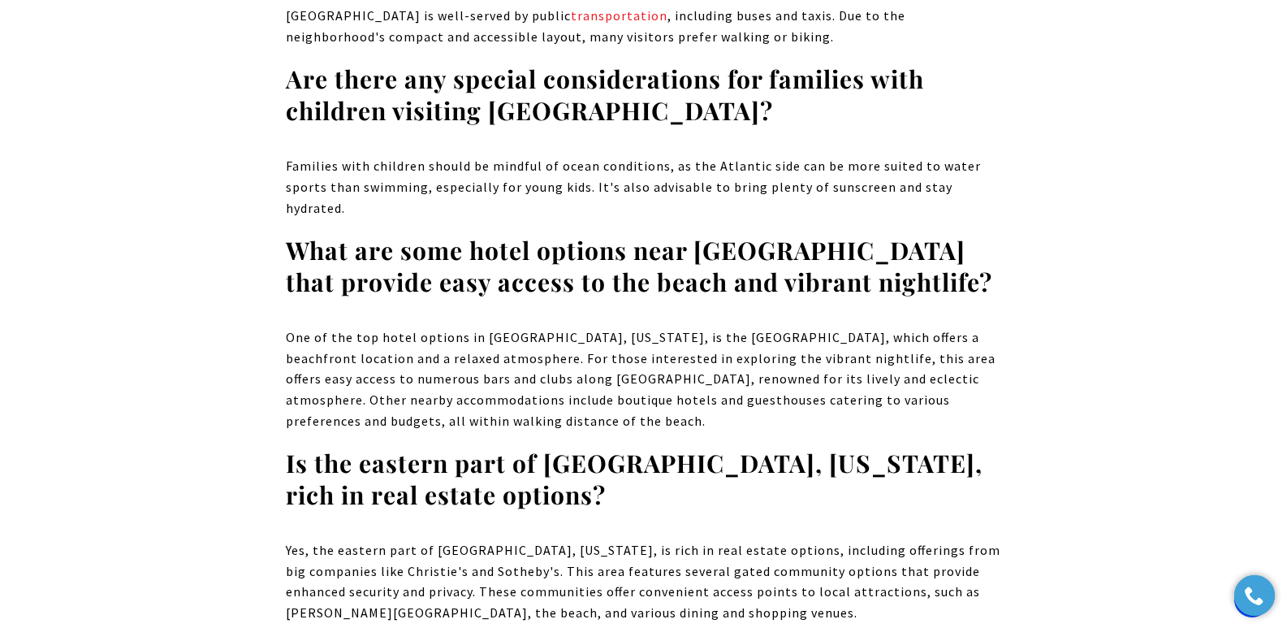
scroll to position [12698, 0]
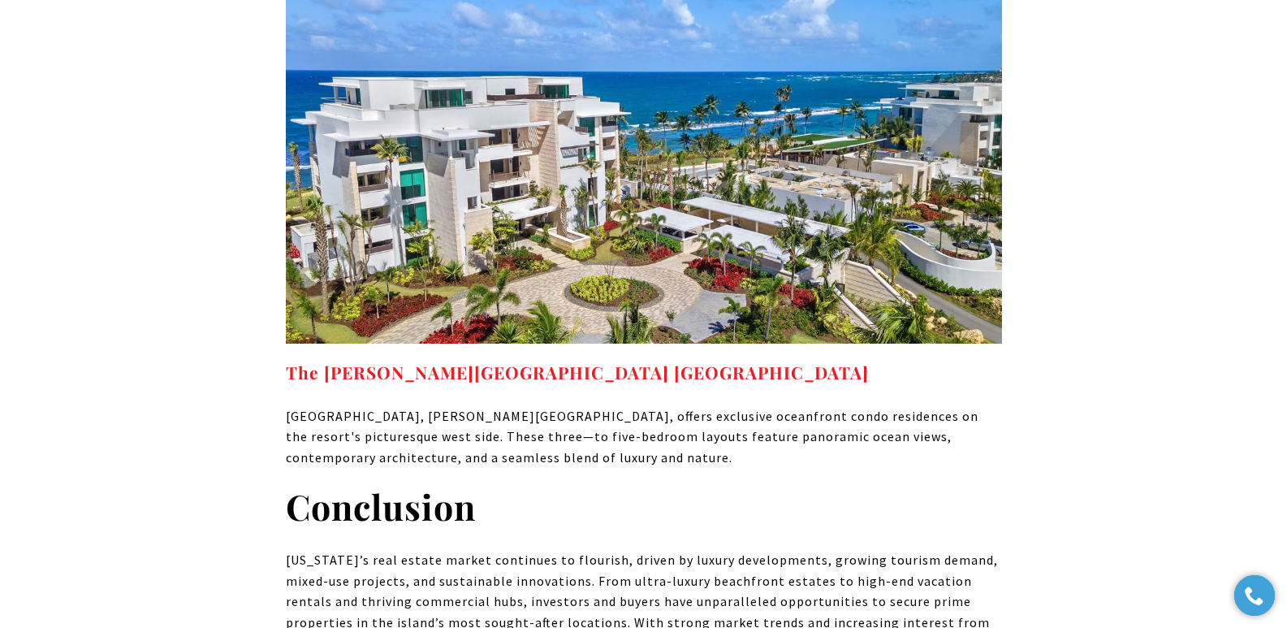
scroll to position [13411, 0]
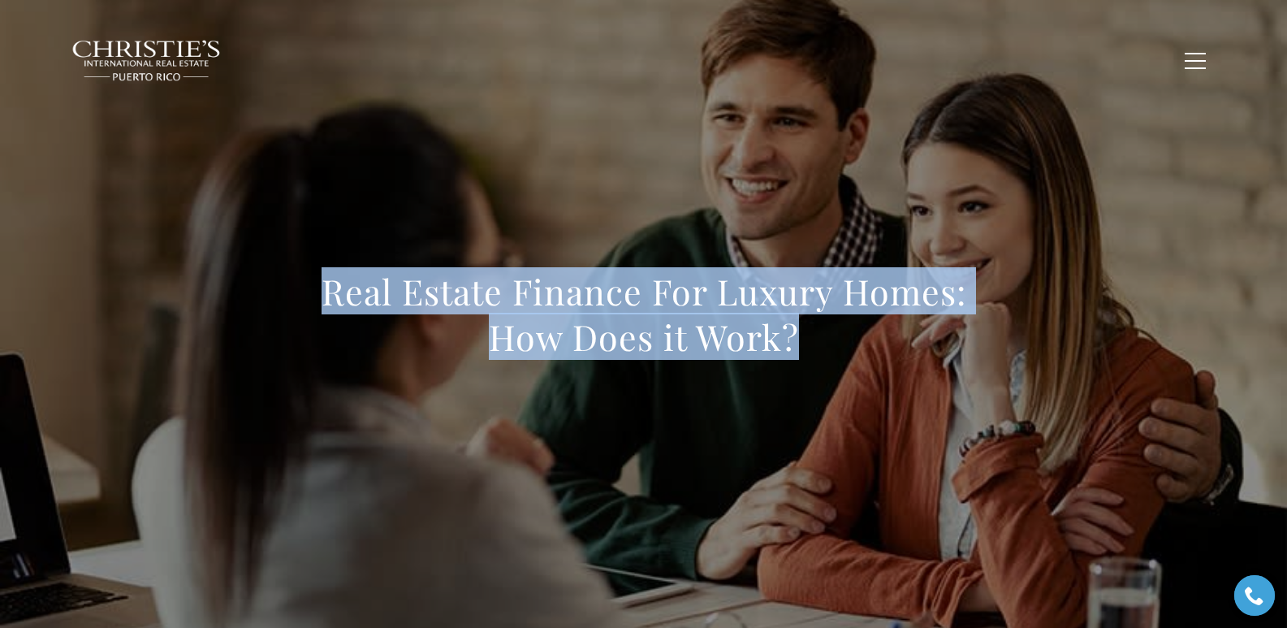
drag, startPoint x: 324, startPoint y: 286, endPoint x: 958, endPoint y: 392, distance: 643.2
click at [958, 392] on div "Real Estate Finance For Luxury Homes: How Does it Work?" at bounding box center [644, 324] width 1137 height 487
copy h1 "Real Estate Finance For Luxury Homes: How Does it Work?"
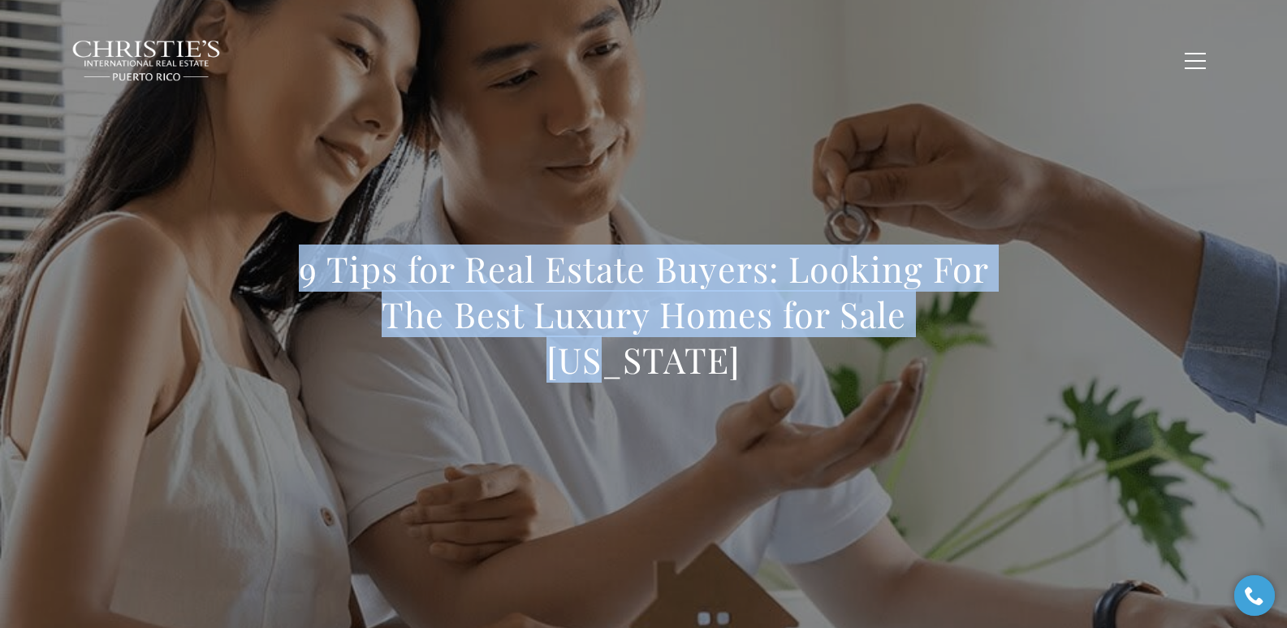
drag, startPoint x: 295, startPoint y: 267, endPoint x: 916, endPoint y: 301, distance: 622.3
click at [916, 301] on h1 "9 Tips for Real Estate Buyers: Looking For The Best Luxury Homes for Sale Puert…" at bounding box center [644, 314] width 716 height 136
click at [308, 274] on h1 "9 Tips for Real Estate Buyers: Looking For The Best Luxury Homes for Sale Puert…" at bounding box center [644, 314] width 716 height 136
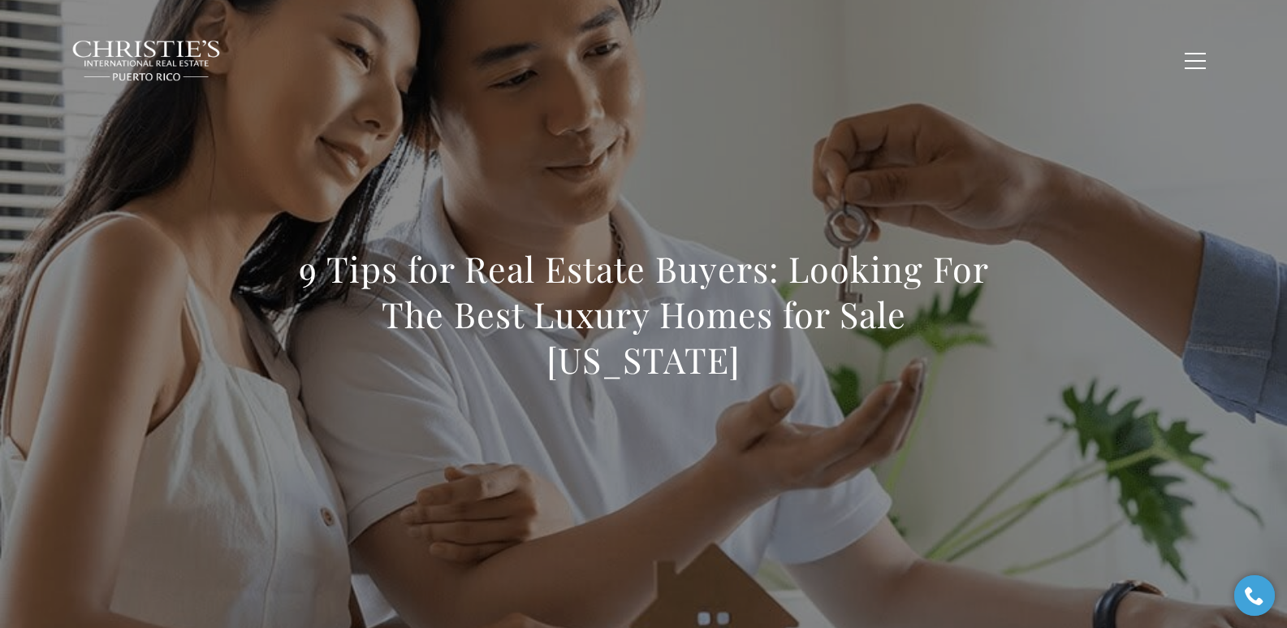
drag, startPoint x: 301, startPoint y: 271, endPoint x: 707, endPoint y: 355, distance: 413.8
click at [707, 355] on h1 "9 Tips for Real Estate Buyers: Looking For The Best Luxury Homes for Sale Puert…" at bounding box center [644, 314] width 716 height 136
copy h1 "9 Tips for Real Estate Buyers: Looking For The Best Luxury Homes for Sale Puert…"
click at [303, 268] on h1 "9 Tips for Real Estate Buyers: Looking For The Best Luxury Homes for Sale Puert…" at bounding box center [644, 314] width 716 height 136
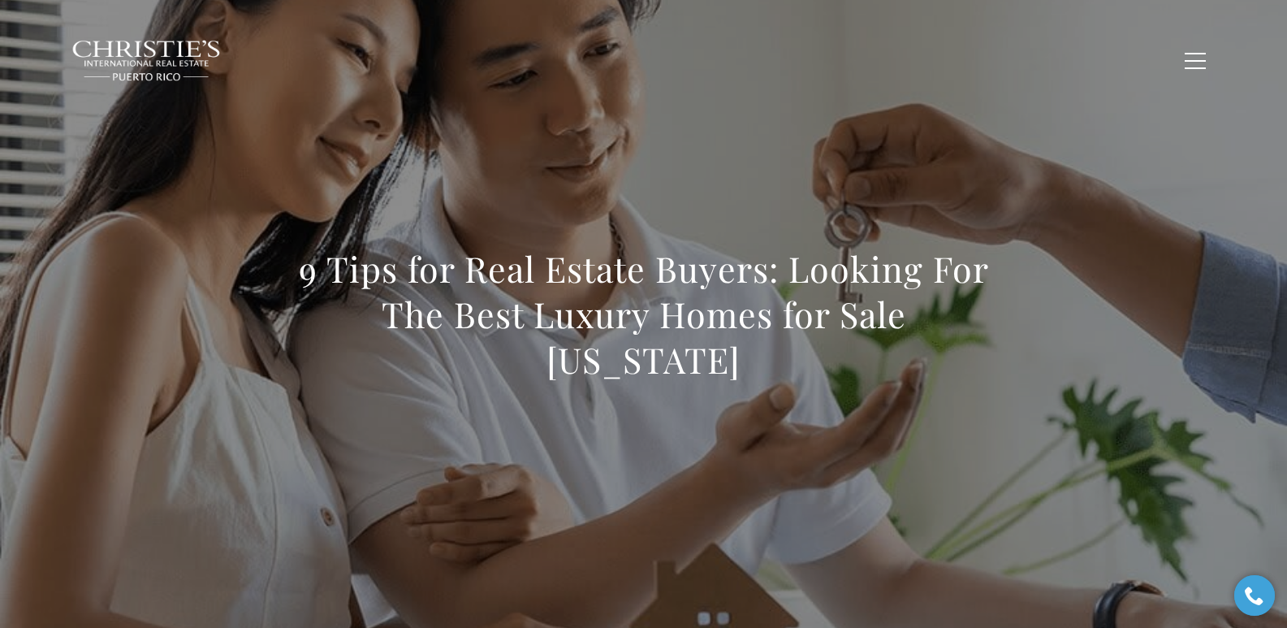
drag, startPoint x: 301, startPoint y: 271, endPoint x: 786, endPoint y: 395, distance: 500.3
click at [786, 395] on div "9 Tips for Real Estate Buyers: Looking For The Best Luxury Homes for Sale Puert…" at bounding box center [644, 325] width 716 height 158
copy h1 "9 Tips for Real Estate Buyers: Looking For The Best Luxury Homes for Sale Puert…"
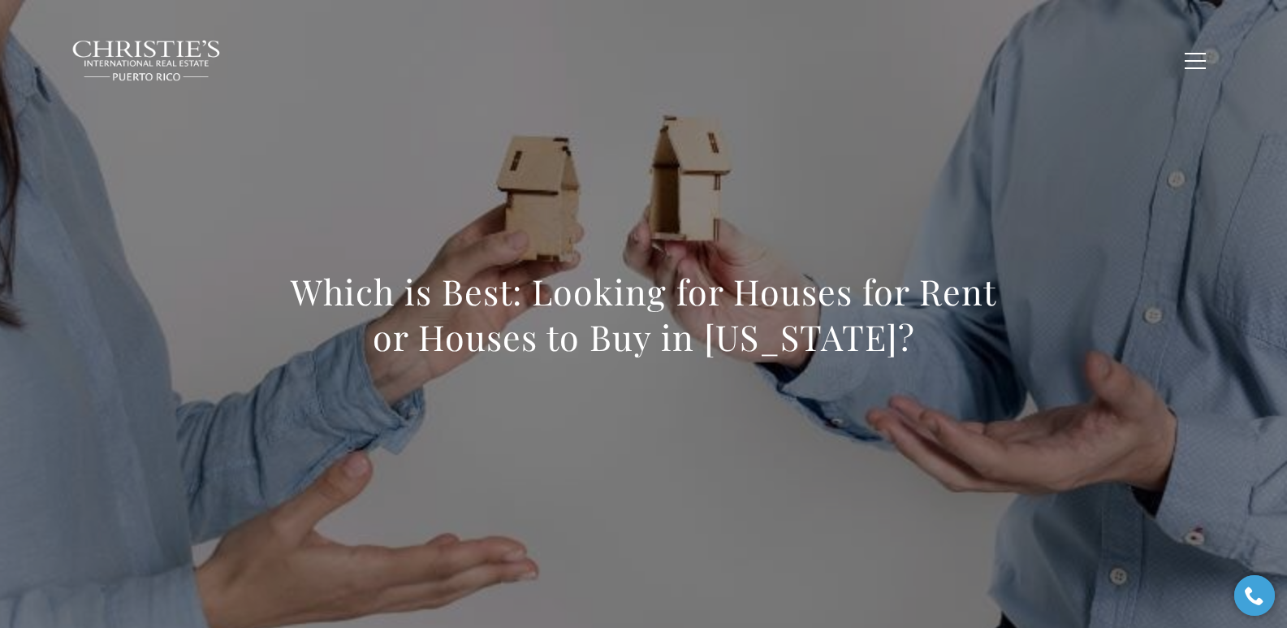
drag, startPoint x: 289, startPoint y: 309, endPoint x: 982, endPoint y: 362, distance: 694.8
click at [982, 362] on div "Which is Best: Looking for Houses for Rent or Houses to Buy in Puerto Rico?" at bounding box center [644, 325] width 716 height 112
copy h1 "Which is Best: Looking for Houses for Rent or Houses to Buy in Puerto Rico?"
click at [289, 301] on h1 "Which is Best: Looking for Houses for Rent or Houses to Buy in Puerto Rico?" at bounding box center [644, 314] width 716 height 91
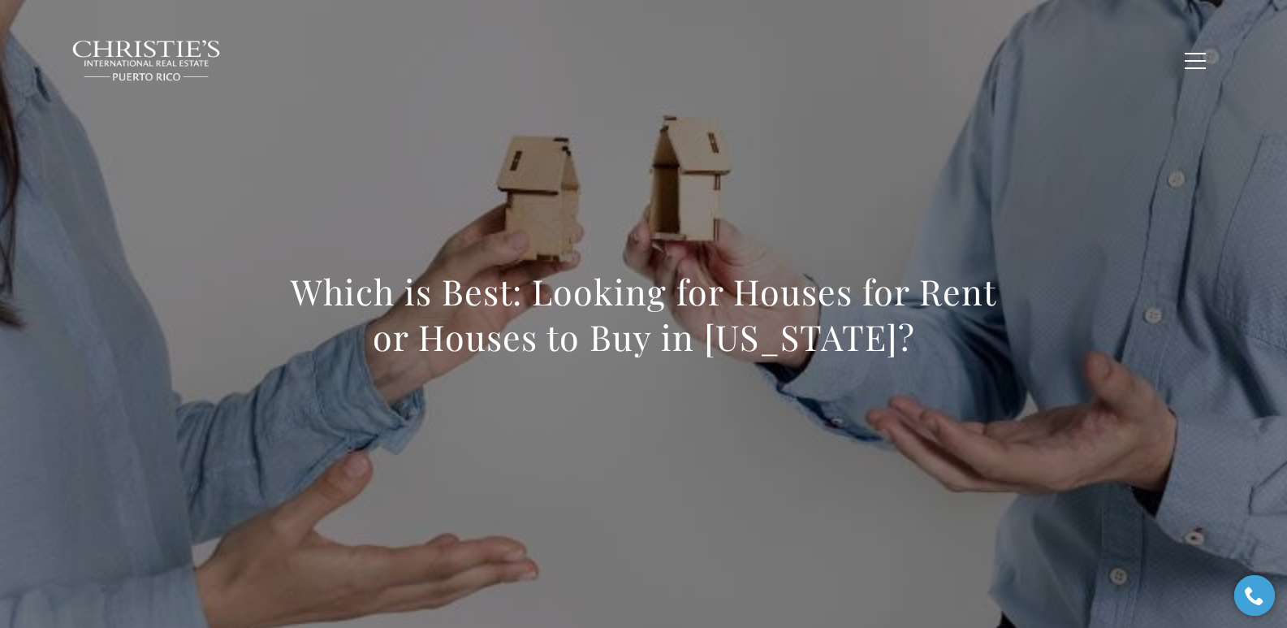
drag, startPoint x: 292, startPoint y: 302, endPoint x: 946, endPoint y: 344, distance: 656.0
click at [946, 344] on h1 "Which is Best: Looking for Houses for Rent or Houses to Buy in Puerto Rico?" at bounding box center [644, 314] width 716 height 91
copy h1 "Which is Best: Looking for Houses for Rent or Houses to Buy in Puerto Rico?"
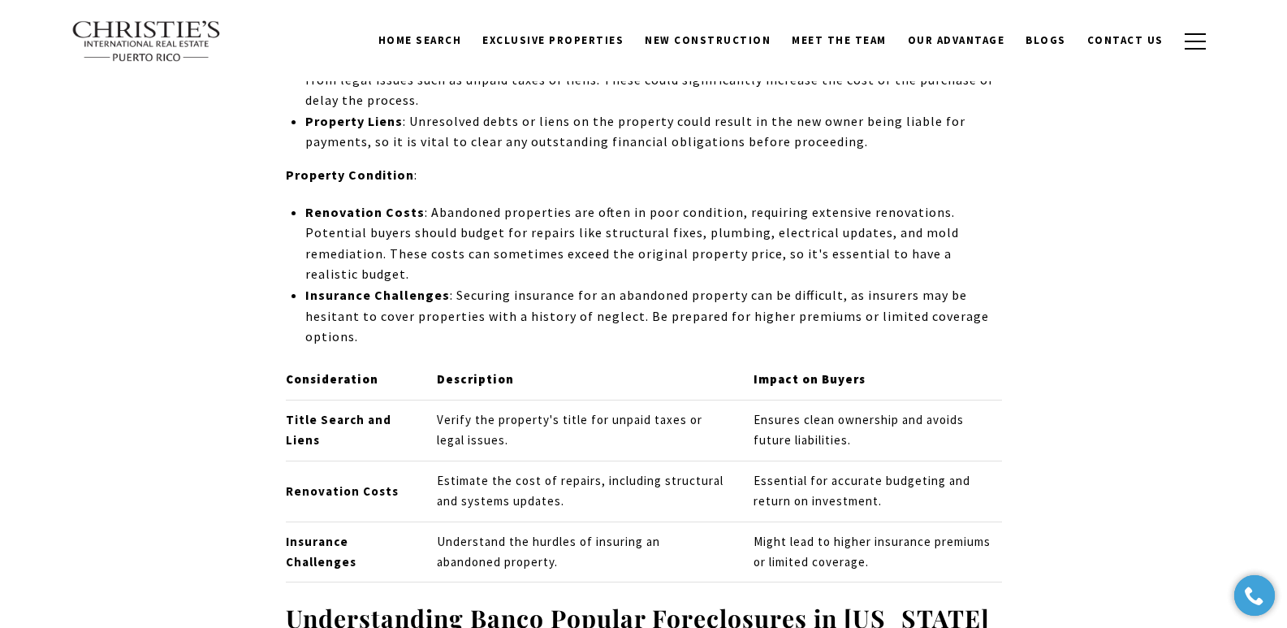
scroll to position [4423, 0]
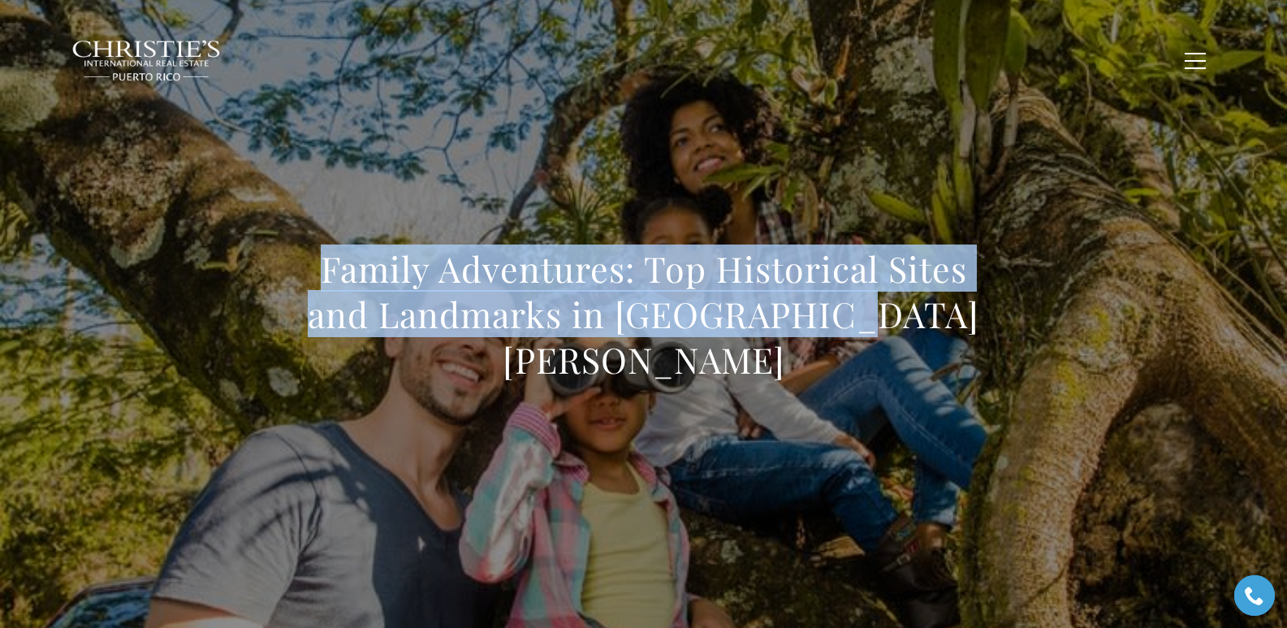
drag, startPoint x: 270, startPoint y: 284, endPoint x: 993, endPoint y: 320, distance: 723.7
click at [993, 321] on div "Family Adventures: Top Historical Sites and Landmarks in [GEOGRAPHIC_DATA][PERS…" at bounding box center [644, 324] width 1137 height 487
copy h1 "Family Adventures: Top Historical Sites and Landmarks in [GEOGRAPHIC_DATA][PERS…"
click at [293, 314] on h1 "Family Adventures: Top Historical Sites and Landmarks in [GEOGRAPHIC_DATA][PERS…" at bounding box center [644, 314] width 716 height 136
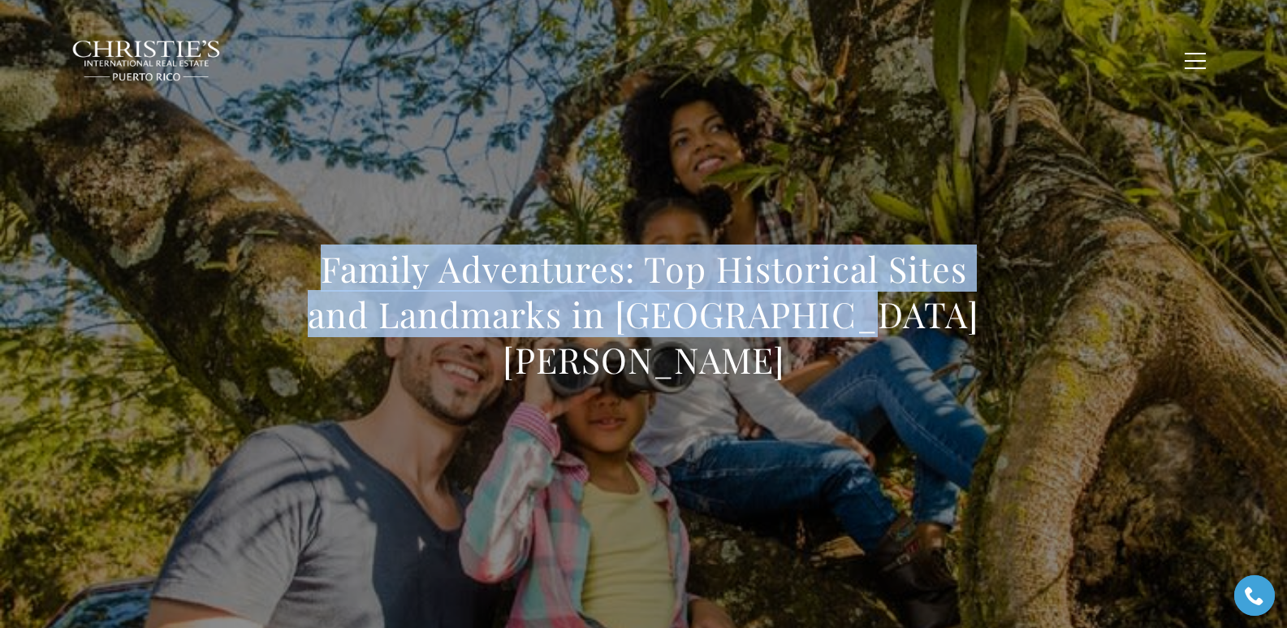
click at [283, 294] on div "Family Adventures: Top Historical Sites and Landmarks in [GEOGRAPHIC_DATA][PERS…" at bounding box center [644, 324] width 1137 height 487
drag, startPoint x: 283, startPoint y: 294, endPoint x: 944, endPoint y: 356, distance: 663.2
click at [944, 356] on div "Family Adventures: Top Historical Sites and Landmarks in Old San Juan" at bounding box center [644, 324] width 1137 height 487
copy h1 "Family Adventures: Top Historical Sites and Landmarks in Old San Juan"
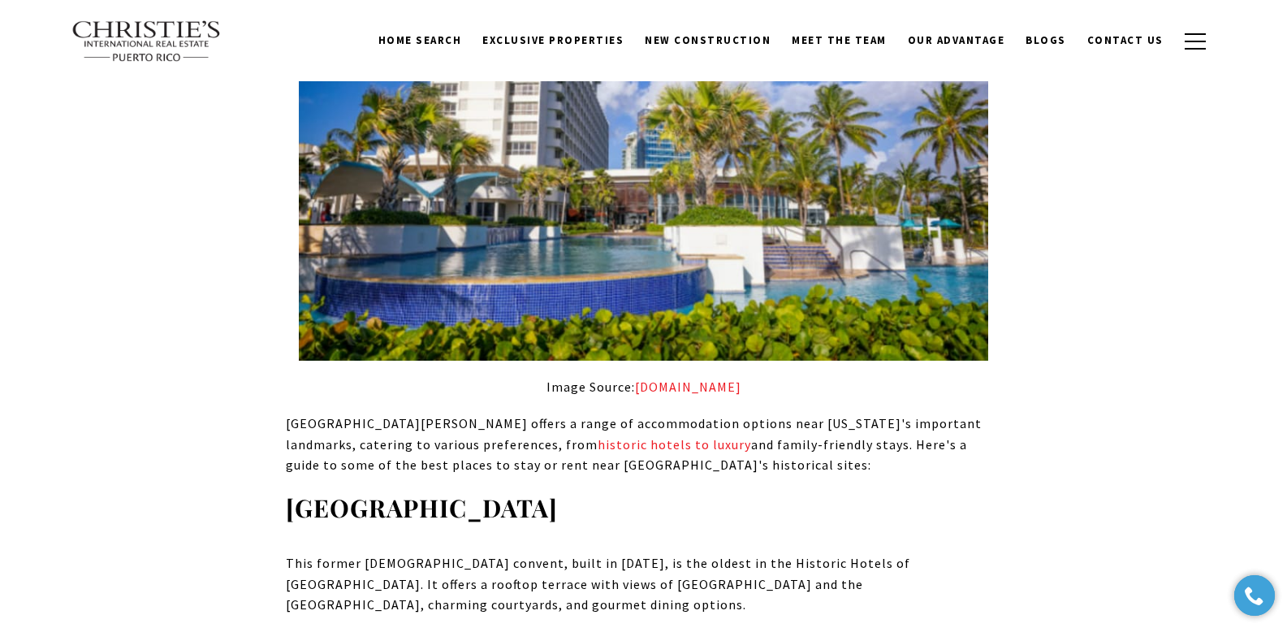
scroll to position [13970, 0]
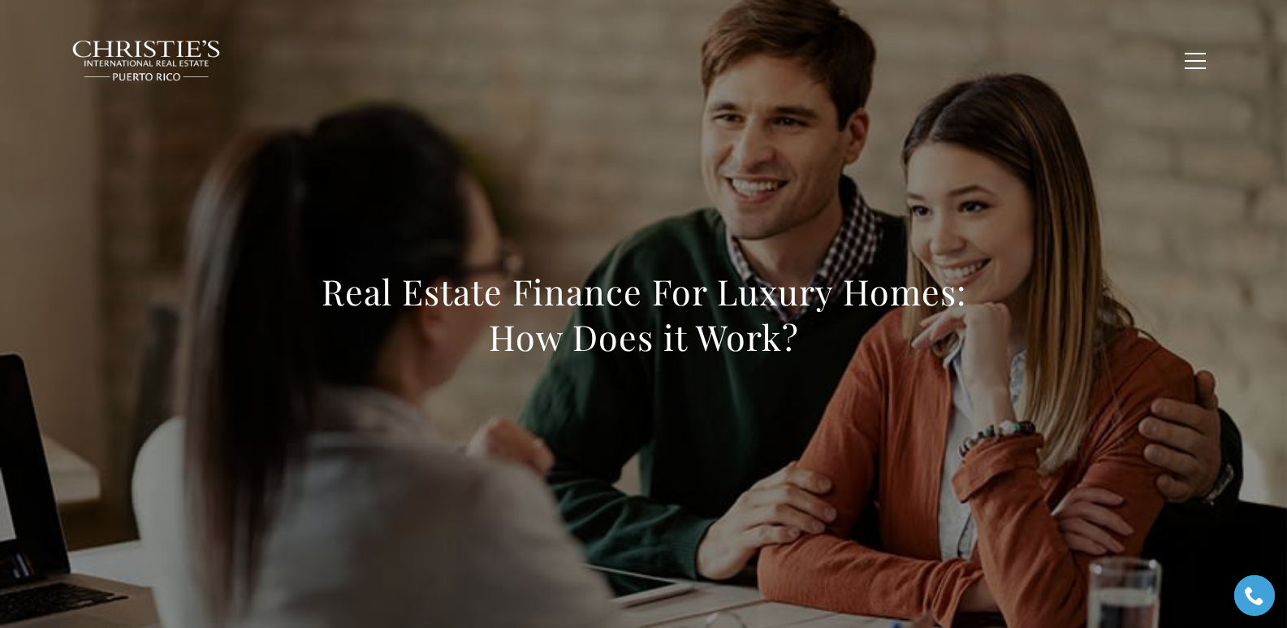
drag, startPoint x: 577, startPoint y: 202, endPoint x: 778, endPoint y: 166, distance: 204.6
click at [577, 201] on div "Real Estate Finance For Luxury Homes: How Does it Work?" at bounding box center [644, 324] width 1137 height 487
click at [616, 143] on div "Real Estate Finance For Luxury Homes: How Does it Work?" at bounding box center [644, 324] width 1137 height 487
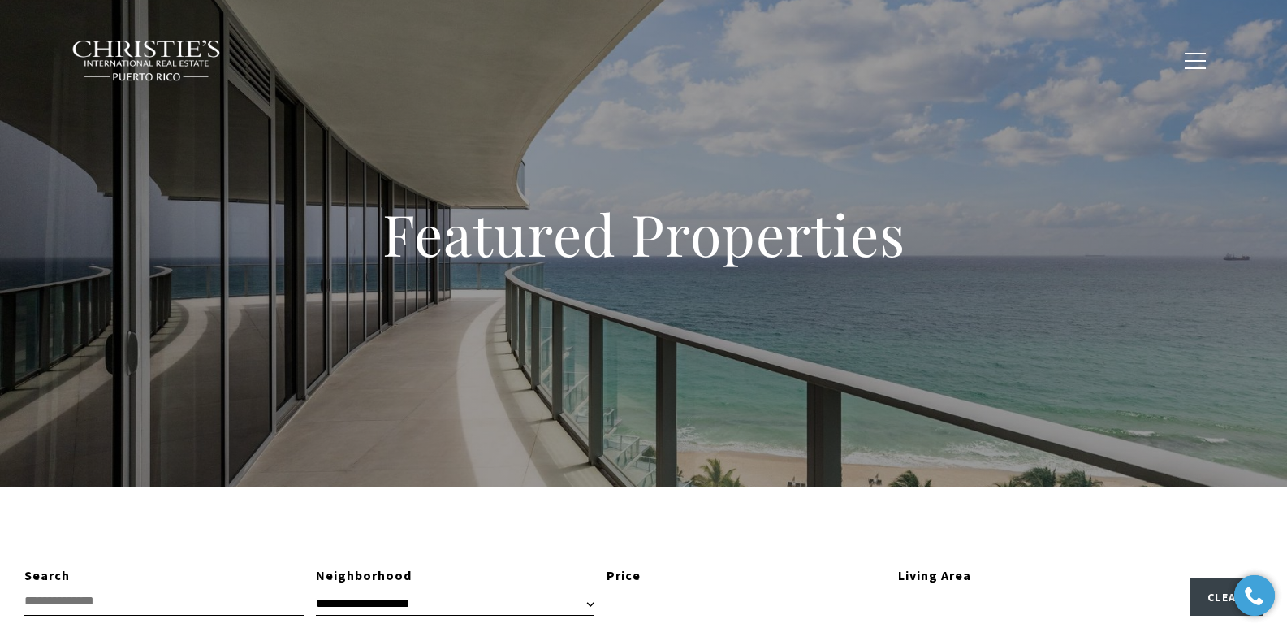
type input "**********"
type input "*********"
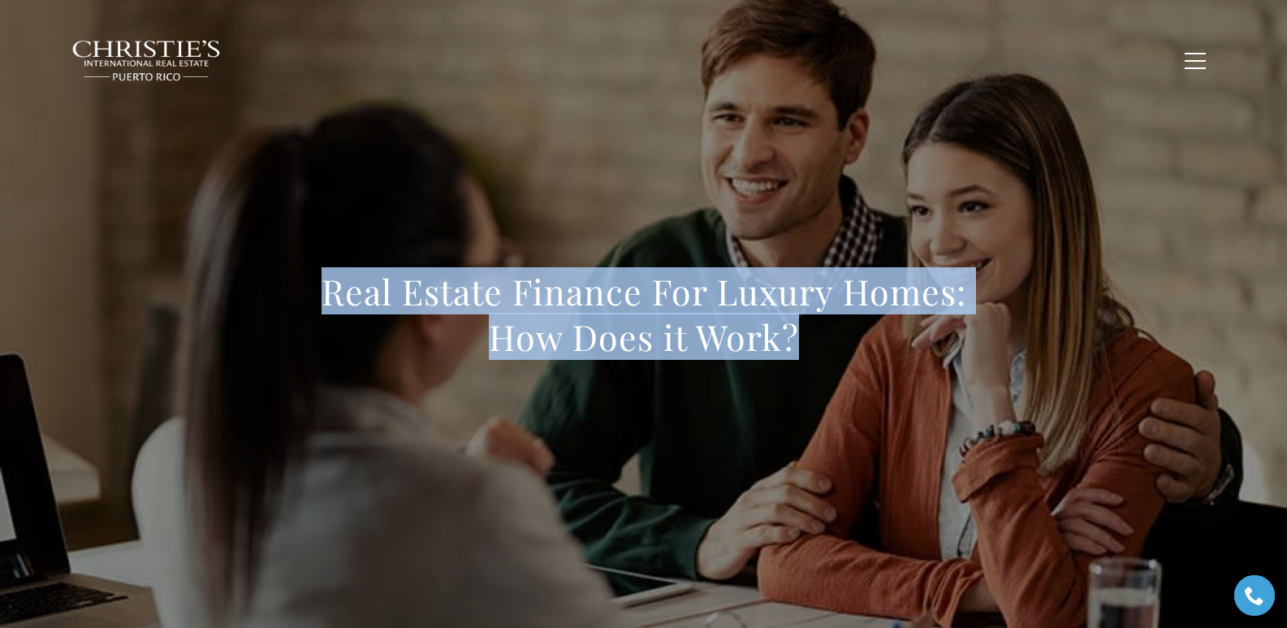
drag, startPoint x: 306, startPoint y: 302, endPoint x: 913, endPoint y: 383, distance: 612.0
click at [913, 383] on div "Real Estate Finance For Luxury Homes: How Does it Work?" at bounding box center [644, 324] width 1137 height 487
copy h1 "Real Estate Finance For Luxury Homes: How Does it Work?"
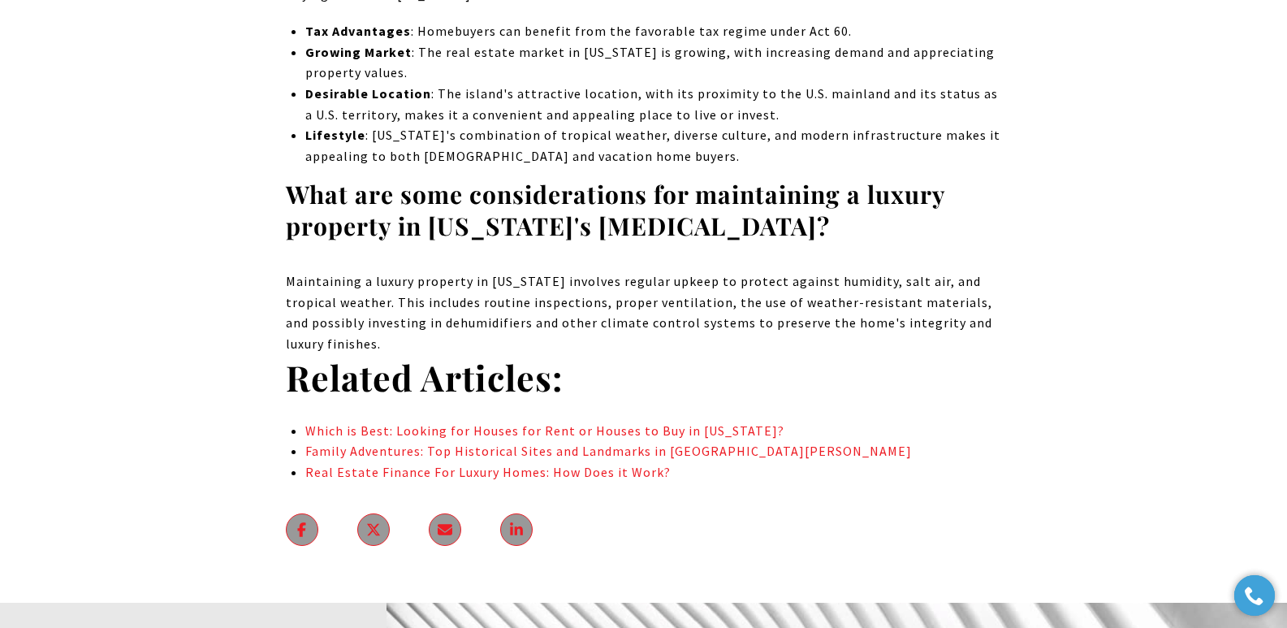
scroll to position [12769, 0]
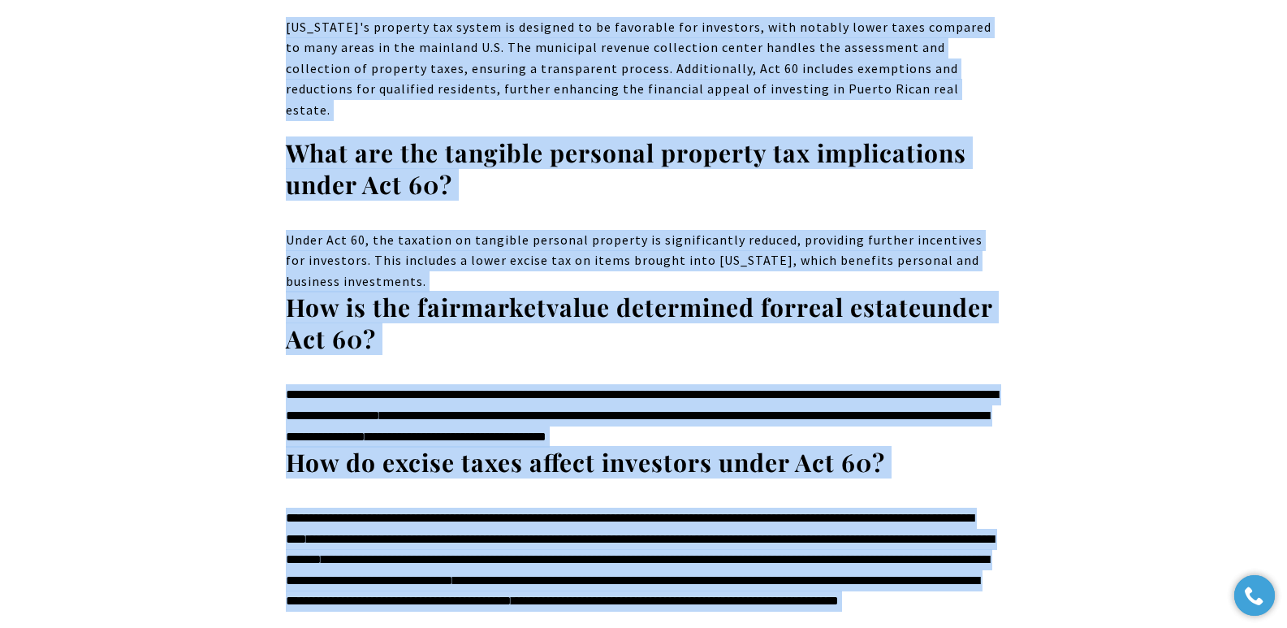
scroll to position [12268, 0]
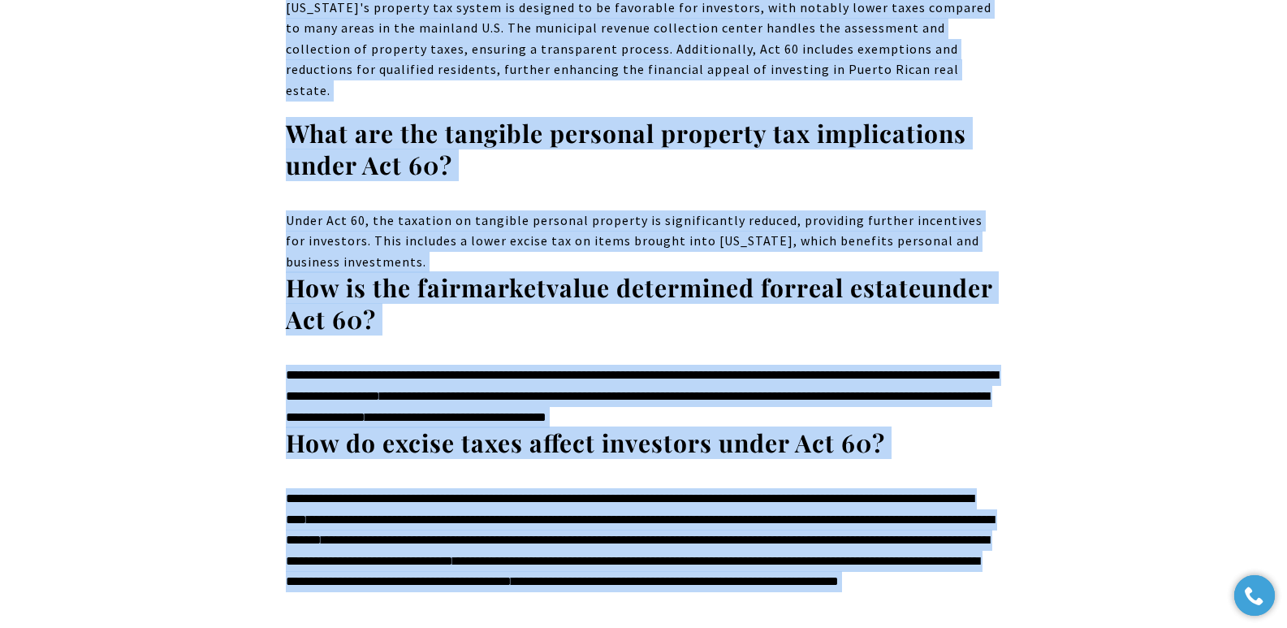
drag, startPoint x: 316, startPoint y: 291, endPoint x: 867, endPoint y: 539, distance: 604.2
copy body "The Act 60 New Tax Incentives Code for Puerto Rico Real Estate Act 60 represent…"
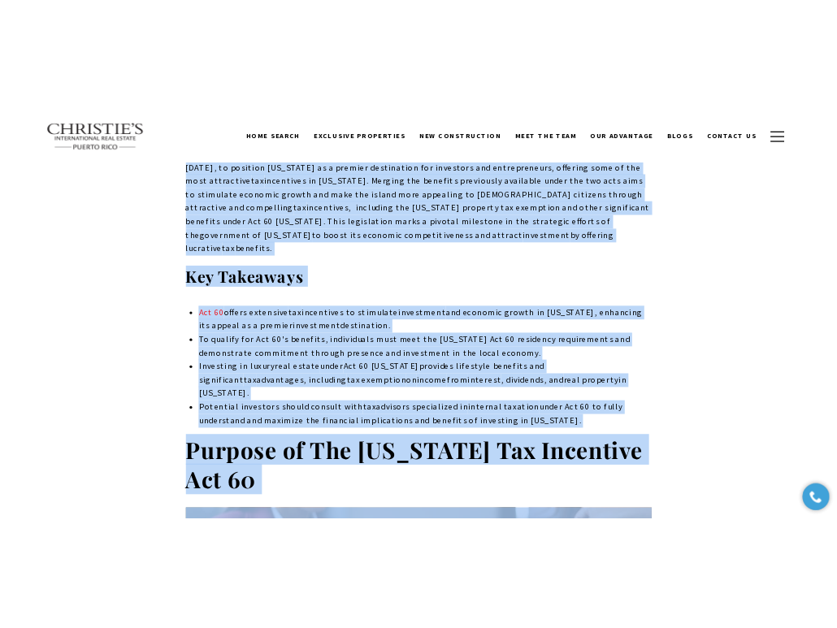
scroll to position [0, 0]
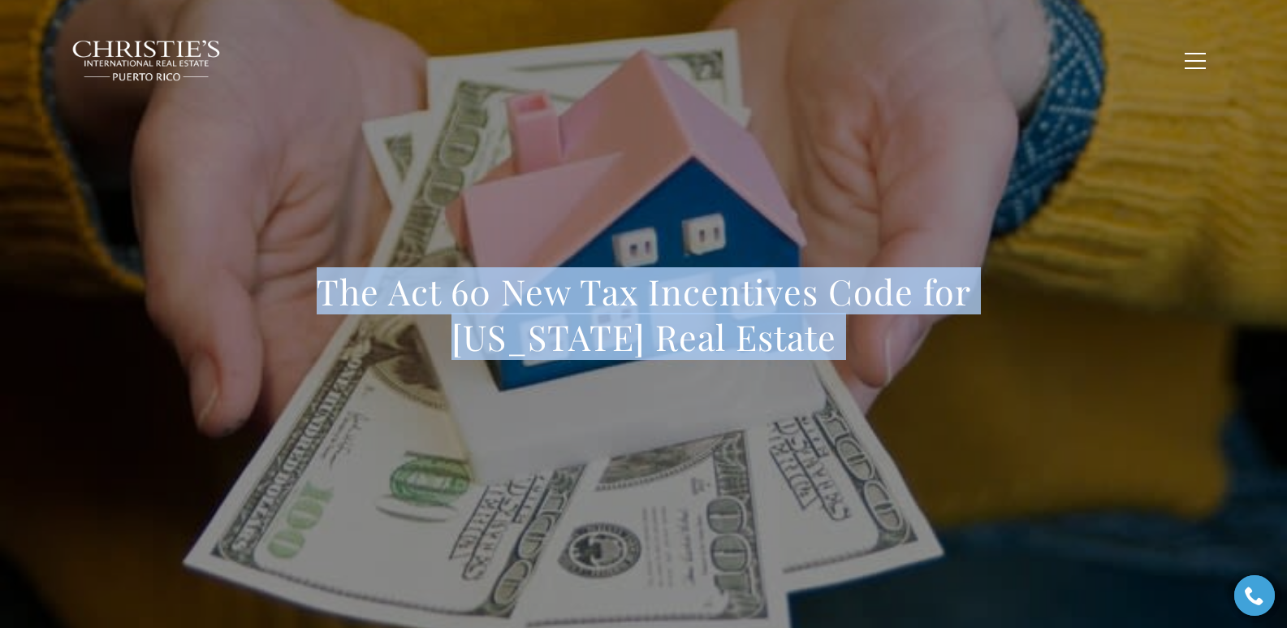
click at [774, 218] on div "The Act 60 New Tax Incentives Code for [US_STATE] Real Estate" at bounding box center [644, 324] width 1137 height 487
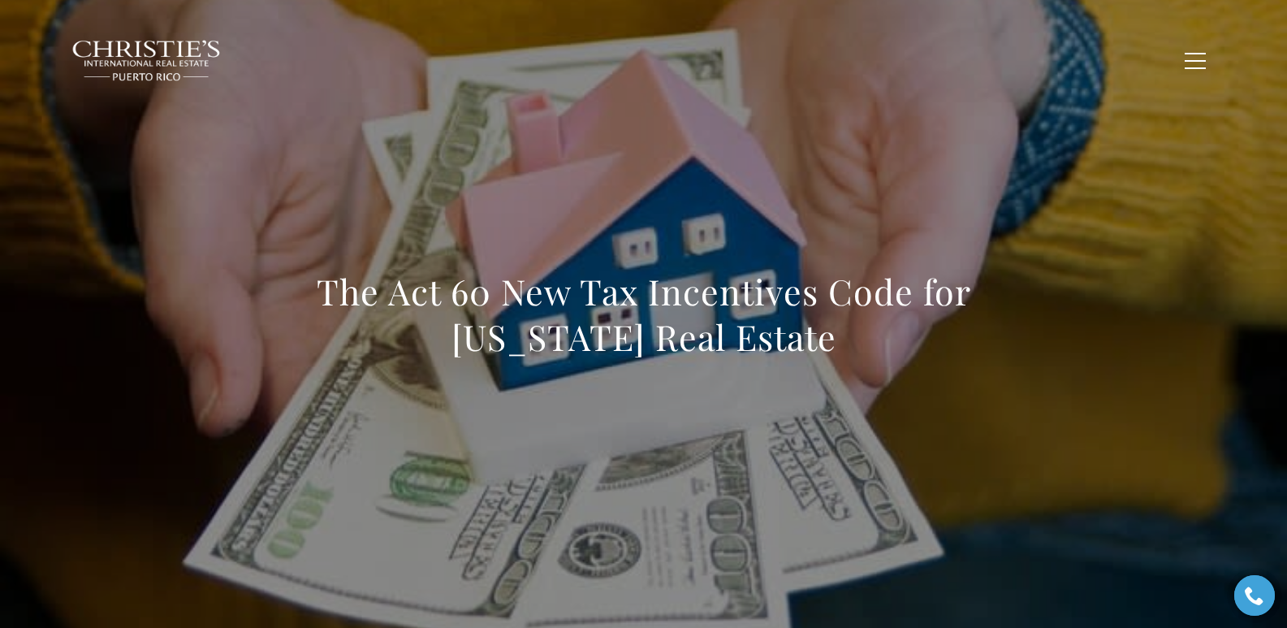
drag, startPoint x: 322, startPoint y: 284, endPoint x: 901, endPoint y: 351, distance: 582.1
click at [836, 351] on h1 "The Act 60 New Tax Incentives Code for [US_STATE] Real Estate" at bounding box center [644, 314] width 716 height 91
copy h1 "The Act 60 New Tax Incentives Code for [US_STATE] Real Estate"
click at [318, 303] on h1 "The Act 60 New Tax Incentives Code for [US_STATE] Real Estate" at bounding box center [644, 314] width 716 height 91
drag, startPoint x: 317, startPoint y: 304, endPoint x: 912, endPoint y: 337, distance: 596.3
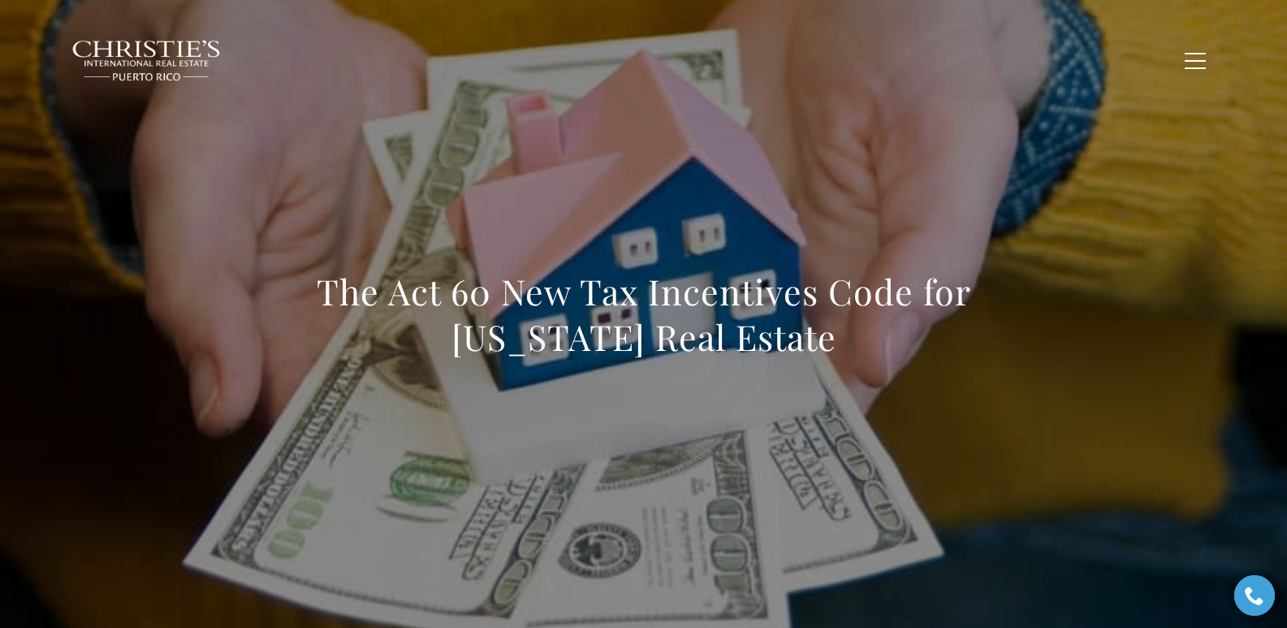
click at [836, 337] on h1 "The Act 60 New Tax Incentives Code for [US_STATE] Real Estate" at bounding box center [644, 314] width 716 height 91
copy h1 "The Act 60 New Tax Incentives Code for Puerto Rico Real Estate"
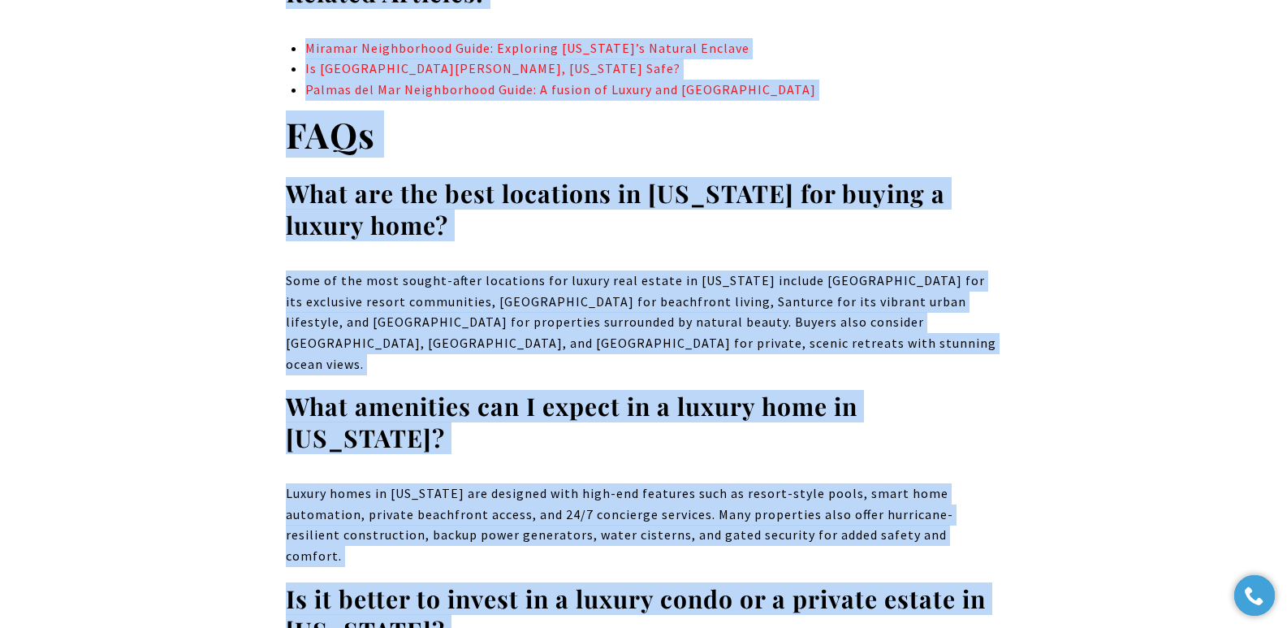
scroll to position [11316, 0]
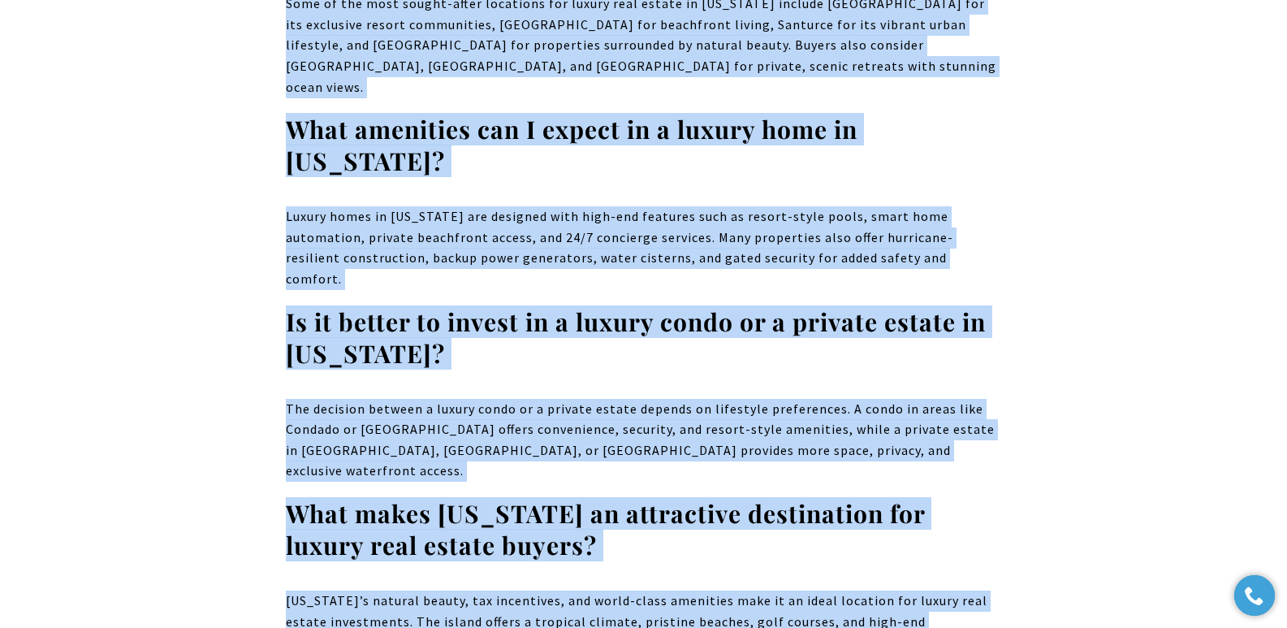
drag, startPoint x: 294, startPoint y: 295, endPoint x: 850, endPoint y: 414, distance: 569.0
copy body "Exclusive Amenities in Luxury Homes for Sale in Puerto Rico Luxury homes for sa…"
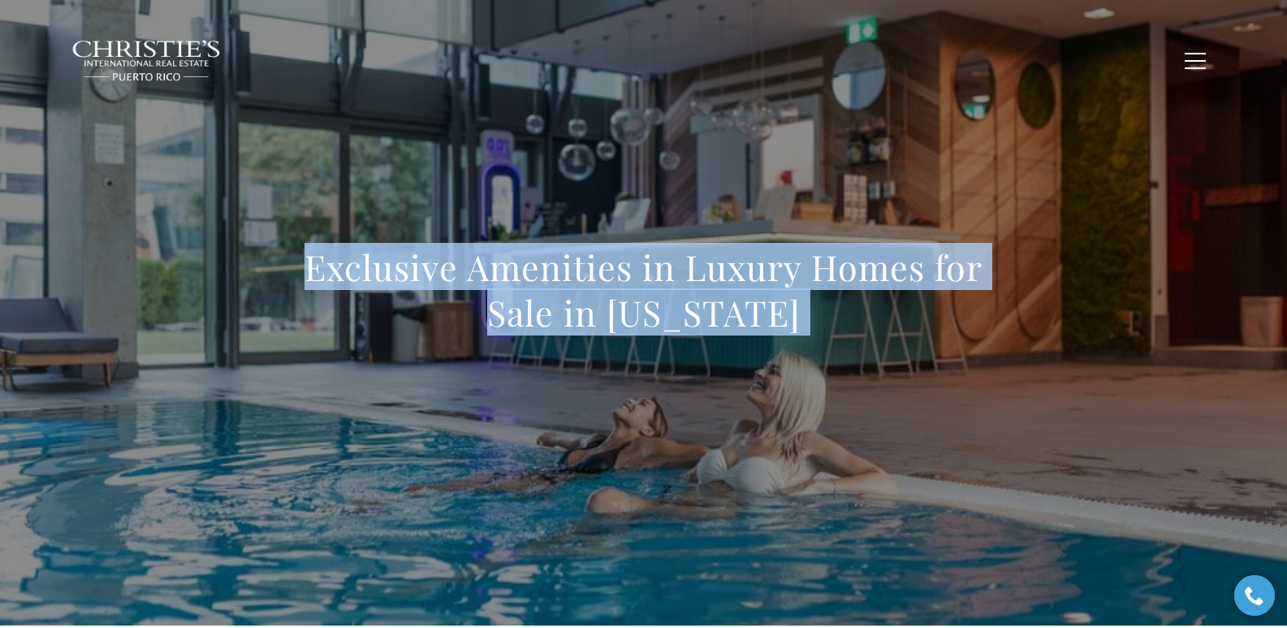
scroll to position [0, 0]
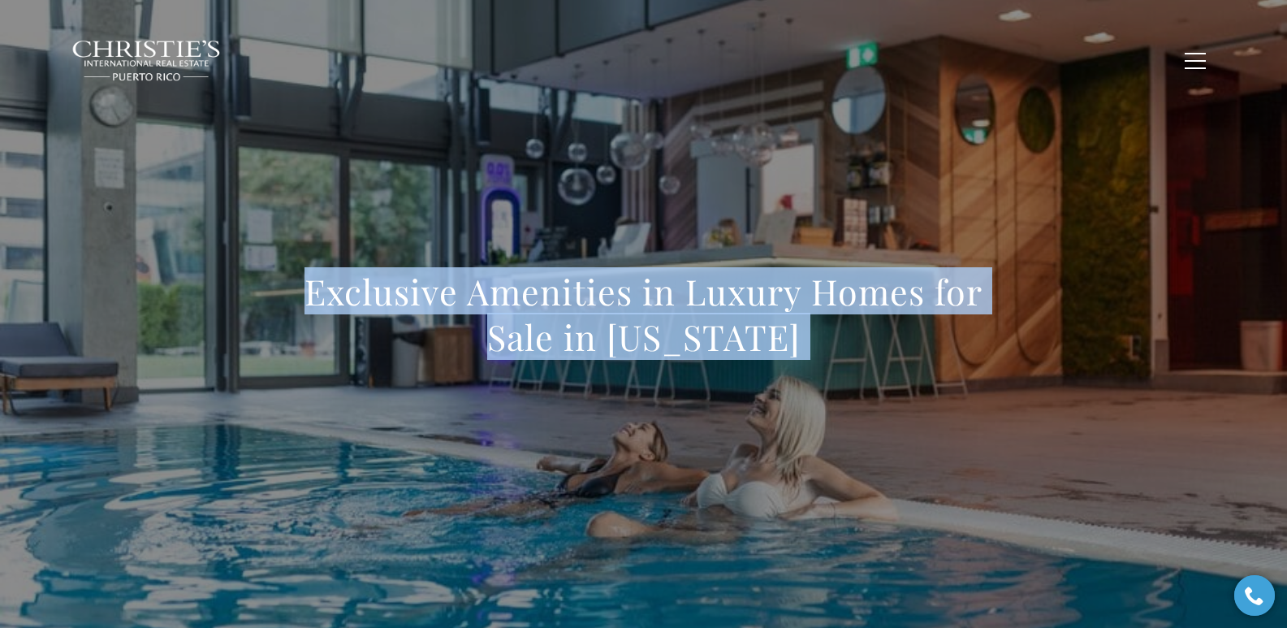
click at [328, 344] on h1 "Exclusive Amenities in Luxury Homes for Sale in Puerto Rico" at bounding box center [644, 314] width 716 height 91
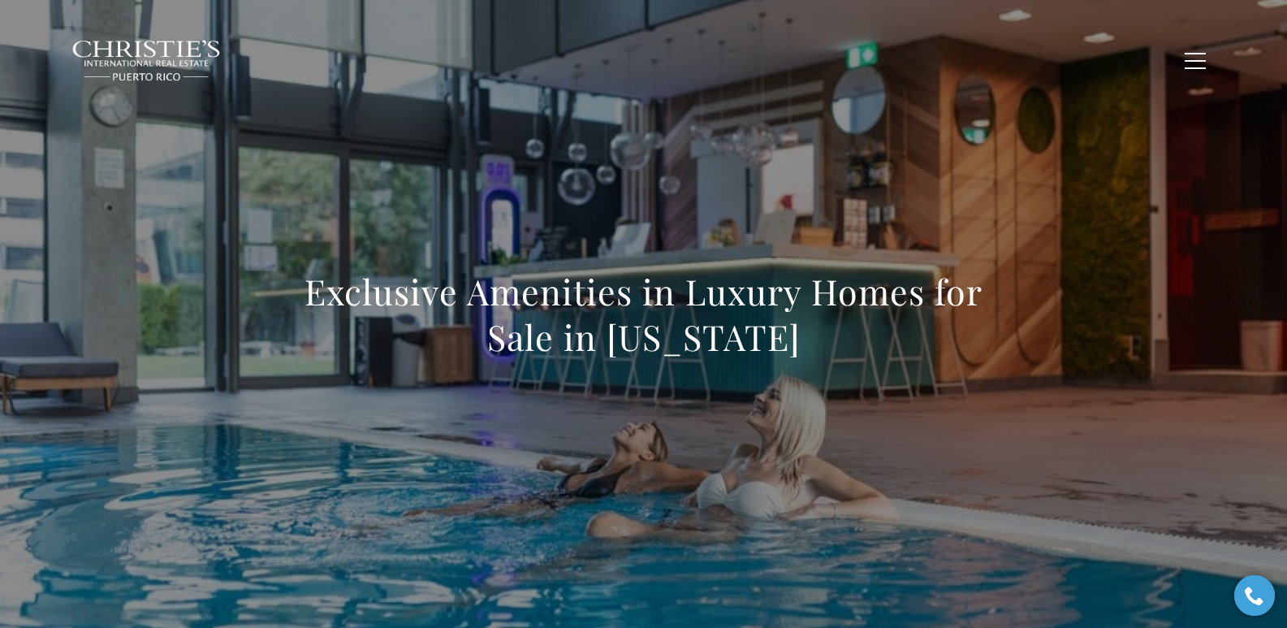
drag, startPoint x: 300, startPoint y: 283, endPoint x: 923, endPoint y: 329, distance: 625.5
click at [836, 329] on h1 "Exclusive Amenities in Luxury Homes for Sale in Puerto Rico" at bounding box center [644, 314] width 716 height 91
copy h1 "Exclusive Amenities in Luxury Homes for Sale in Puerto Rico"
click at [468, 369] on div "Exclusive Amenities in Luxury Homes for Sale in Puerto Rico" at bounding box center [644, 325] width 716 height 112
drag, startPoint x: 307, startPoint y: 289, endPoint x: 876, endPoint y: 354, distance: 573.0
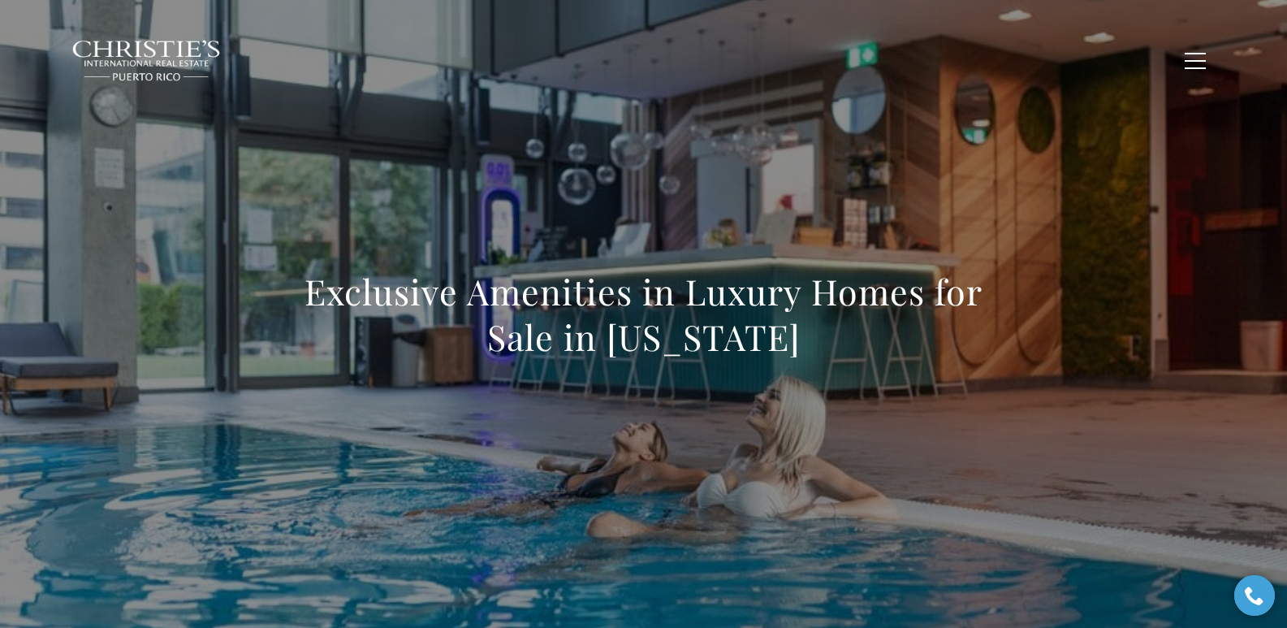
click at [836, 354] on h1 "Exclusive Amenities in Luxury Homes for Sale in Puerto Rico" at bounding box center [644, 314] width 716 height 91
copy h1 "Exclusive Amenities in Luxury Homes for Sale in Puerto Rico"
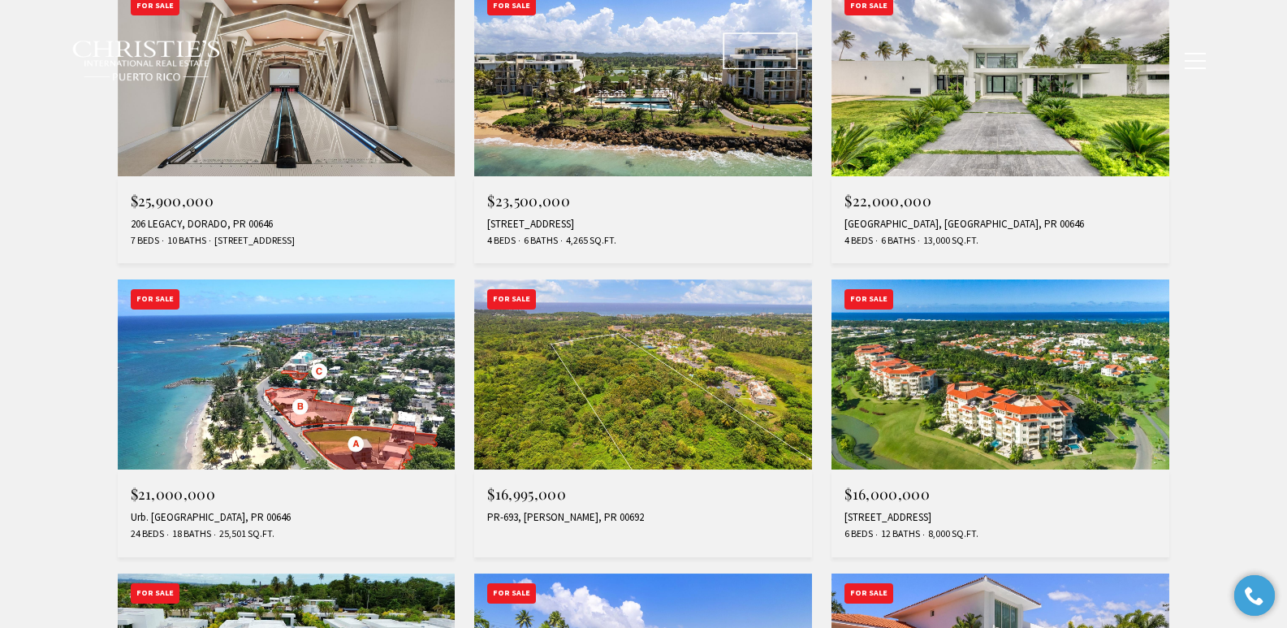
scroll to position [1064, 0]
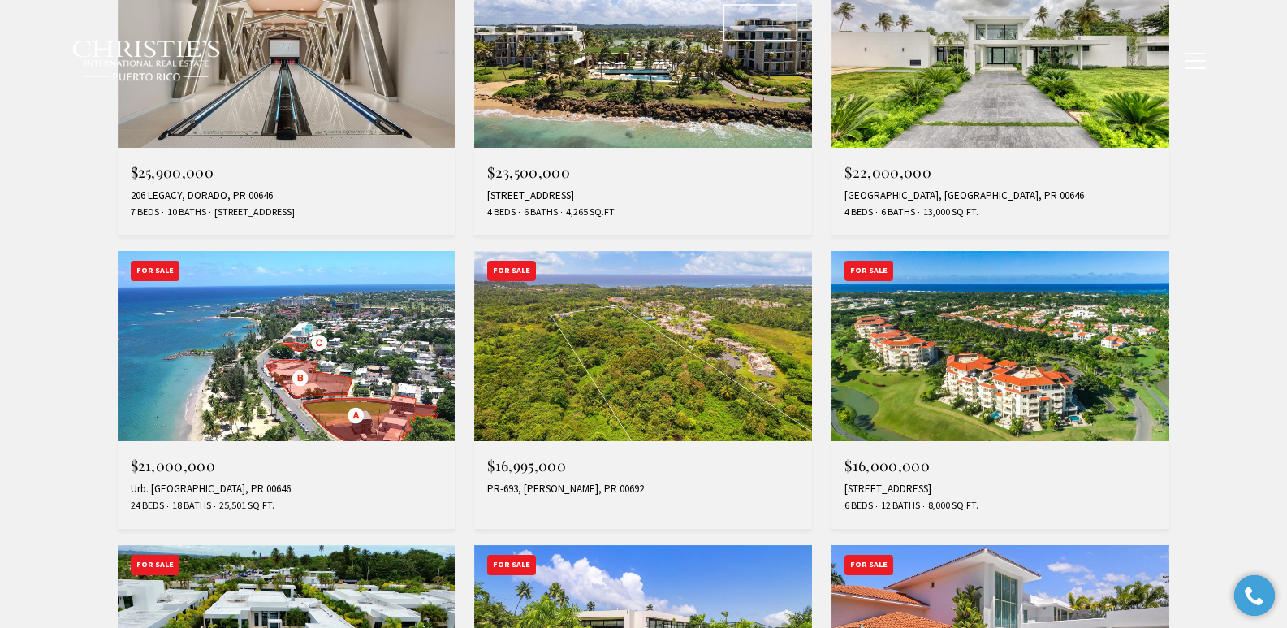
click at [664, 342] on img at bounding box center [643, 346] width 338 height 190
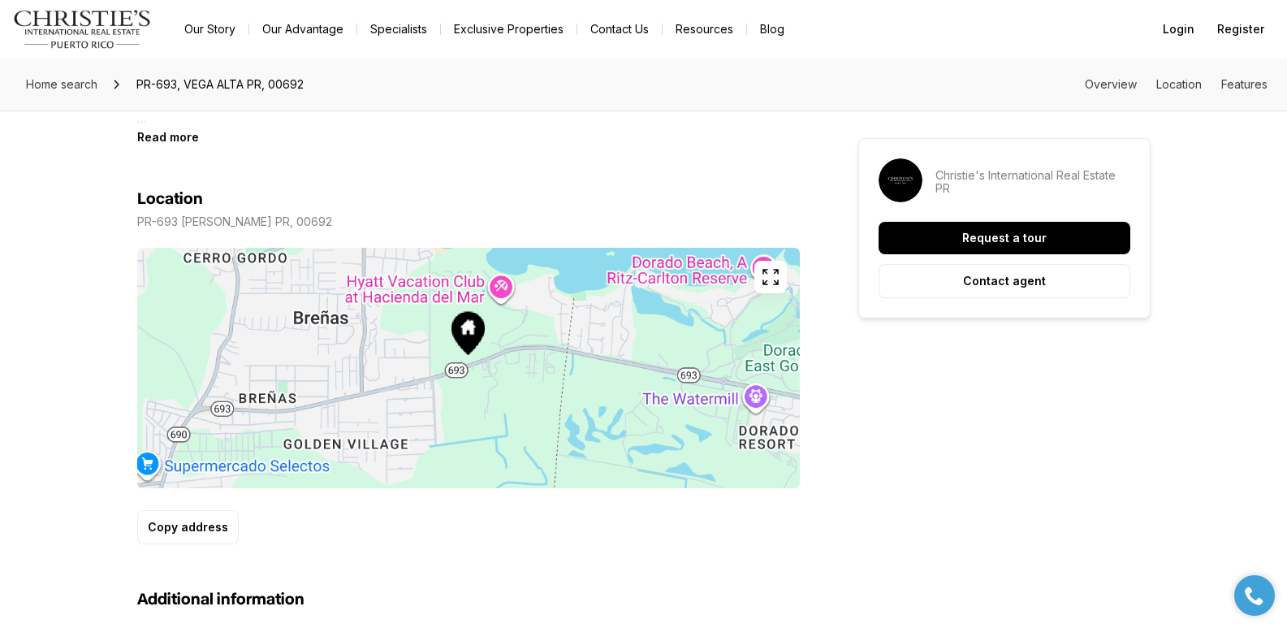
scroll to position [750, 0]
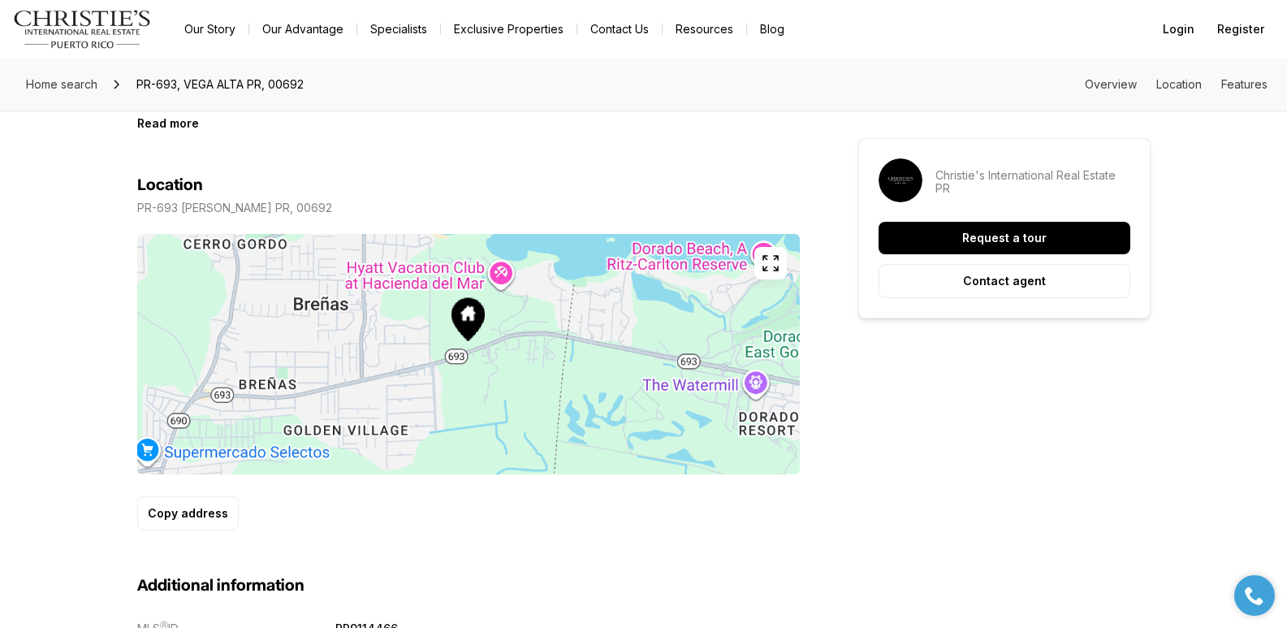
click at [188, 83] on span "PR-693, VEGA ALTA PR, 00692" at bounding box center [220, 84] width 180 height 26
click at [183, 82] on span "PR-693, VEGA ALTA PR, 00692" at bounding box center [220, 84] width 180 height 26
click at [185, 80] on span "PR-693, VEGA ALTA PR, 00692" at bounding box center [220, 84] width 180 height 26
drag, startPoint x: 184, startPoint y: 84, endPoint x: 244, endPoint y: 86, distance: 59.3
click at [244, 86] on span "PR-693, VEGA ALTA PR, 00692" at bounding box center [220, 84] width 180 height 26
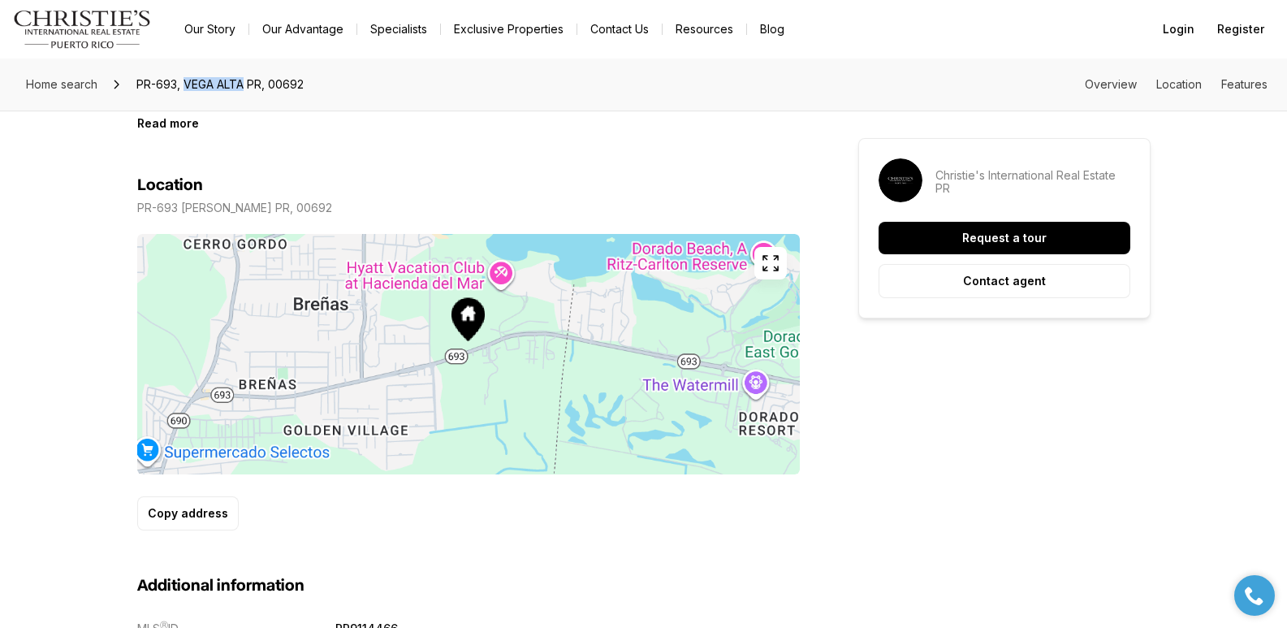
copy span "VEGA ALTA"
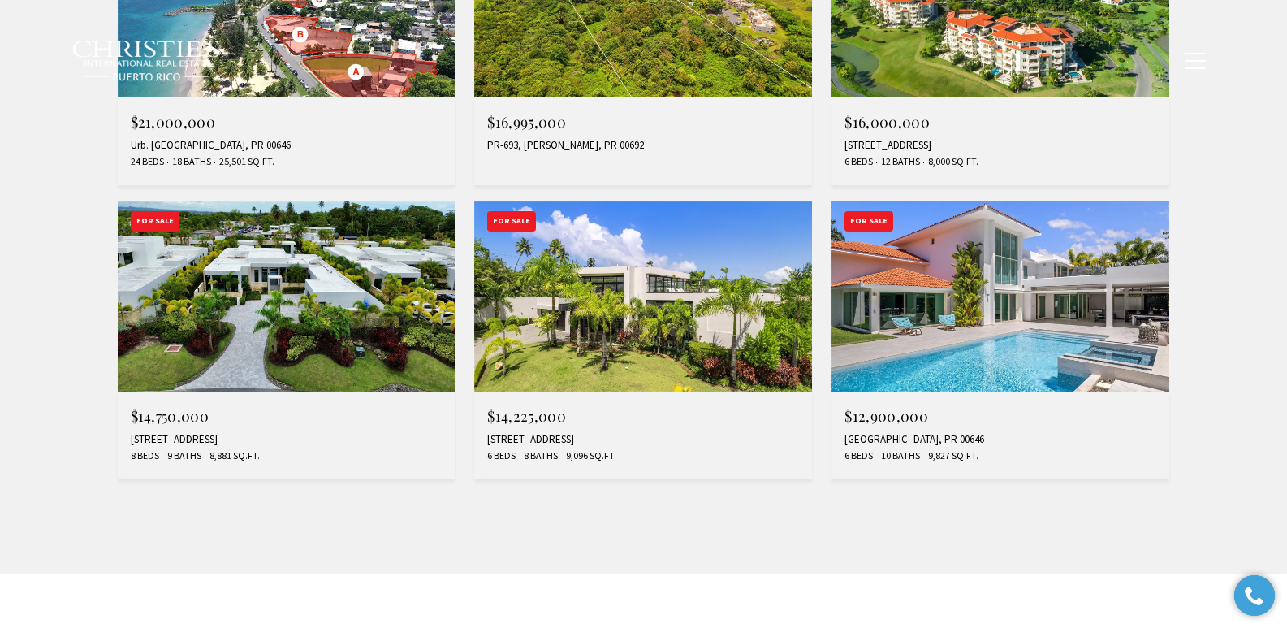
scroll to position [1493, 0]
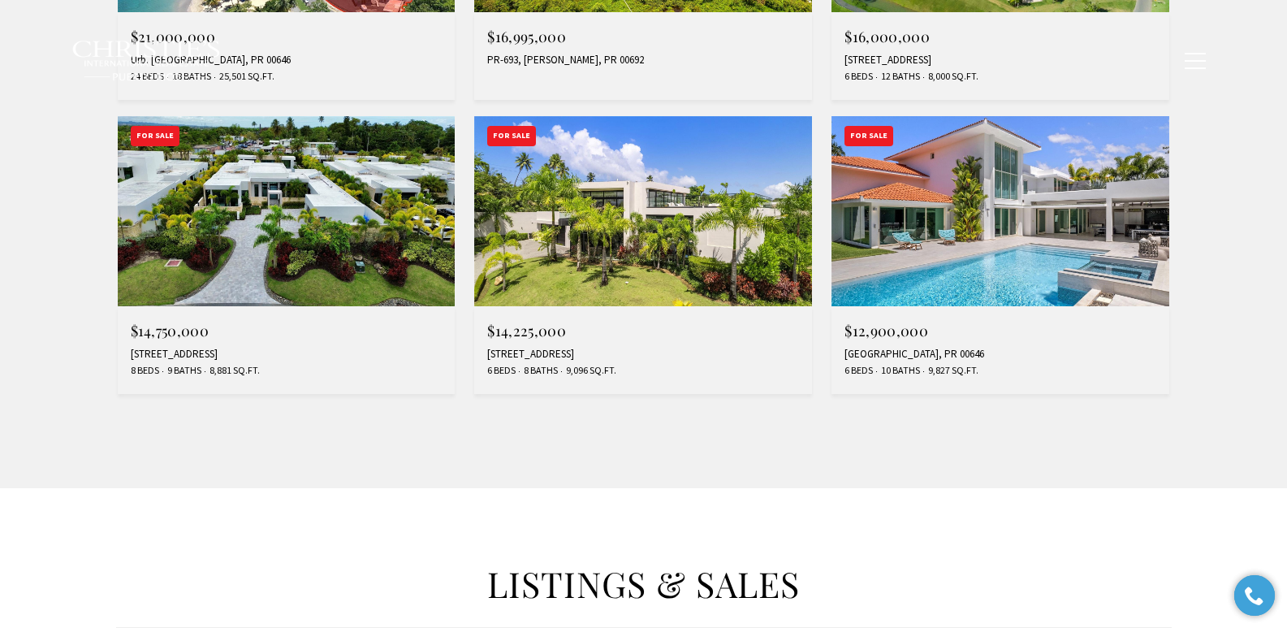
type input "**********"
type input "*********"
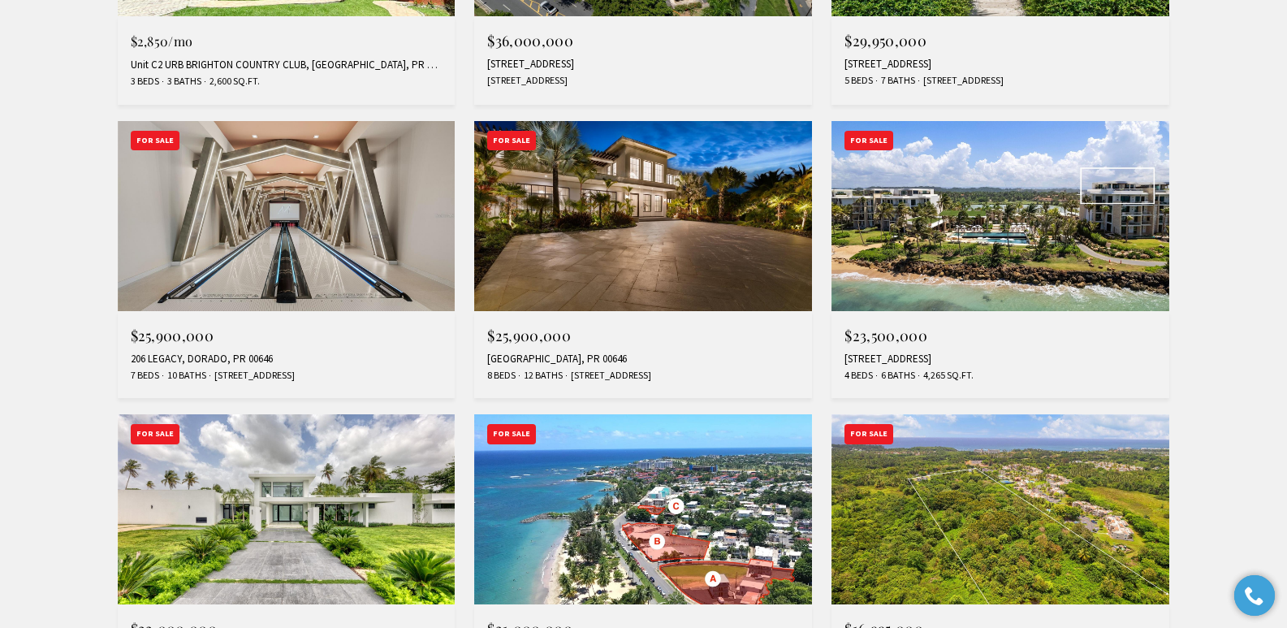
scroll to position [1099, 0]
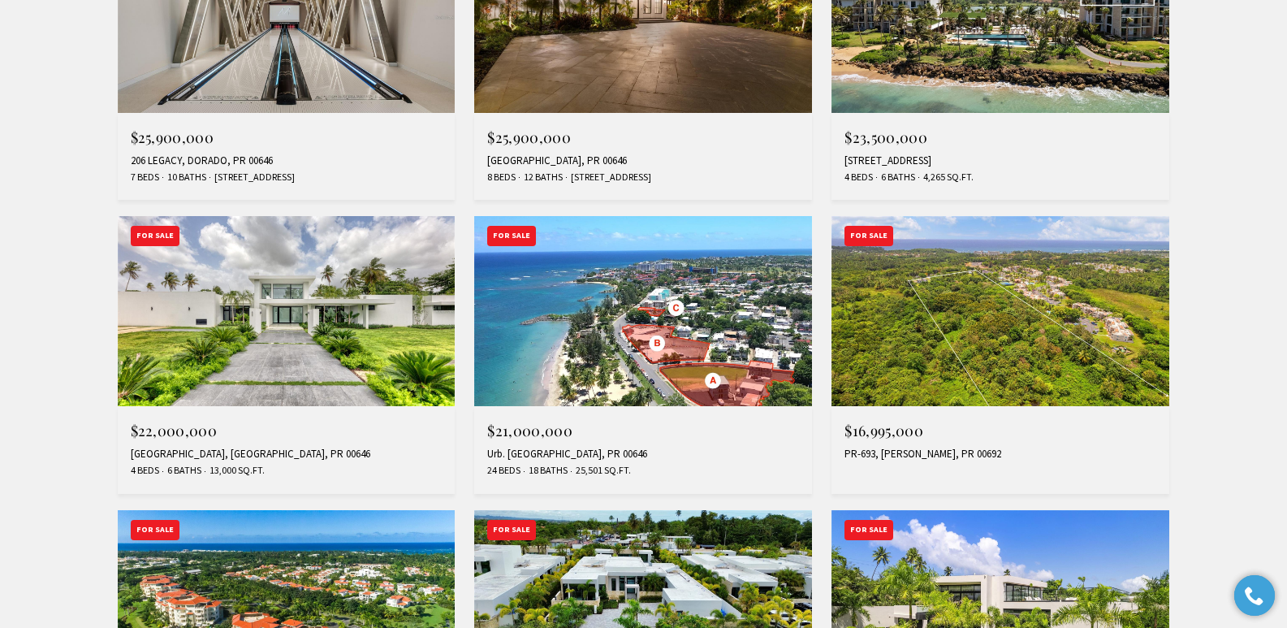
click at [935, 451] on div "PR-693, [PERSON_NAME], PR 00692" at bounding box center [1001, 454] width 312 height 13
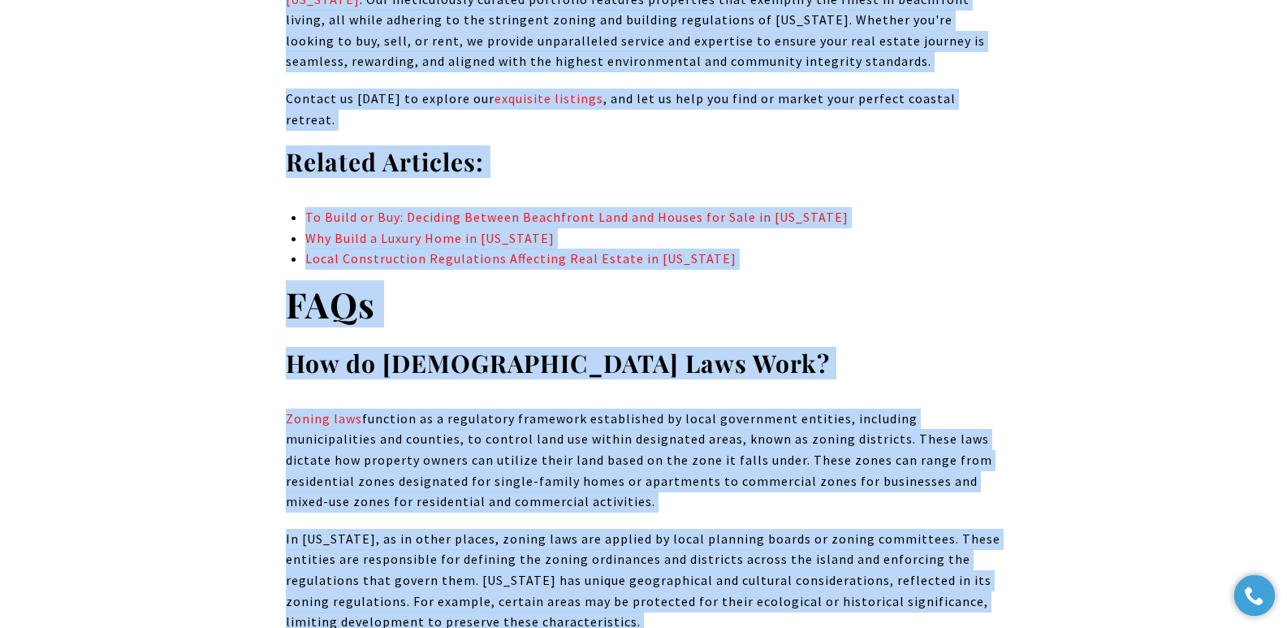
scroll to position [14658, 0]
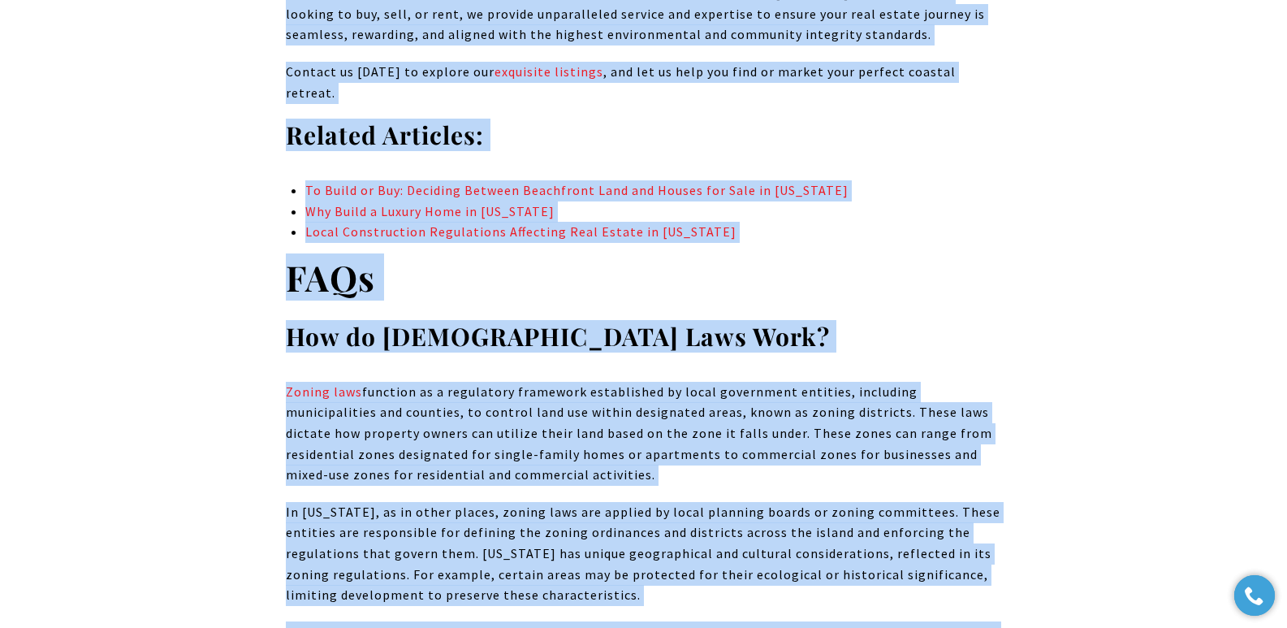
drag, startPoint x: 348, startPoint y: 287, endPoint x: 958, endPoint y: 537, distance: 659.3
copy body "Zoning and Building Regulations for Beachfront Properties The regulatory enviro…"
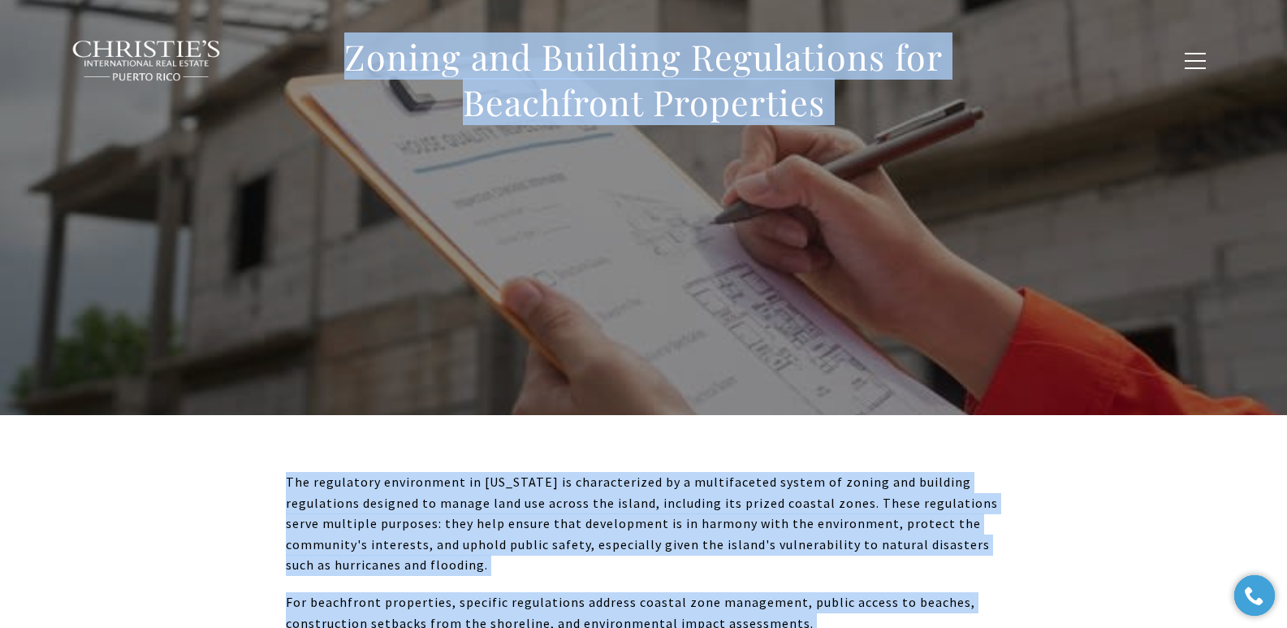
scroll to position [211, 0]
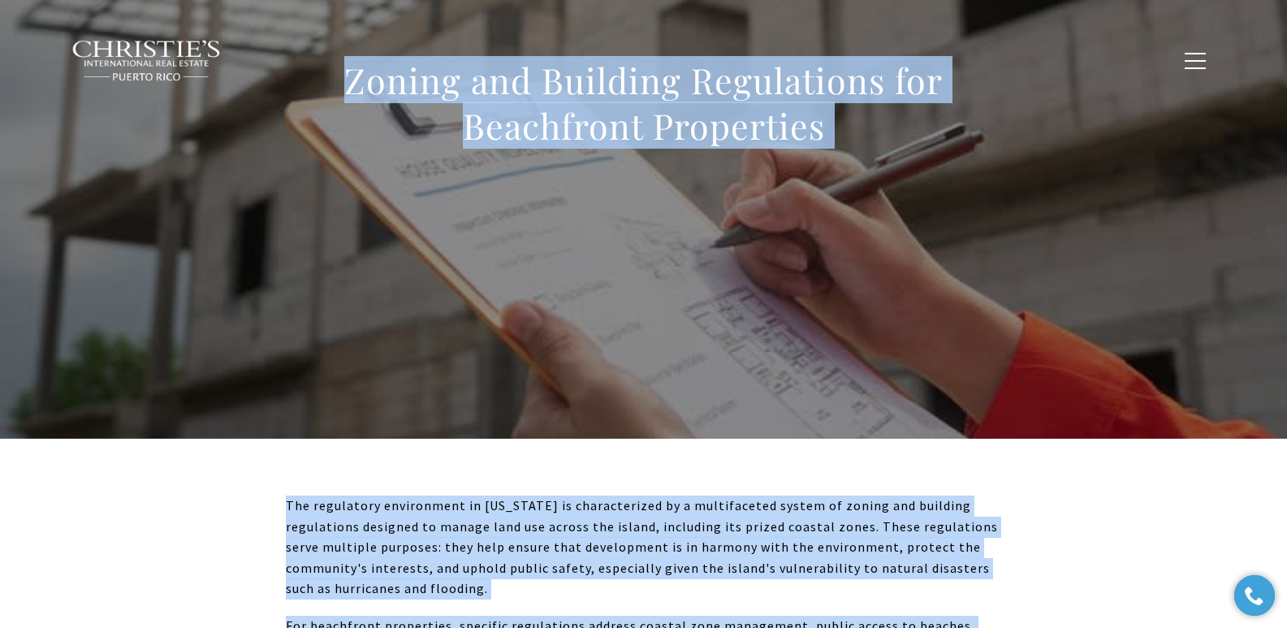
drag, startPoint x: 365, startPoint y: 269, endPoint x: 327, endPoint y: 282, distance: 40.3
click at [365, 268] on div "Zoning and Building Regulations for Beachfront Properties" at bounding box center [644, 113] width 1137 height 487
click at [381, 111] on h1 "Zoning and Building Regulations for Beachfront Properties" at bounding box center [644, 103] width 716 height 91
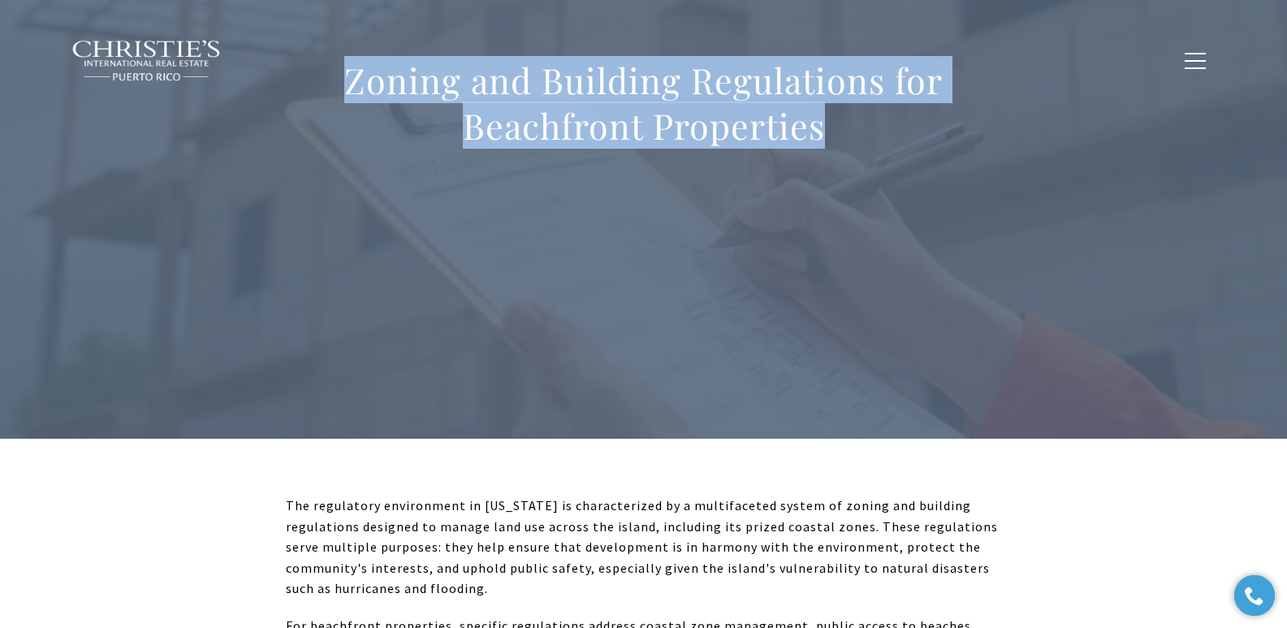
drag, startPoint x: 345, startPoint y: 71, endPoint x: 873, endPoint y: 162, distance: 535.6
drag, startPoint x: 746, startPoint y: 194, endPoint x: 367, endPoint y: 98, distance: 390.4
click at [745, 194] on div "Zoning and Building Regulations for Beachfront Properties" at bounding box center [644, 113] width 1137 height 487
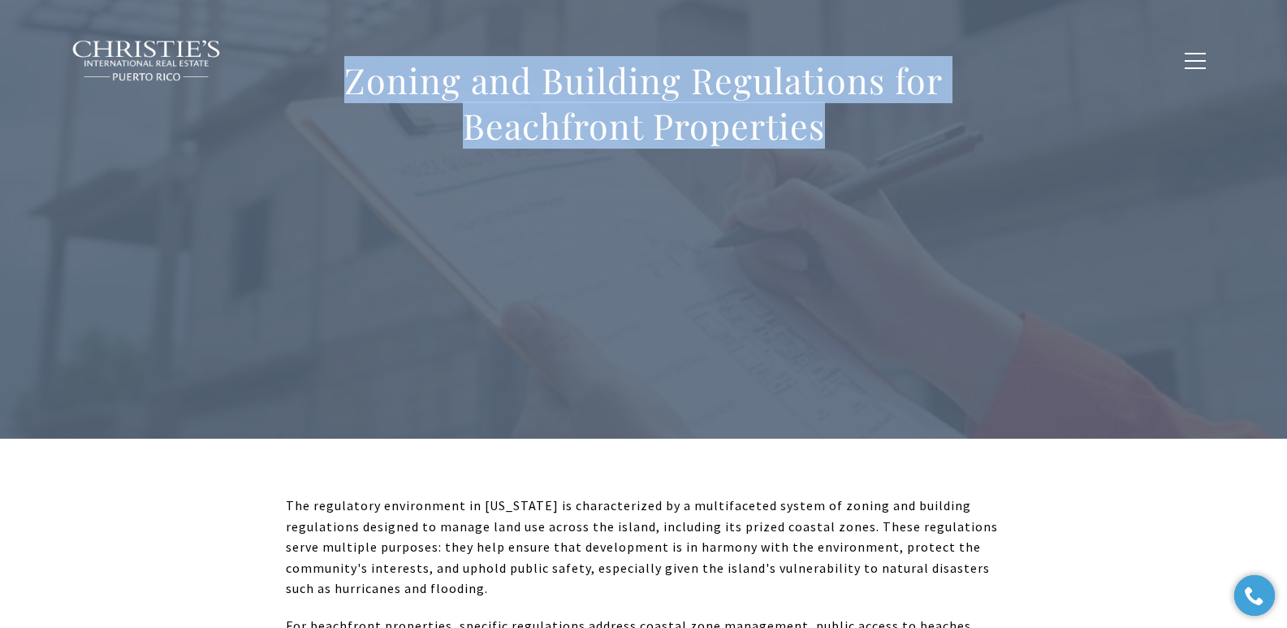
drag, startPoint x: 351, startPoint y: 80, endPoint x: 835, endPoint y: 124, distance: 486.1
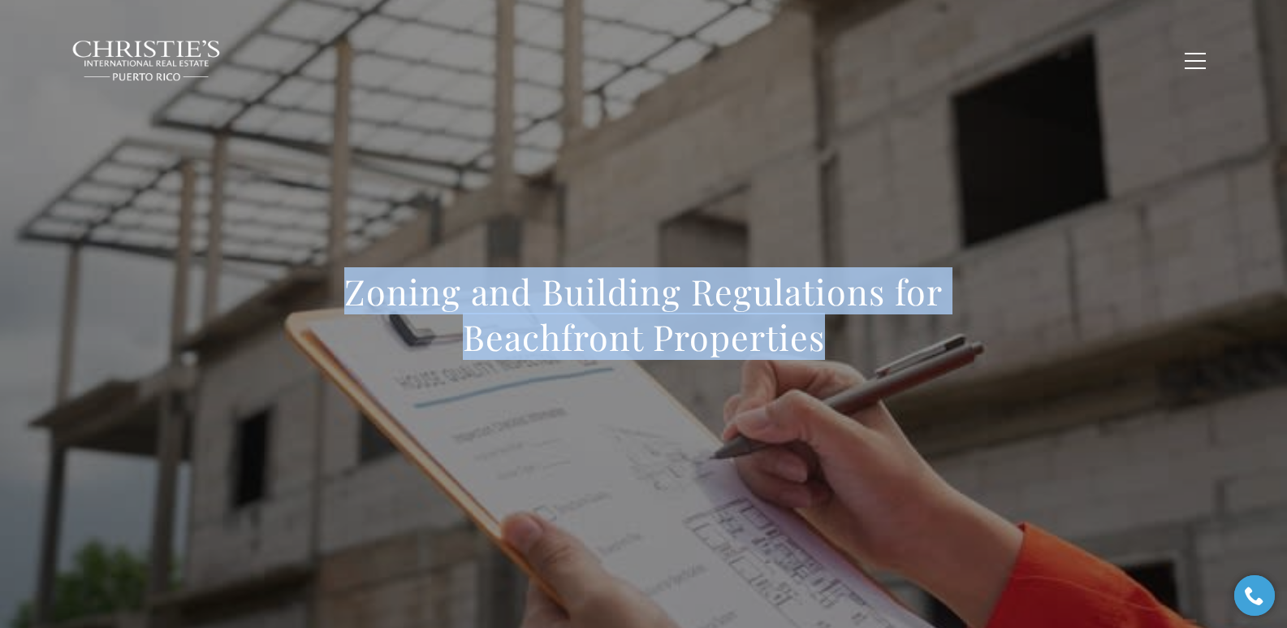
drag, startPoint x: 832, startPoint y: 350, endPoint x: 353, endPoint y: 280, distance: 483.5
click at [353, 280] on h1 "Zoning and Building Regulations for Beachfront Properties" at bounding box center [644, 314] width 716 height 91
copy h1 "Zoning and Building Regulations for Beachfront Properties"
drag, startPoint x: 249, startPoint y: 357, endPoint x: 266, endPoint y: 319, distance: 40.7
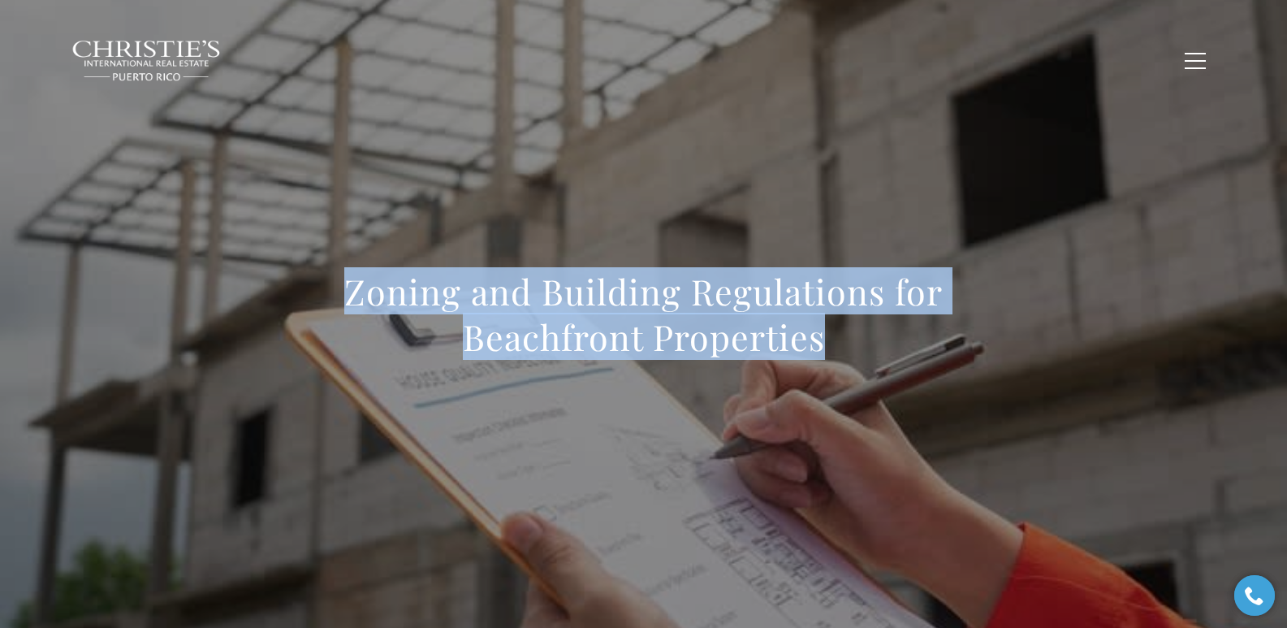
click at [250, 356] on div "Zoning and Building Regulations for Beachfront Properties" at bounding box center [644, 324] width 1137 height 487
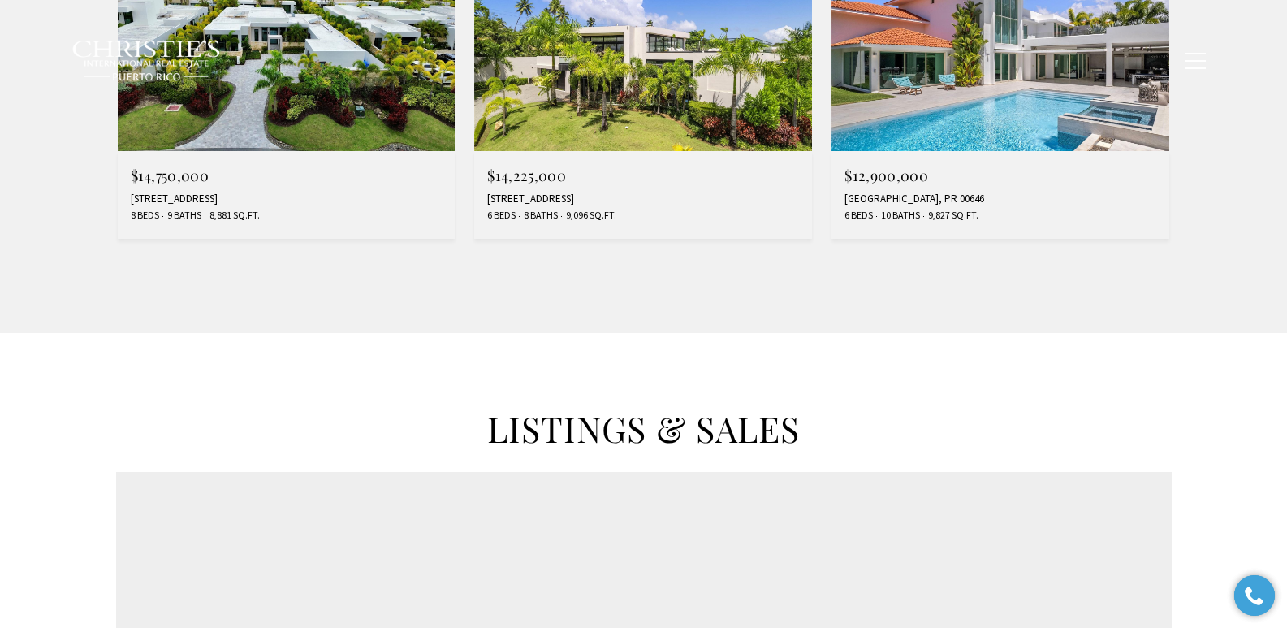
scroll to position [1099, 0]
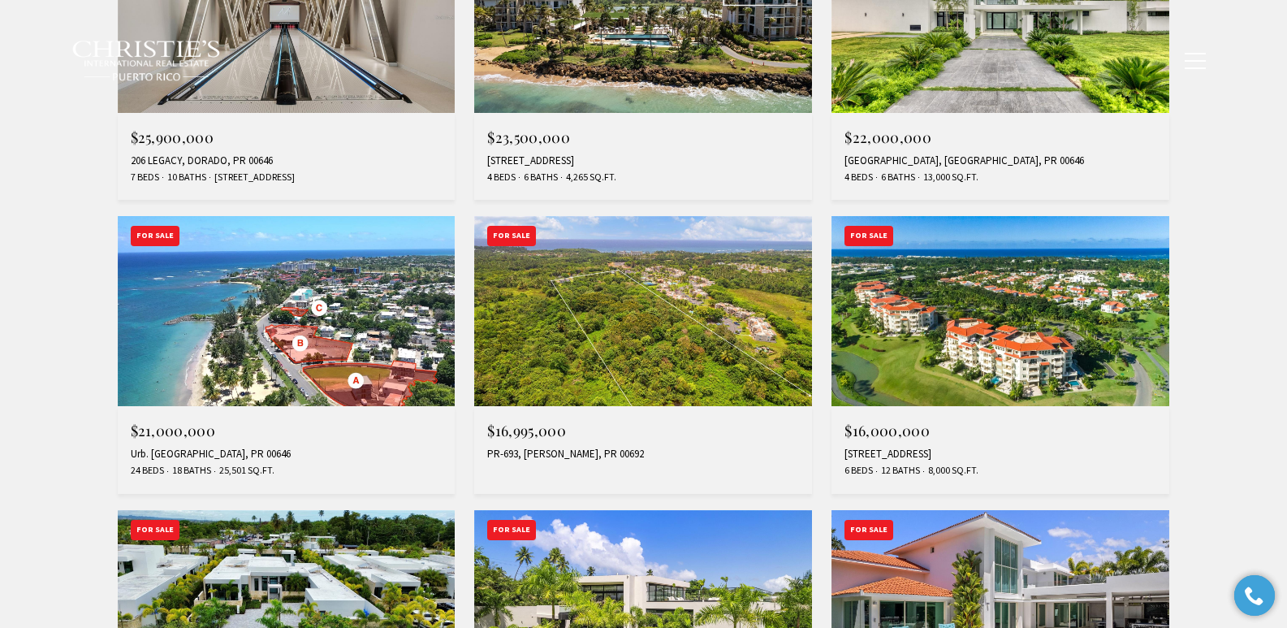
type input "**********"
type input "*********"
click at [617, 372] on img at bounding box center [643, 311] width 338 height 190
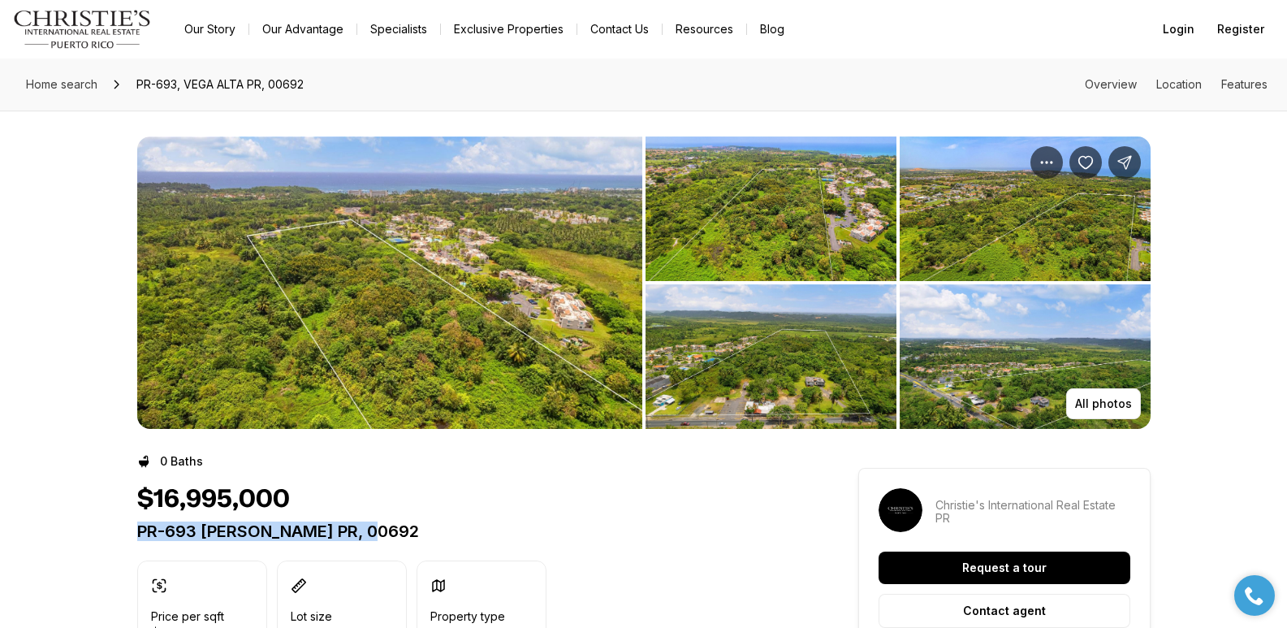
drag, startPoint x: 134, startPoint y: 534, endPoint x: 396, endPoint y: 534, distance: 261.5
copy p "PR-693 VEGA ALTA PR, 00692"
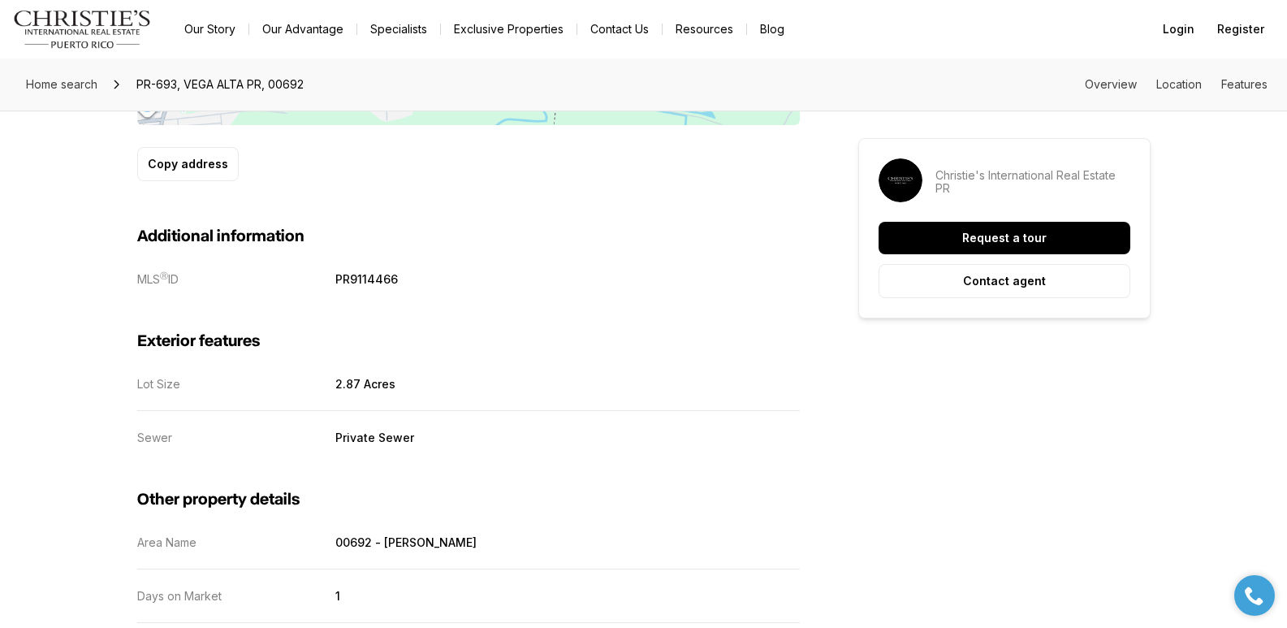
scroll to position [549, 0]
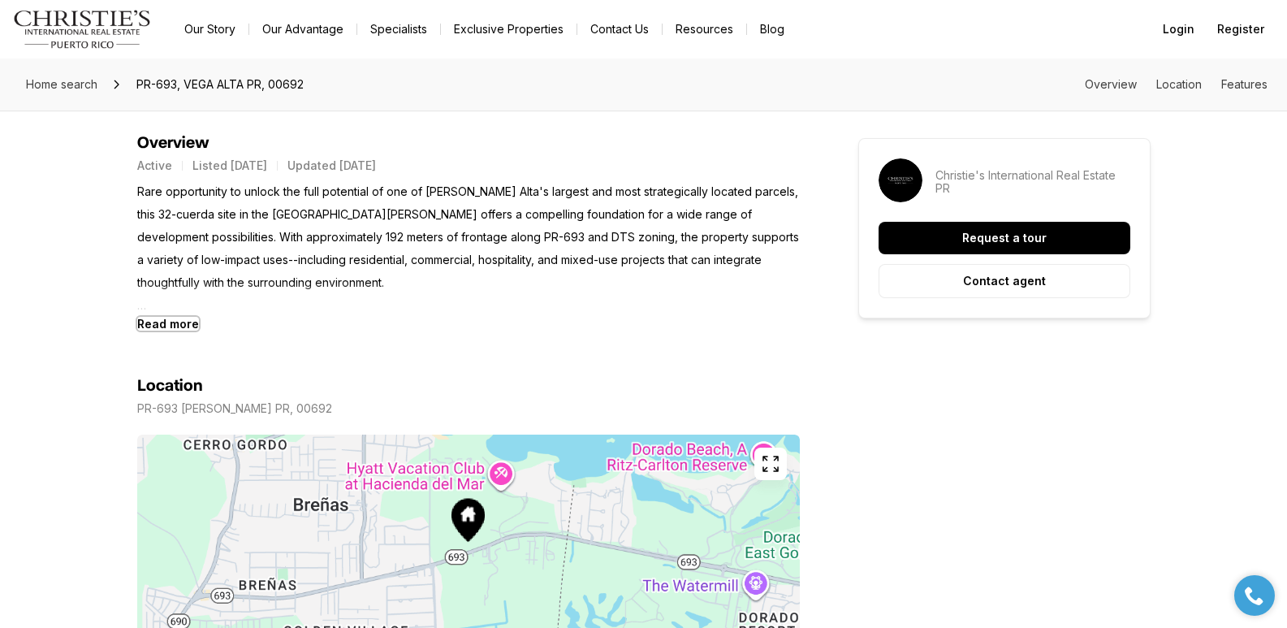
click at [178, 328] on b "Read more" at bounding box center [168, 324] width 62 height 14
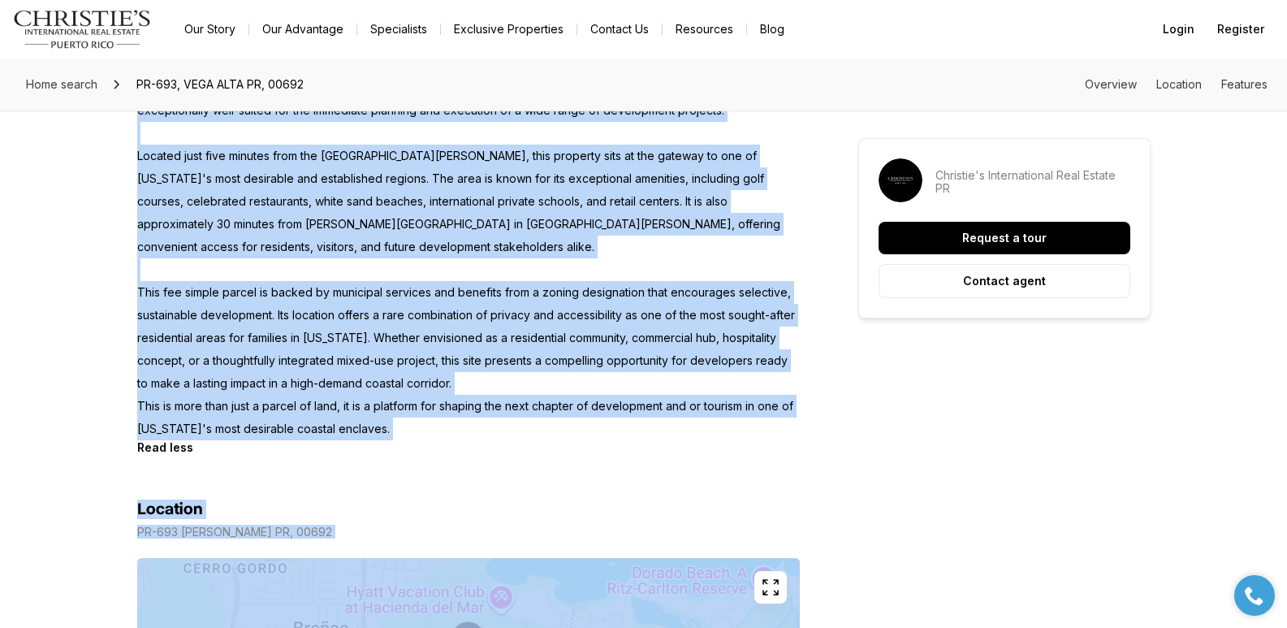
scroll to position [954, 0]
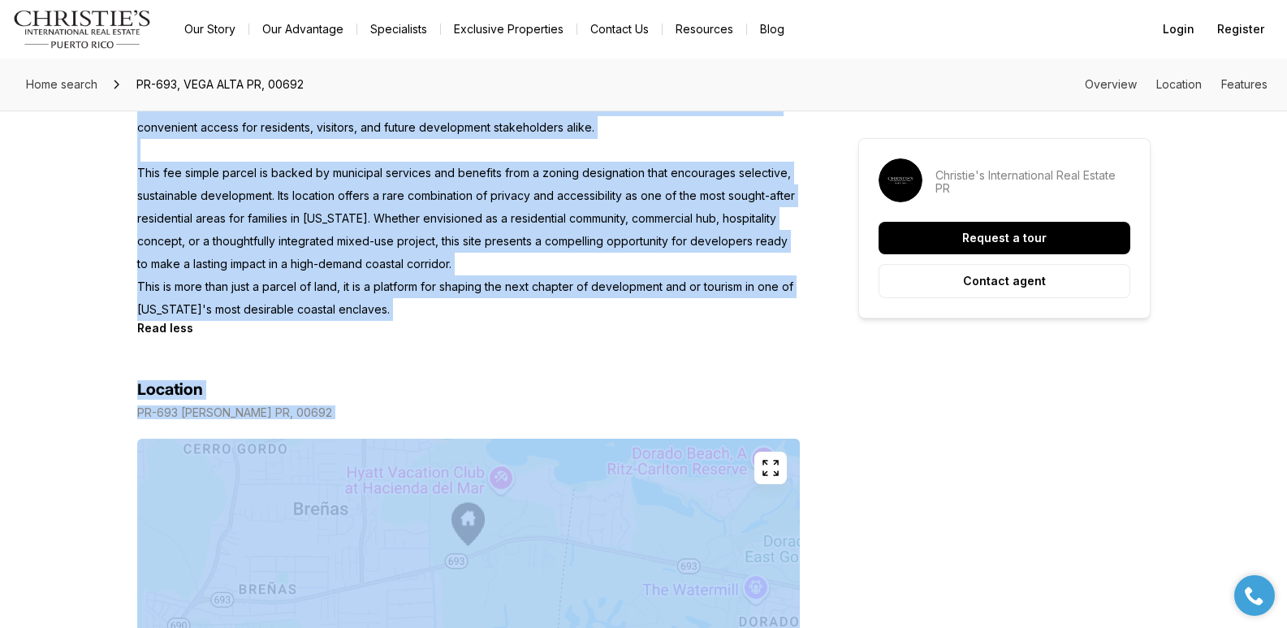
drag, startPoint x: 138, startPoint y: 190, endPoint x: 399, endPoint y: 307, distance: 285.7
click at [399, 307] on p "Rare opportunity to unlock the full potential of one of Vega Alta's largest and…" at bounding box center [468, 48] width 663 height 546
copy p "Rare opportunity to unlock the full potential of one of Vega Alta's largest and…"
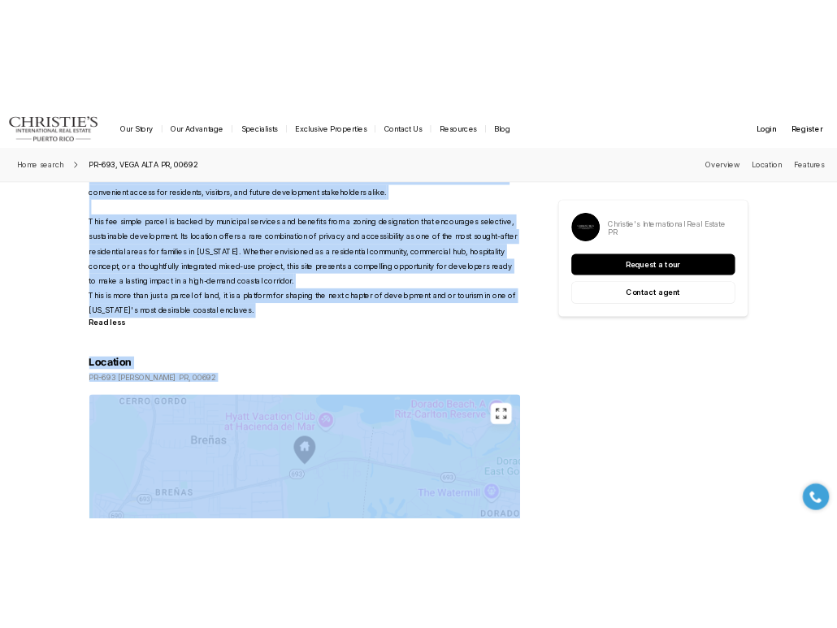
scroll to position [0, 0]
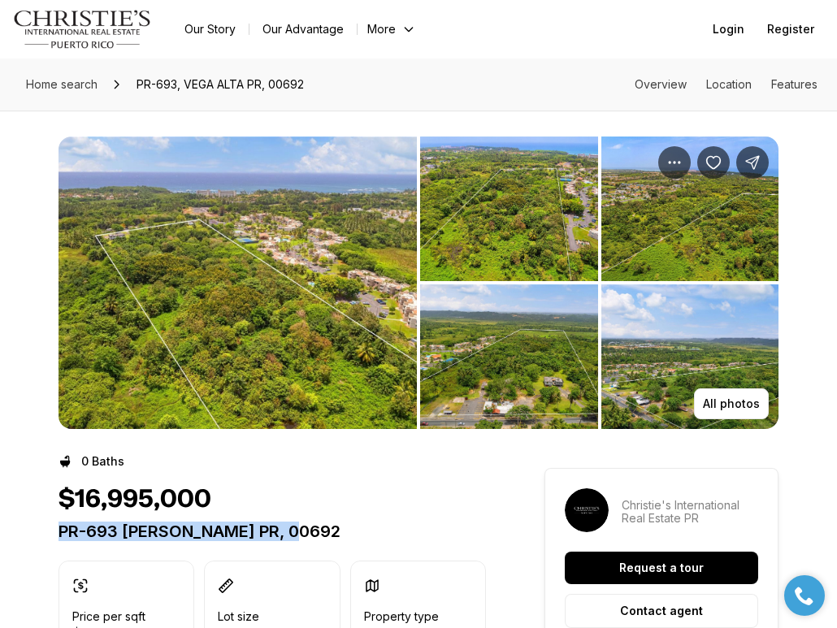
drag, startPoint x: 61, startPoint y: 536, endPoint x: 314, endPoint y: 537, distance: 253.4
click at [314, 537] on p "PR-693 [PERSON_NAME] PR, 00692" at bounding box center [271, 530] width 427 height 19
copy p "PR-693 [PERSON_NAME] PR, 00692"
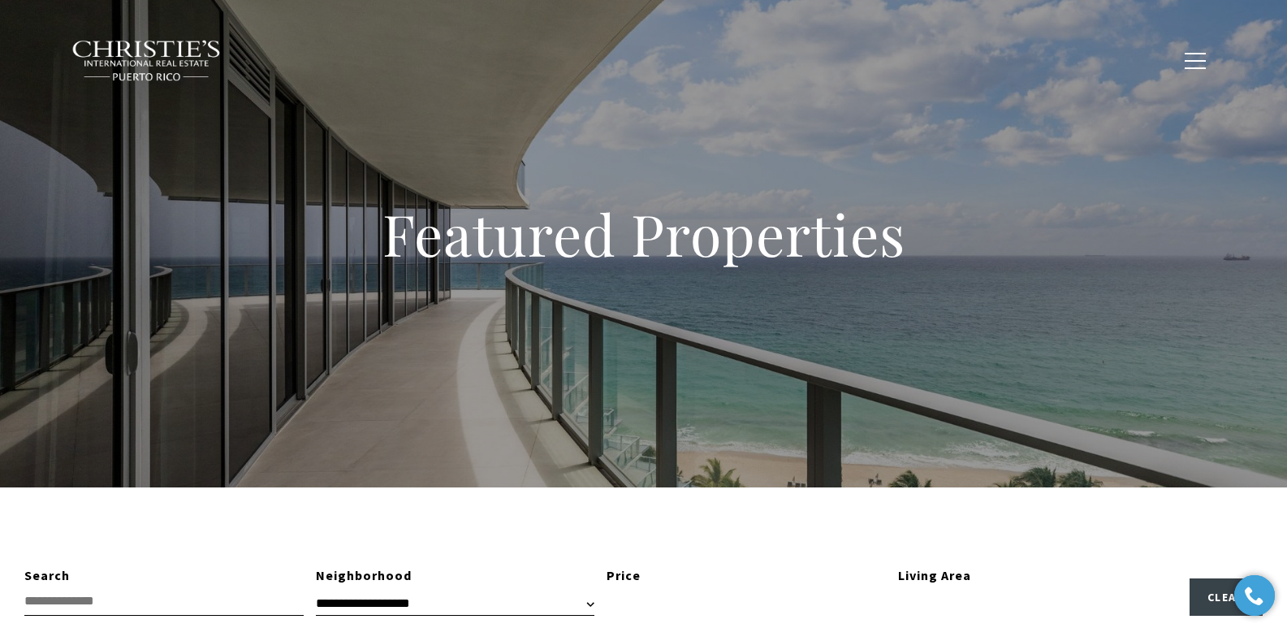
type input "**********"
type input "*********"
